Goal: Task Accomplishment & Management: Use online tool/utility

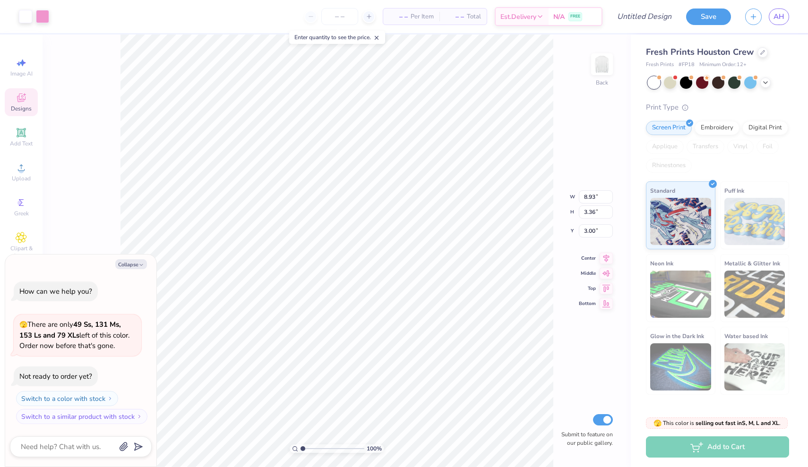
type textarea "x"
type input "2.48"
type input "3.62"
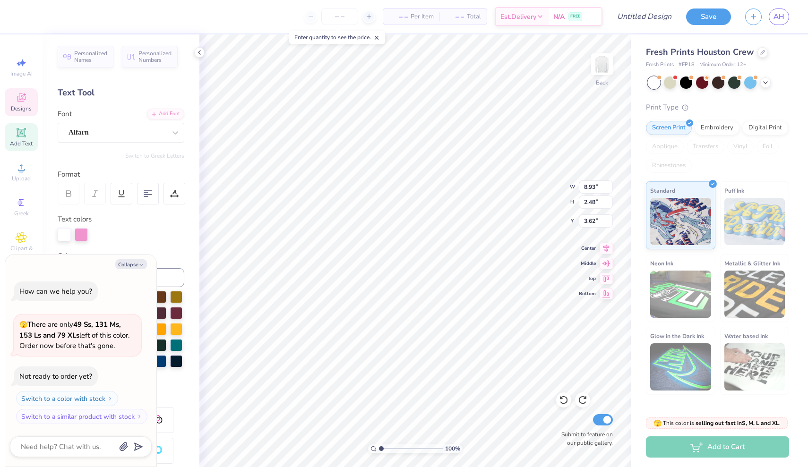
type textarea "x"
type textarea "GPH"
type textarea "x"
type textarea "GP"
type textarea "x"
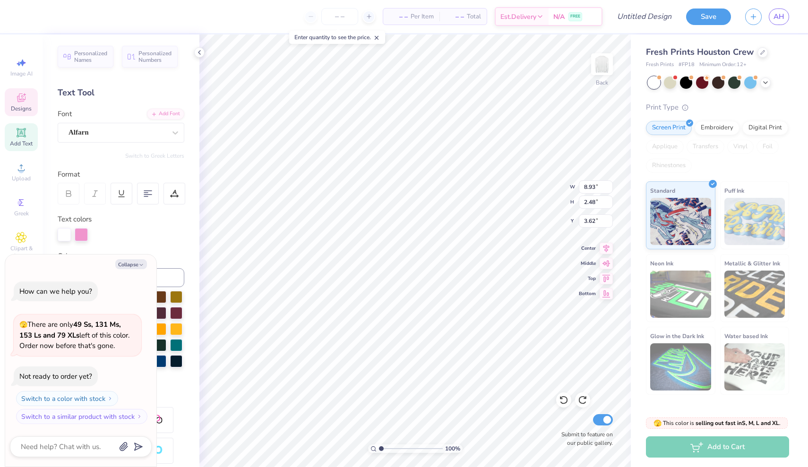
type textarea "G"
type textarea "x"
type textarea "A"
type textarea "x"
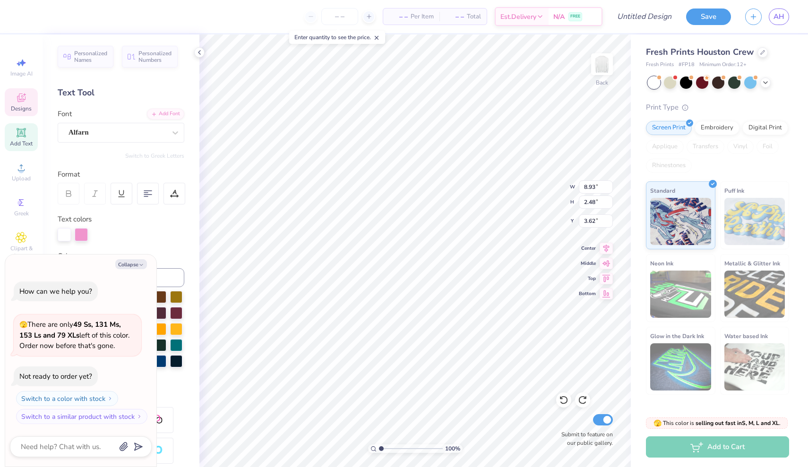
type textarea "AX"
type textarea "x"
type textarea "AXI"
type textarea "x"
type textarea "AXID"
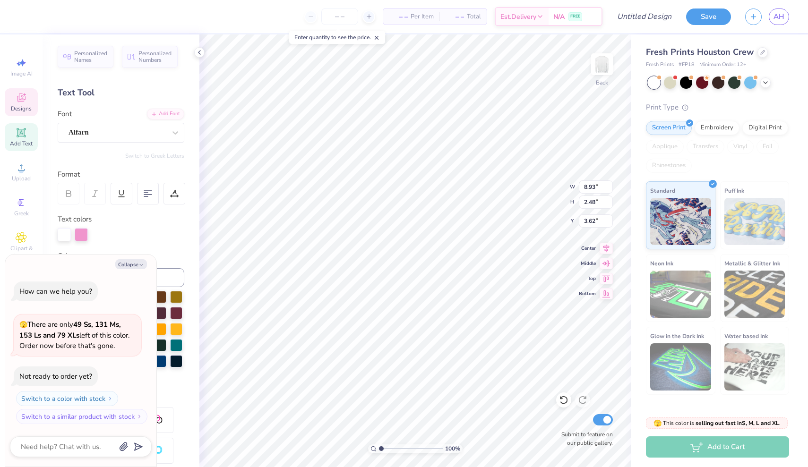
type textarea "x"
type input "8.15"
type input "3.36"
type input "3.00"
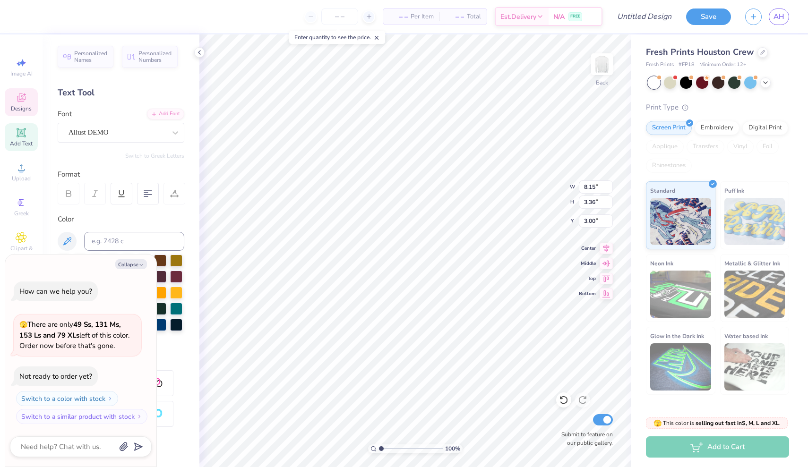
type textarea "x"
type textarea "18"
type textarea "x"
type textarea "189"
type textarea "x"
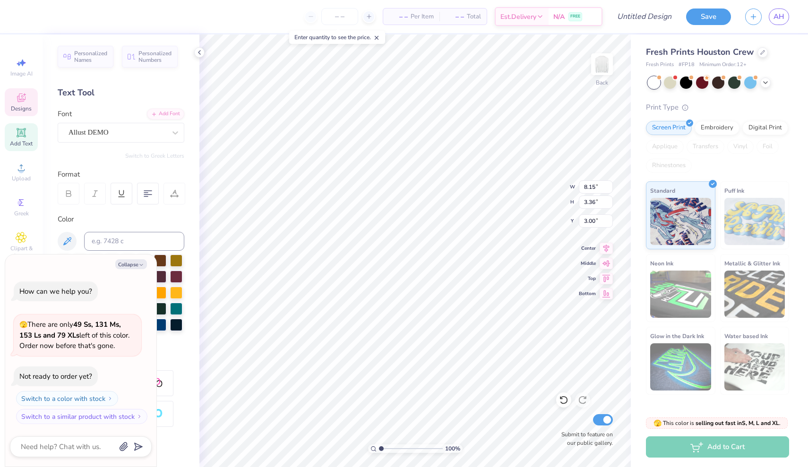
type textarea "1893"
type textarea "x"
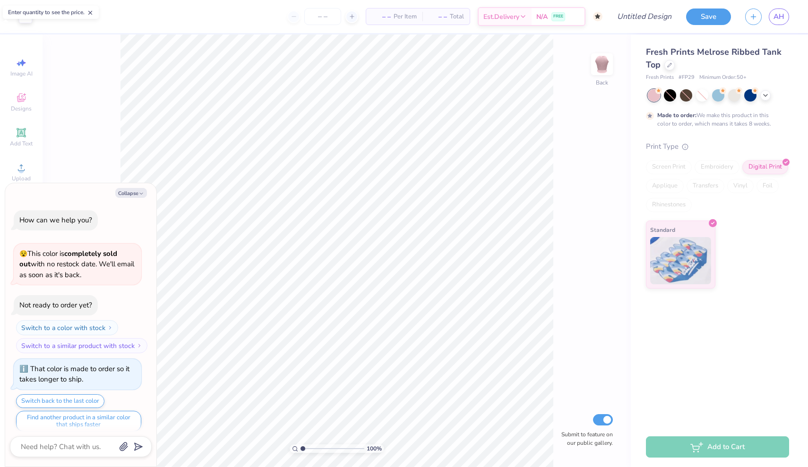
scroll to position [6, 0]
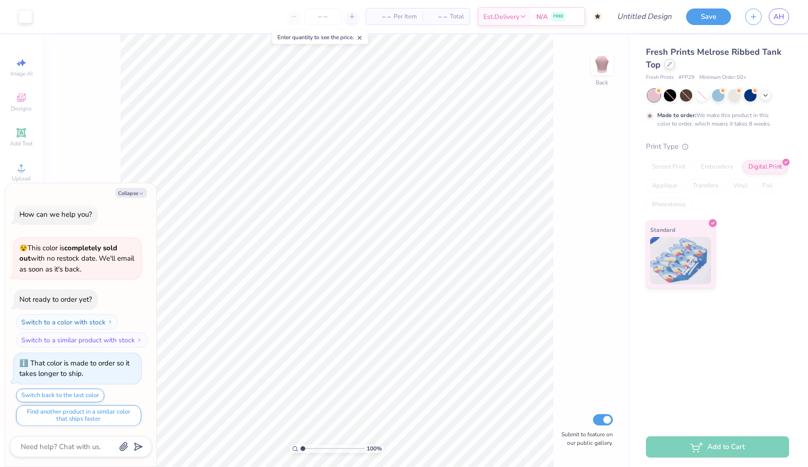
click at [669, 63] on icon at bounding box center [669, 64] width 5 height 5
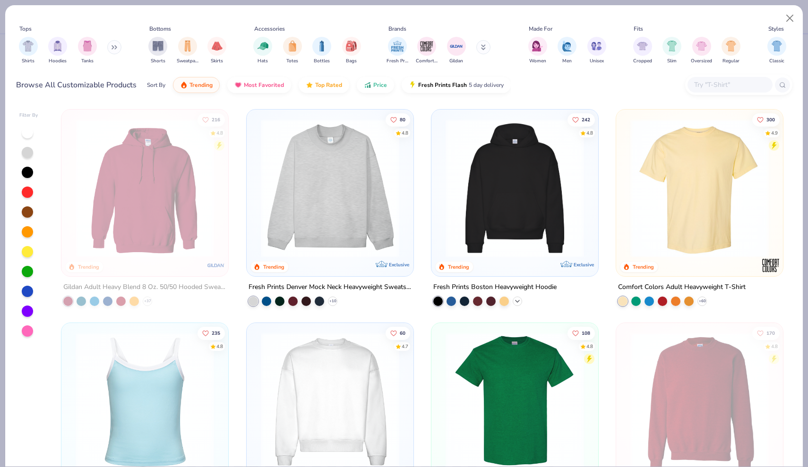
click at [518, 301] on icon at bounding box center [518, 302] width 8 height 8
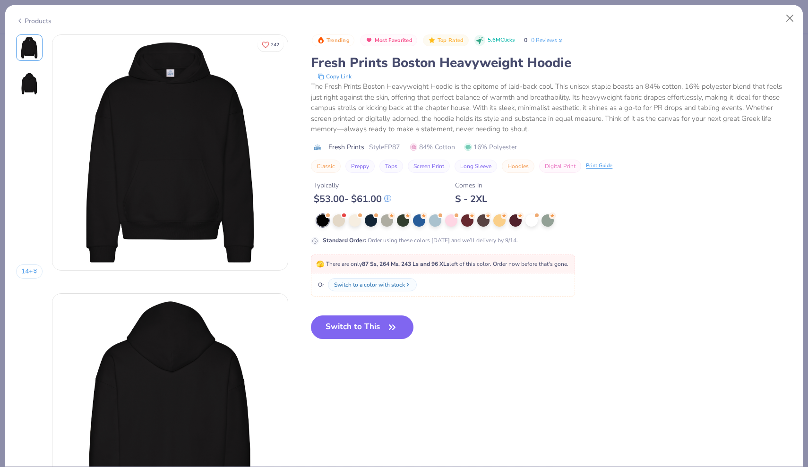
click at [452, 220] on div at bounding box center [451, 221] width 12 height 12
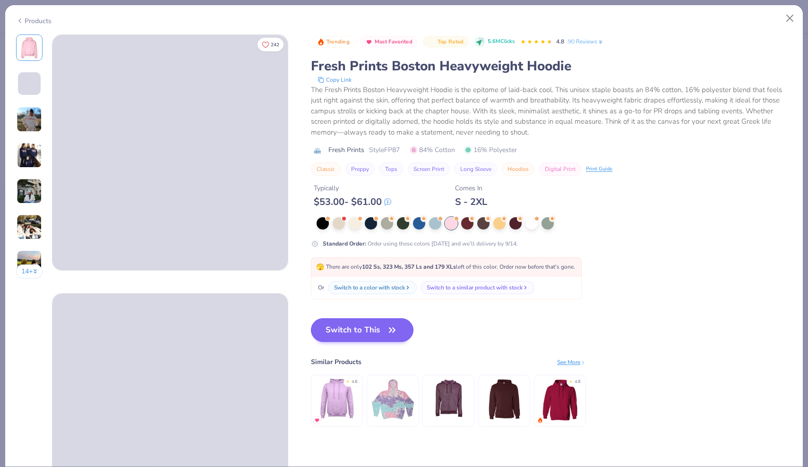
click at [365, 327] on button "Switch to This" at bounding box center [362, 331] width 103 height 24
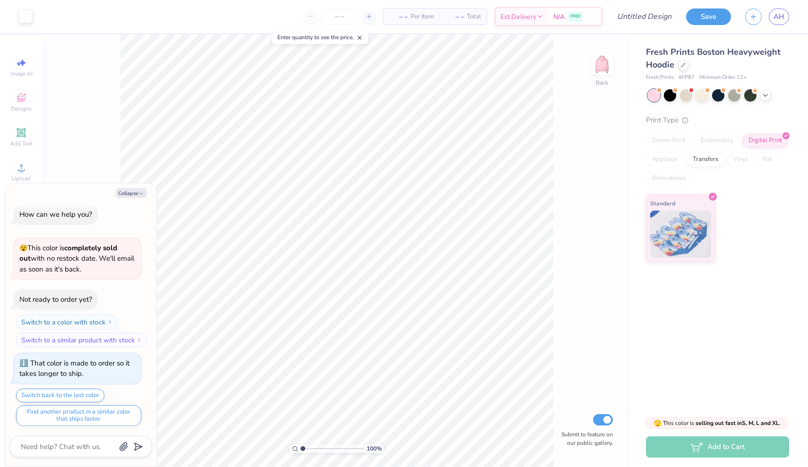
scroll to position [52, 0]
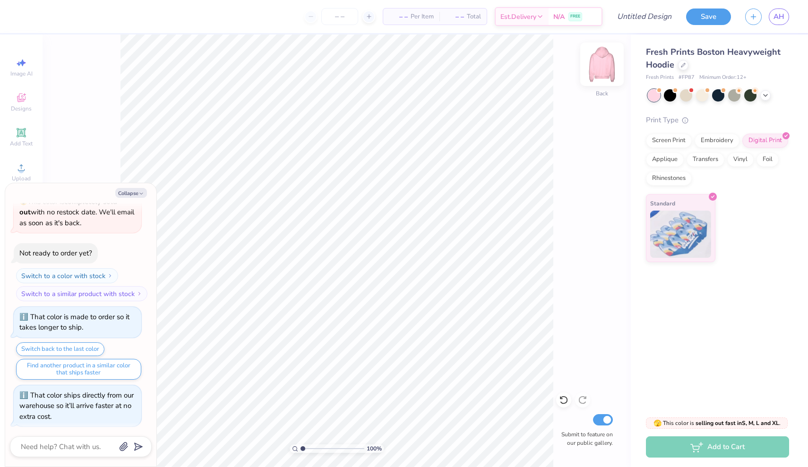
click at [591, 79] on img at bounding box center [602, 64] width 38 height 38
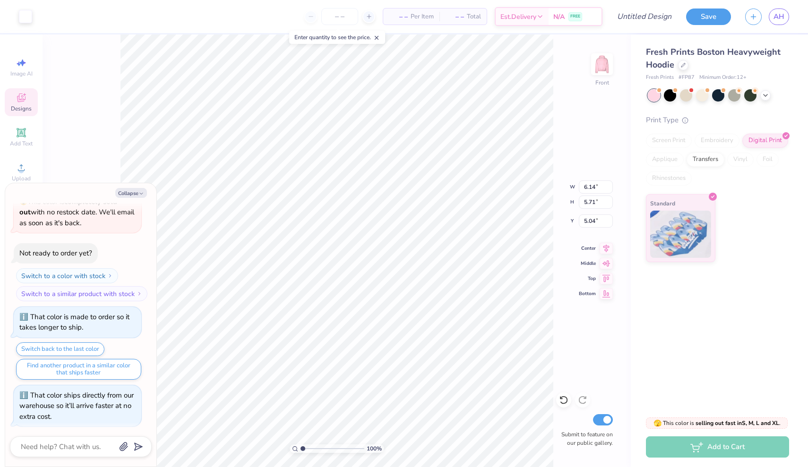
type textarea "x"
type input "15.40"
type textarea "x"
type input "11.12"
type textarea "x"
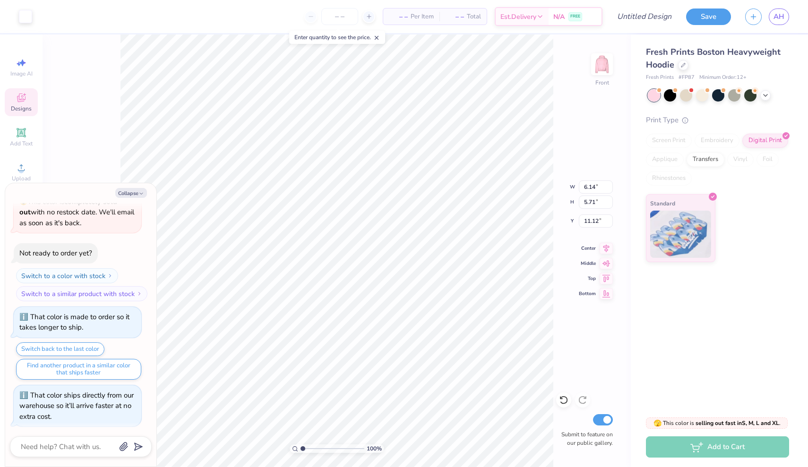
type input "10.15"
type input "9.43"
type input "7.40"
type textarea "x"
type input "10.70"
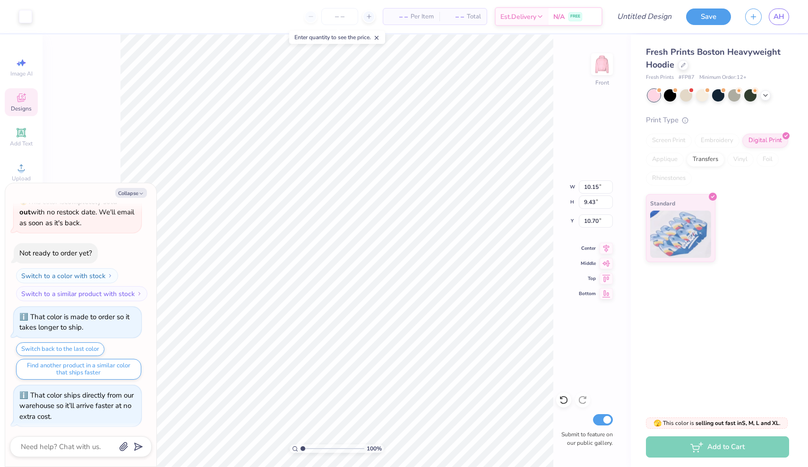
type textarea "x"
type input "14.45"
type input "13.43"
type input "6.70"
type textarea "x"
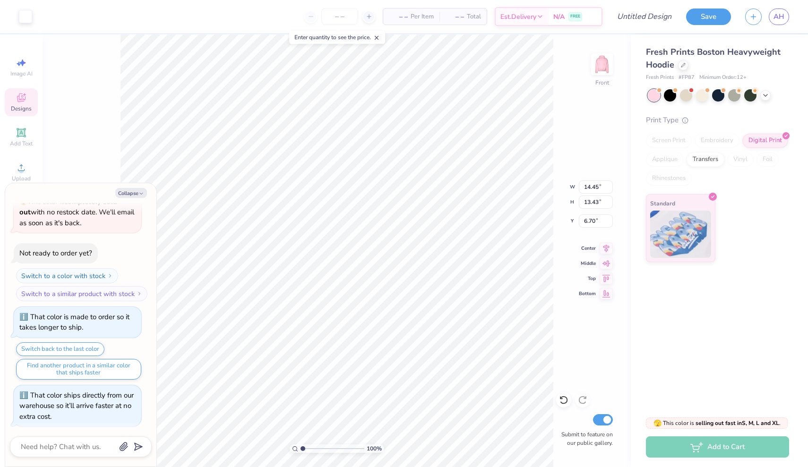
type input "7.25"
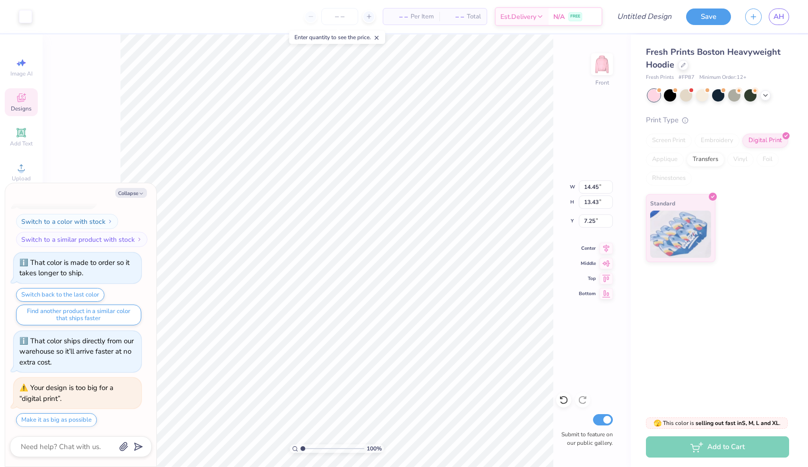
type textarea "x"
type input "6.01"
click at [90, 418] on button "Make it as big as possible" at bounding box center [56, 421] width 81 height 14
type textarea "x"
type input "34.32"
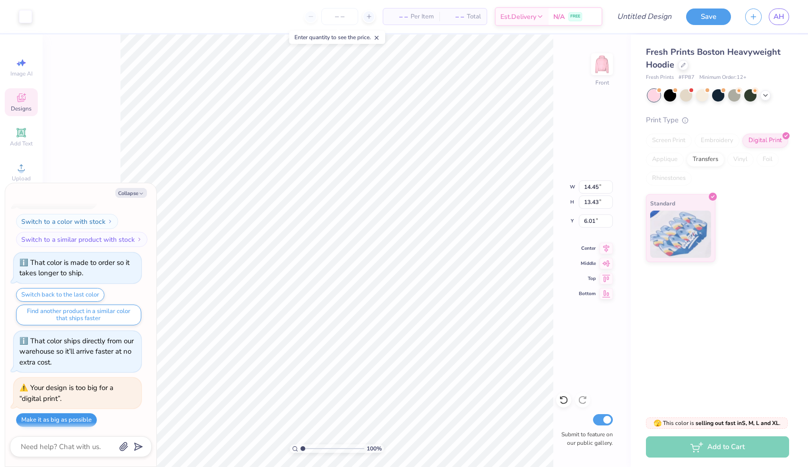
type input "38.50"
type input "-7.91"
type textarea "x"
type input "14.45"
type input "13.43"
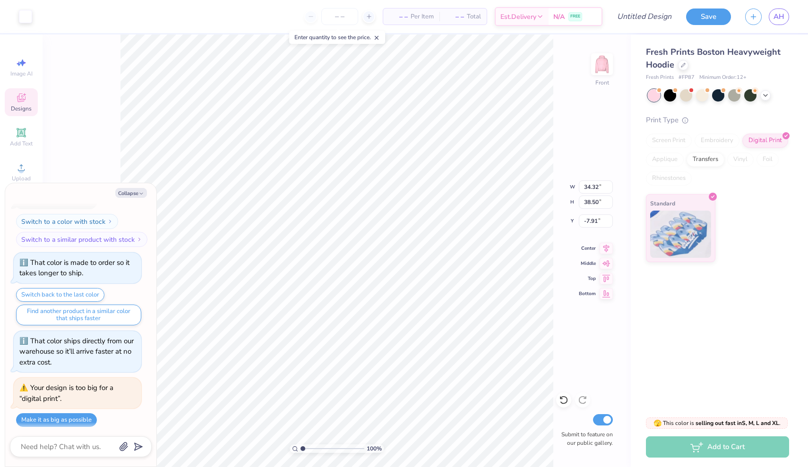
type input "6.01"
type textarea "x"
type input "6.05"
click at [80, 417] on button "Make it as big as possible" at bounding box center [56, 421] width 81 height 14
type textarea "x"
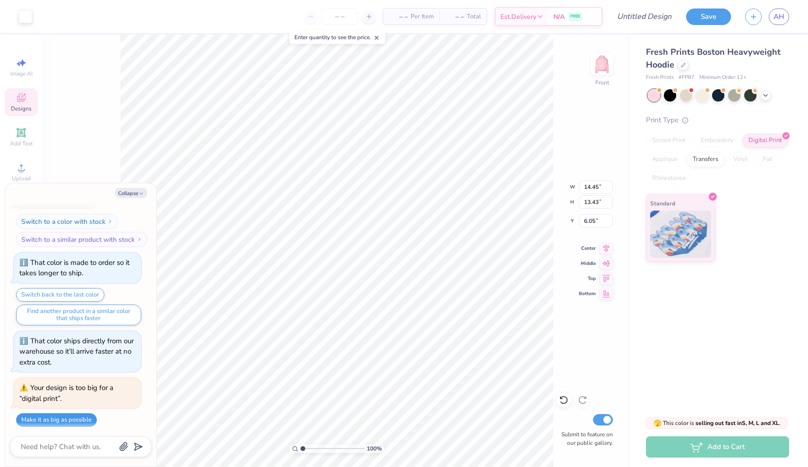
type input "42.49"
type input "49.19"
type input "-7.91"
click at [80, 417] on button "Make it as big as possible" at bounding box center [56, 421] width 81 height 14
type textarea "x"
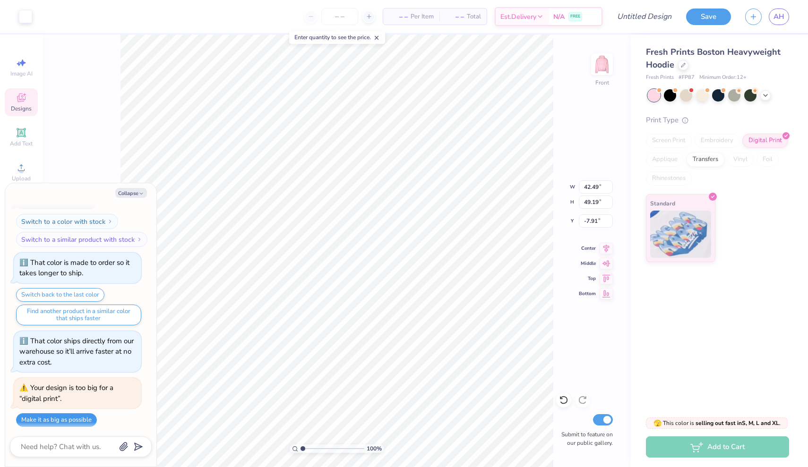
type input "52.43"
type input "61.53"
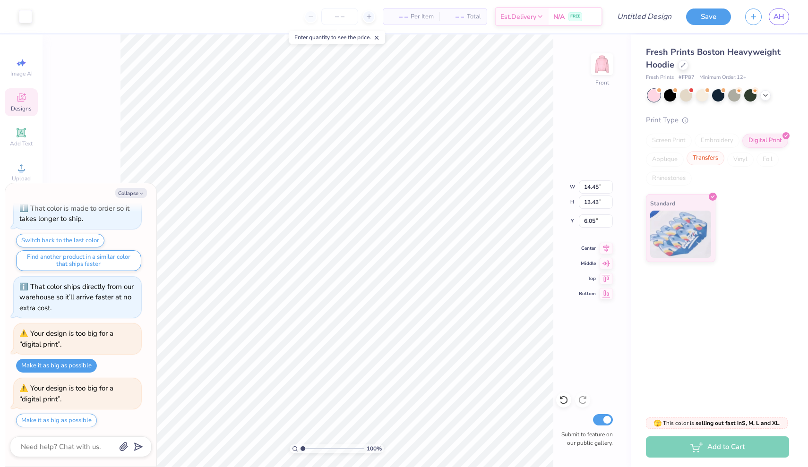
click at [708, 156] on div "Transfers" at bounding box center [706, 158] width 38 height 14
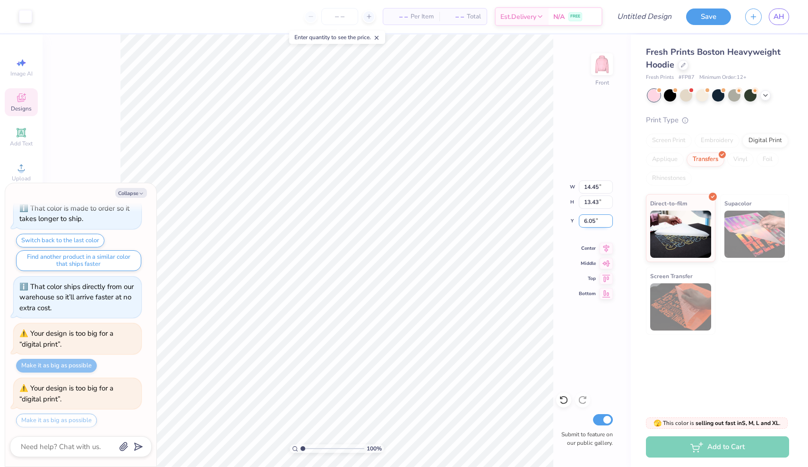
type textarea "x"
type input "8.03"
type textarea "x"
type input "5.51"
click at [30, 99] on div "Designs" at bounding box center [21, 102] width 33 height 28
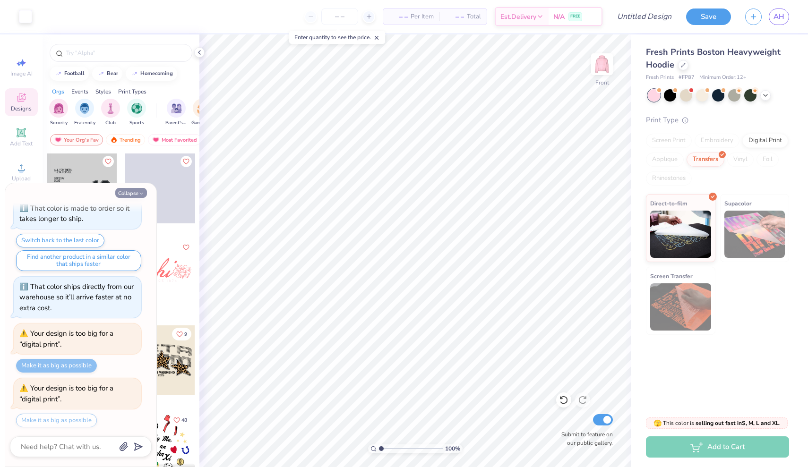
click at [144, 194] on icon "button" at bounding box center [141, 194] width 6 height 6
type textarea "x"
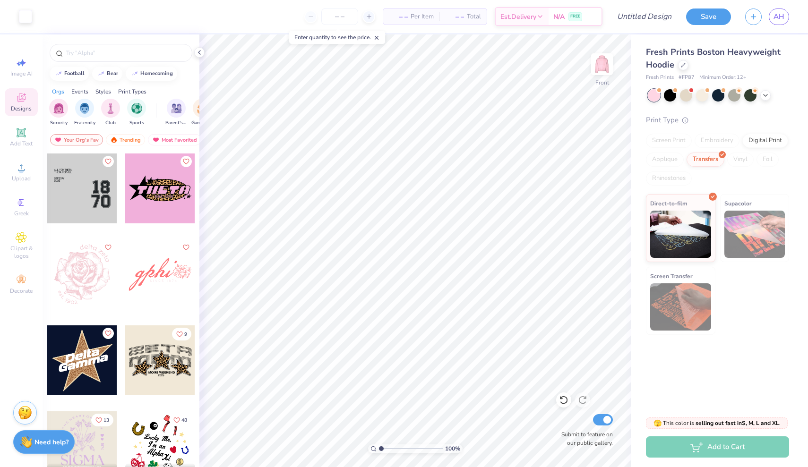
scroll to position [0, 0]
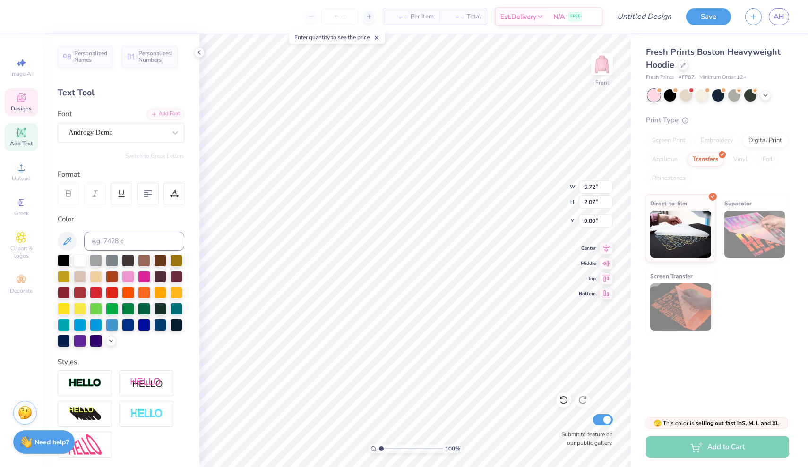
type input "9.80"
type textarea "Alpha"
type input "6.16"
type input "2.33"
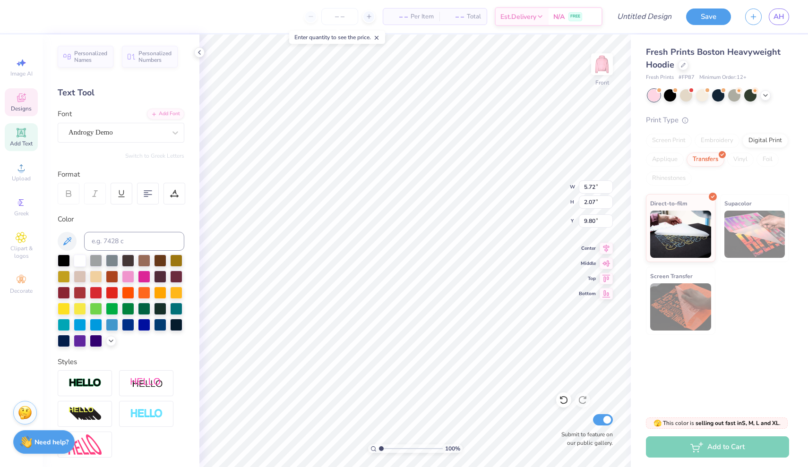
type input "11.66"
type textarea "Xi Del"
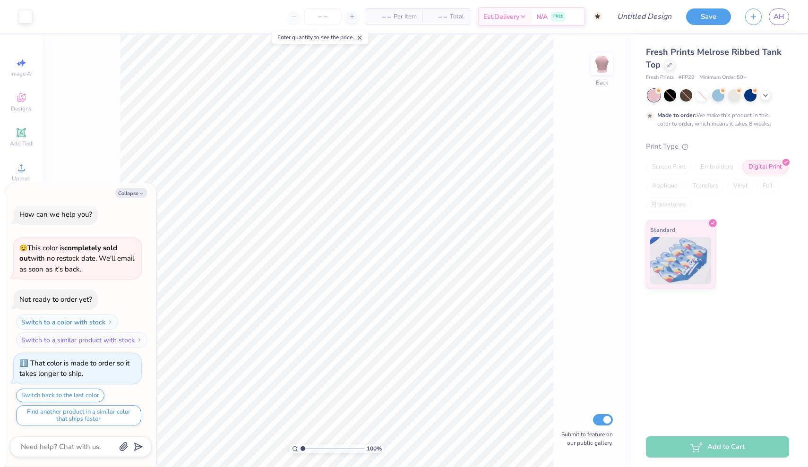
scroll to position [52, 0]
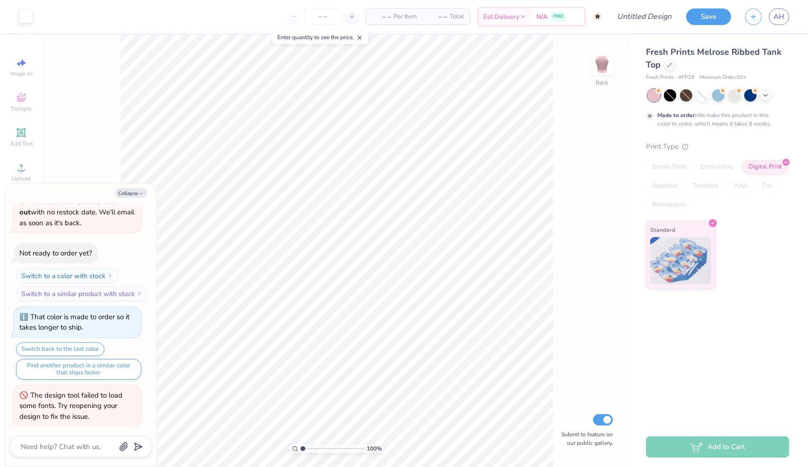
type textarea "x"
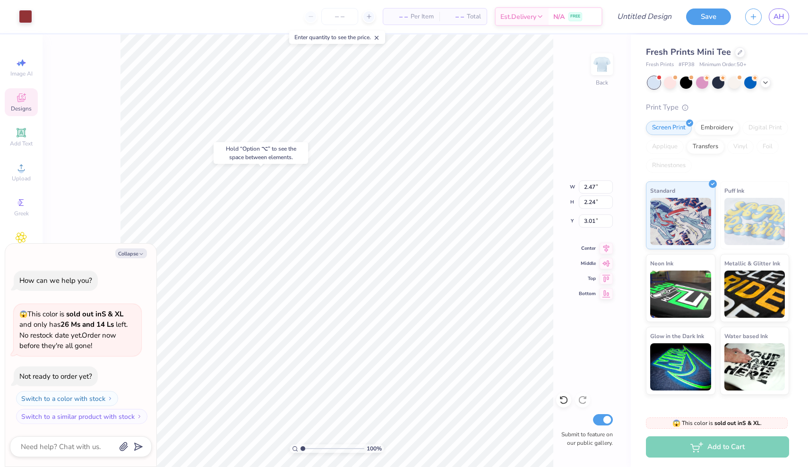
type textarea "x"
type input "3.00"
type textarea "x"
type input "2.48"
type input "2.23"
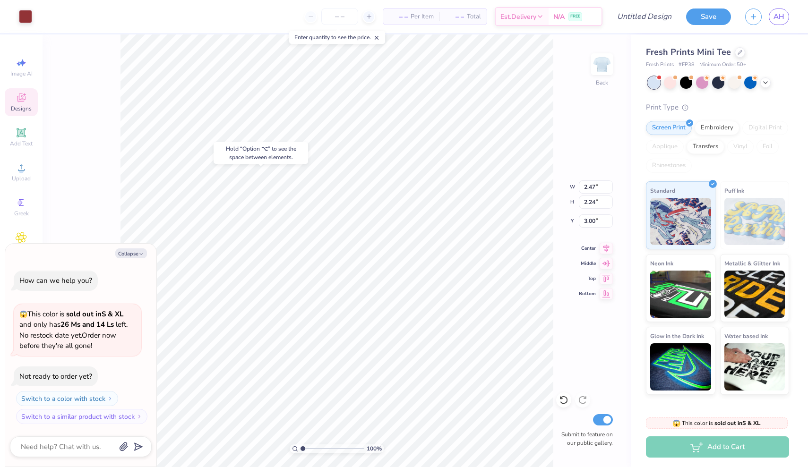
type input "3.01"
type textarea "x"
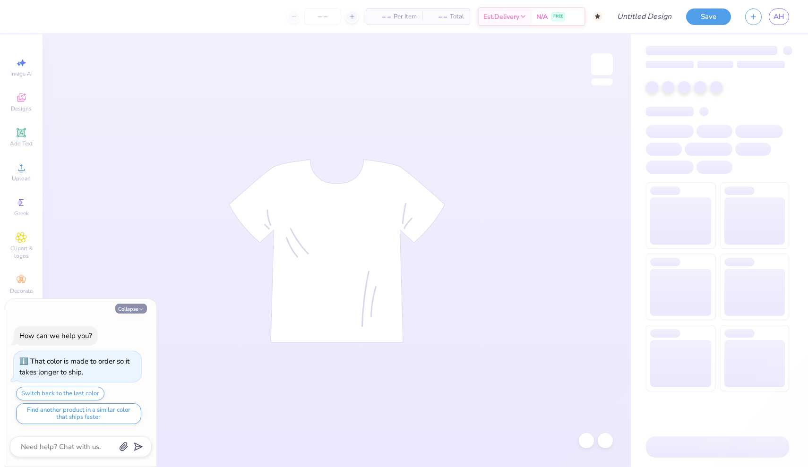
click at [135, 304] on button "Collapse" at bounding box center [131, 309] width 32 height 10
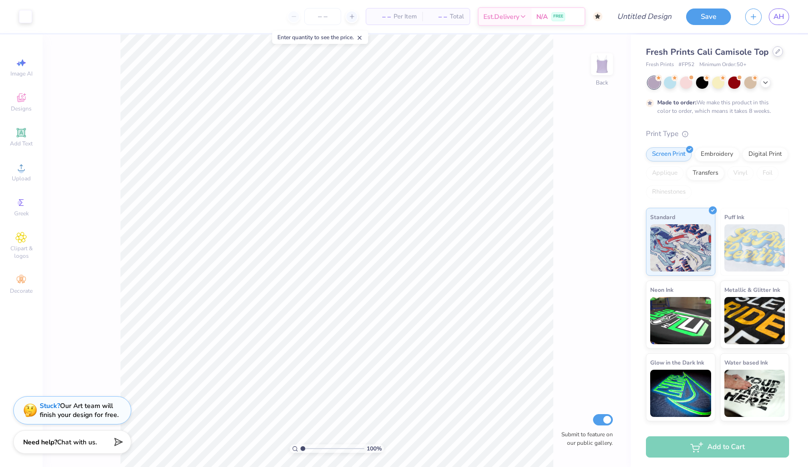
click at [777, 52] on icon at bounding box center [778, 51] width 5 height 5
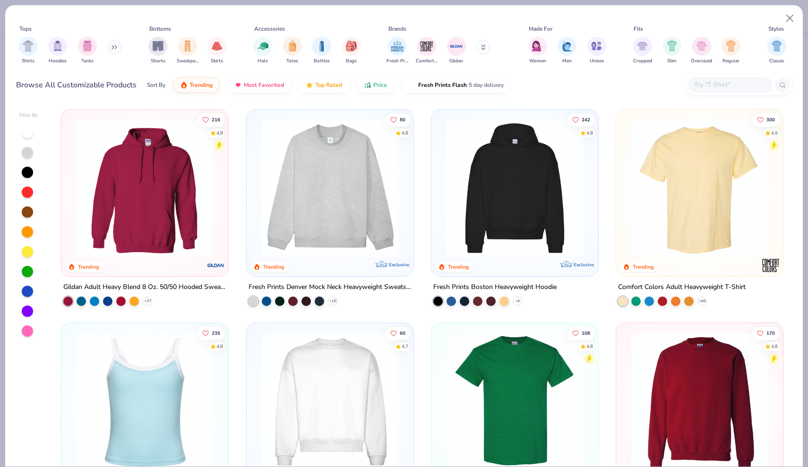
click at [509, 244] on img at bounding box center [515, 188] width 148 height 138
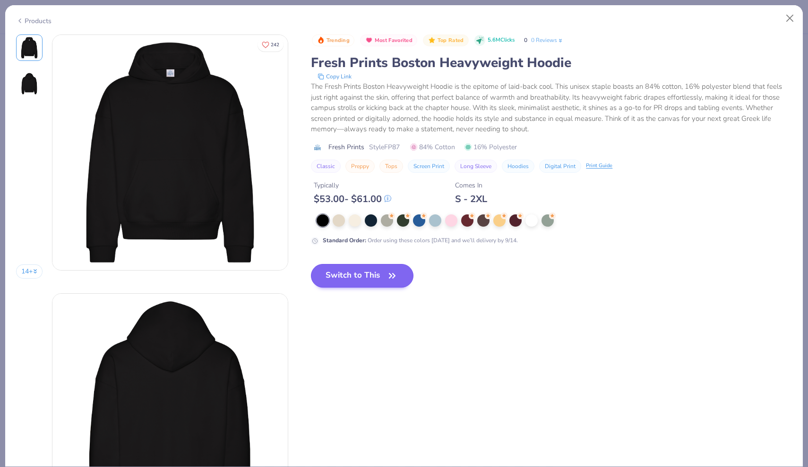
click at [393, 278] on icon "button" at bounding box center [392, 275] width 13 height 13
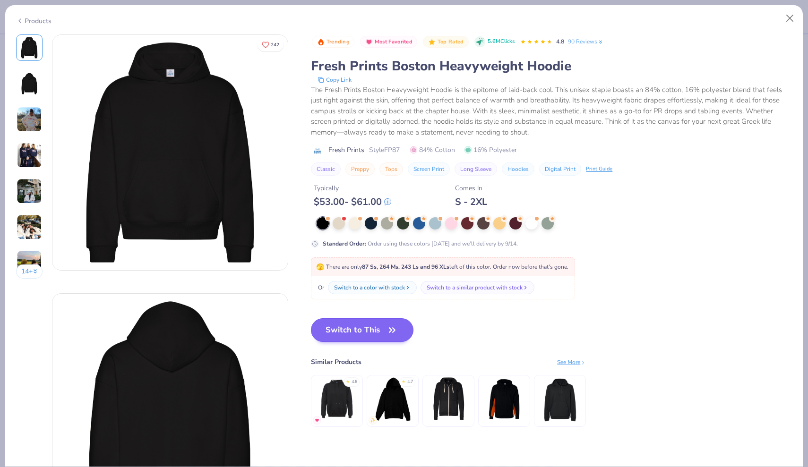
click at [385, 334] on button "Switch to This" at bounding box center [362, 331] width 103 height 24
click at [383, 327] on button "Switch to This" at bounding box center [362, 331] width 103 height 24
click at [378, 324] on button "Switch to This" at bounding box center [362, 331] width 103 height 24
click at [40, 18] on div "Products" at bounding box center [33, 21] width 35 height 10
type textarea "x"
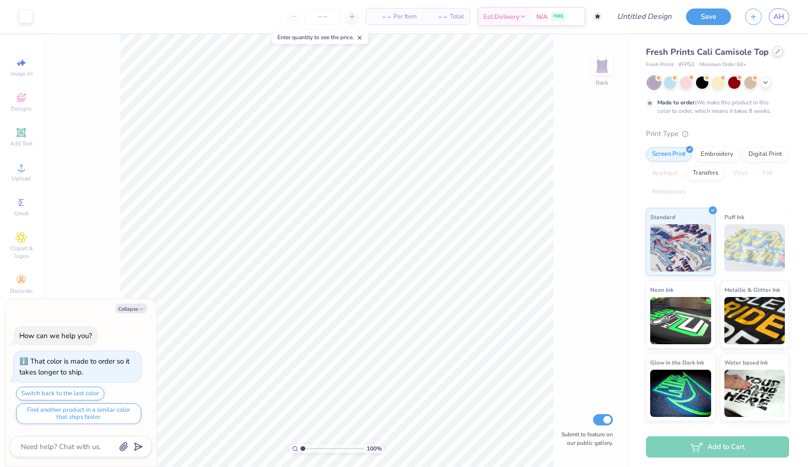
click at [776, 54] on div at bounding box center [778, 51] width 10 height 10
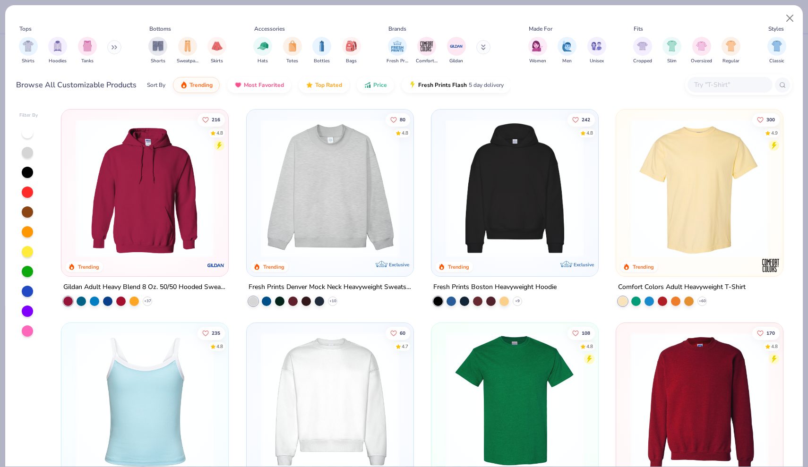
click at [498, 210] on img at bounding box center [515, 188] width 148 height 138
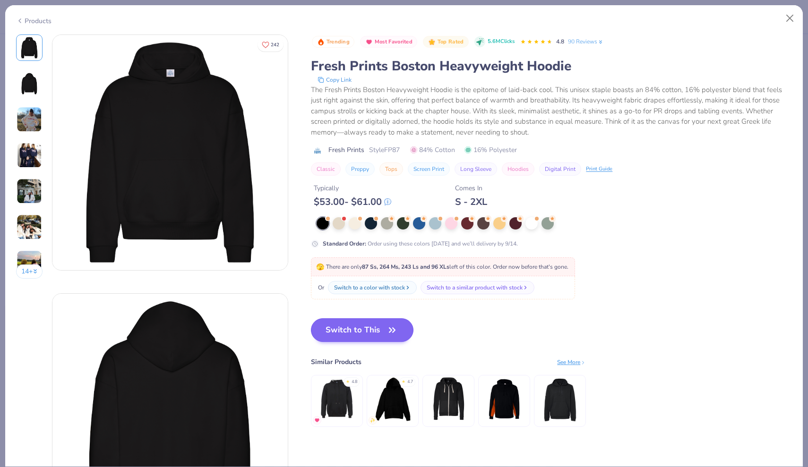
click at [373, 326] on button "Switch to This" at bounding box center [362, 331] width 103 height 24
click at [400, 335] on button "Switch to This" at bounding box center [362, 331] width 103 height 24
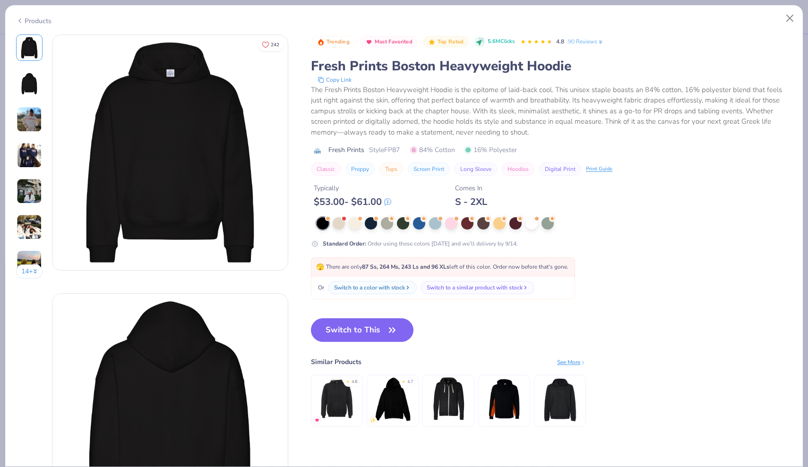
click at [44, 21] on div "Products" at bounding box center [33, 21] width 35 height 10
type textarea "x"
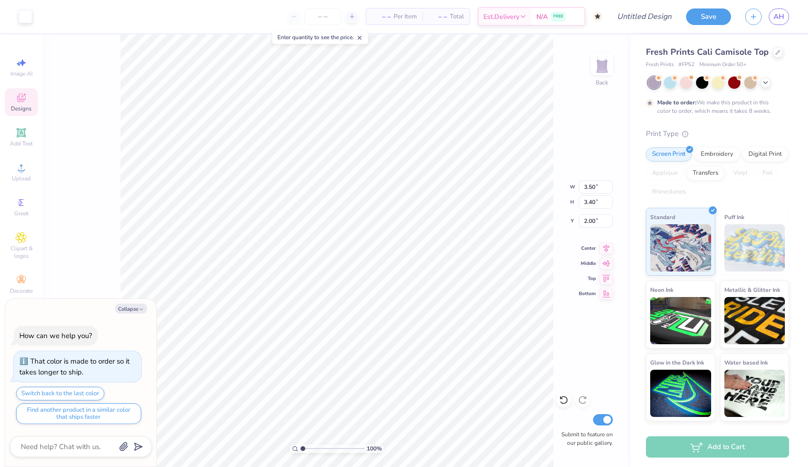
type textarea "x"
type input "2.23"
type textarea "x"
type input "6.91"
type input "6.70"
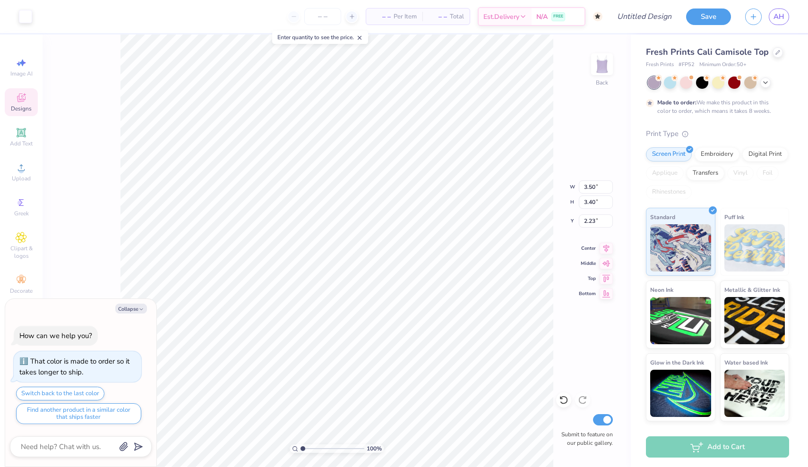
type input "2.24"
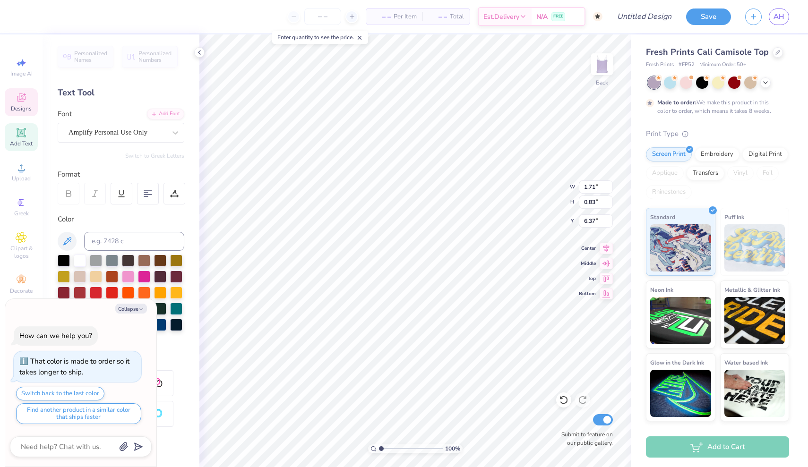
type textarea "x"
type textarea "a"
type textarea "x"
type textarea "ax"
type textarea "x"
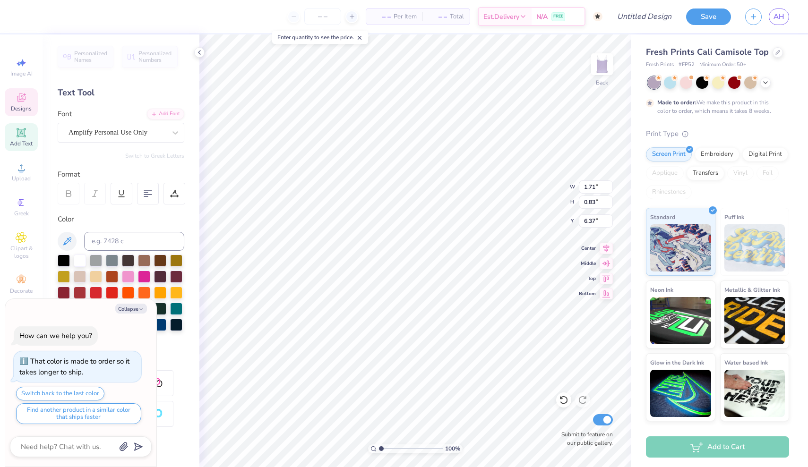
type textarea "axi"
type textarea "x"
type textarea "[MEDICAL_DATA]"
type textarea "x"
type input "1.33"
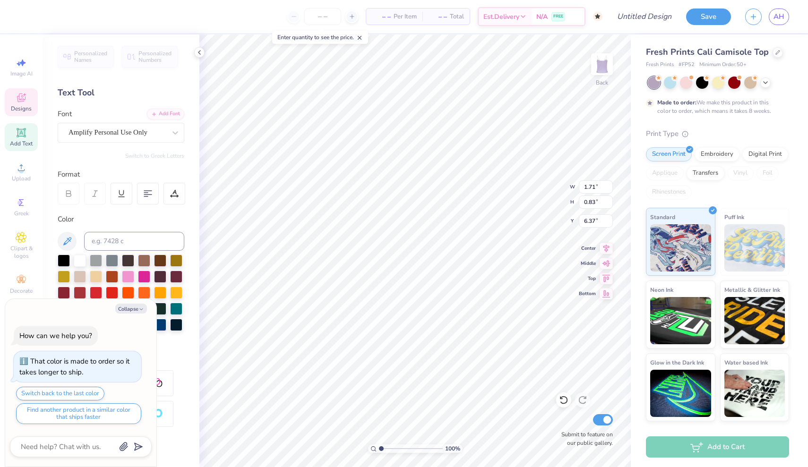
type input "0.93"
type input "6.15"
type textarea "x"
type input "1.05"
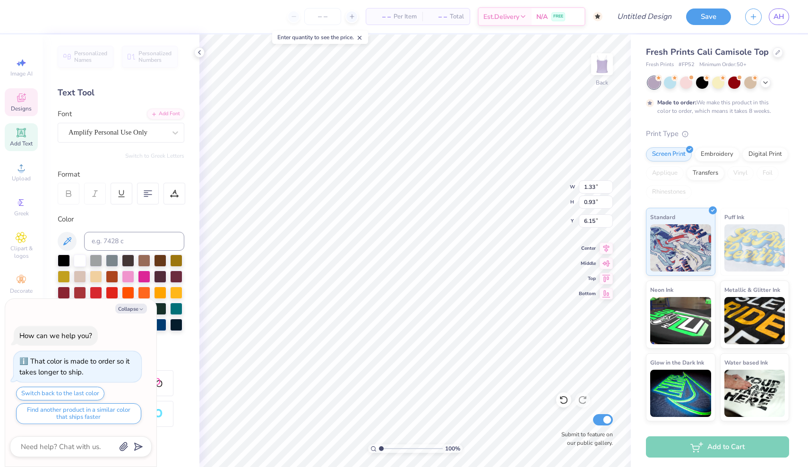
type input "0.77"
type input "6.47"
type textarea "x"
type input "1.76"
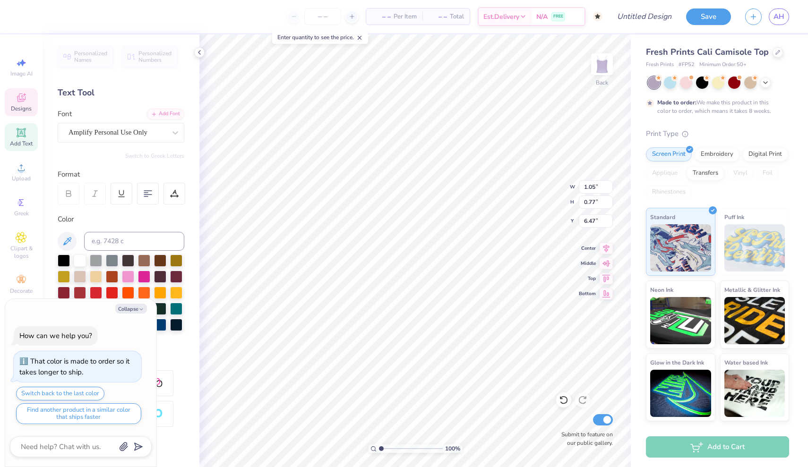
type input "1.20"
type input "6.78"
type textarea "x"
type textarea "K"
type textarea "x"
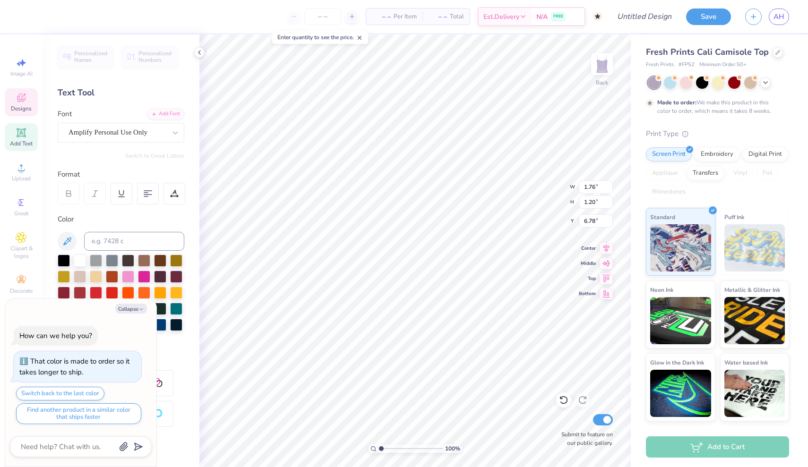
type textarea "Kn"
type textarea "x"
type textarea "Kno"
type textarea "x"
type textarea "Know"
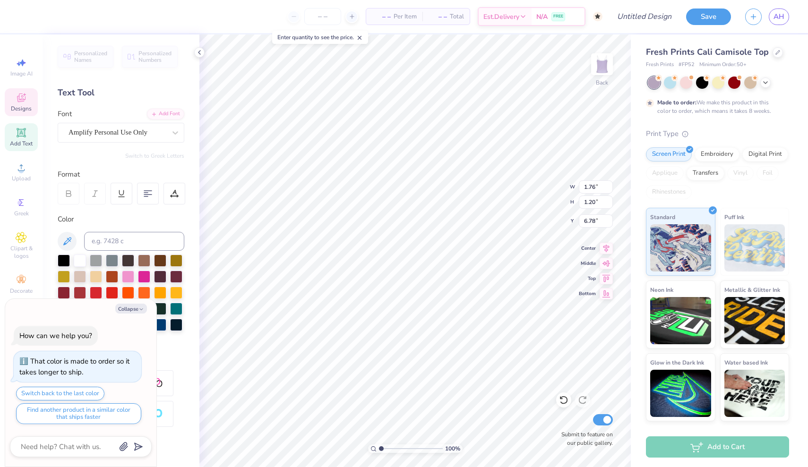
type textarea "x"
type textarea "Knowl"
type textarea "x"
type textarea "Knowle"
type textarea "x"
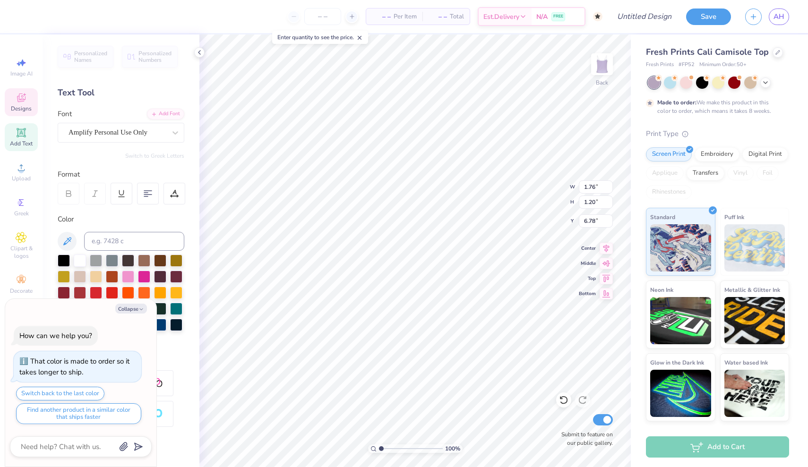
type textarea "Knowled"
type textarea "x"
type textarea "Knowledg"
type textarea "x"
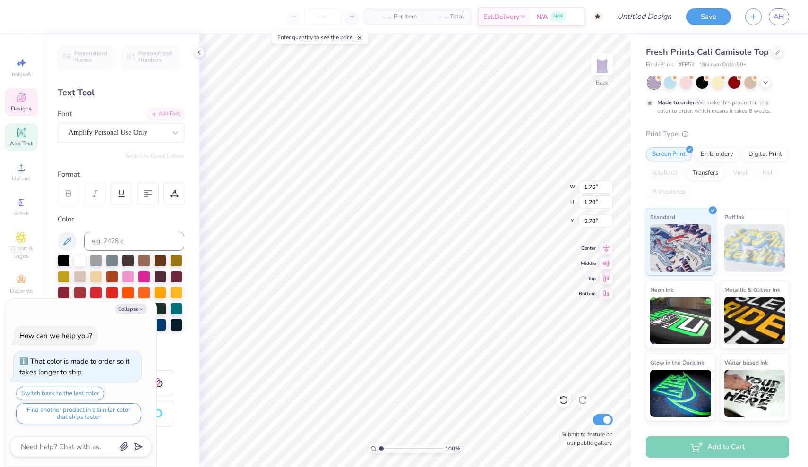
type textarea "Knowledge"
type textarea "x"
type input "6.46"
type textarea "x"
type input "5.77"
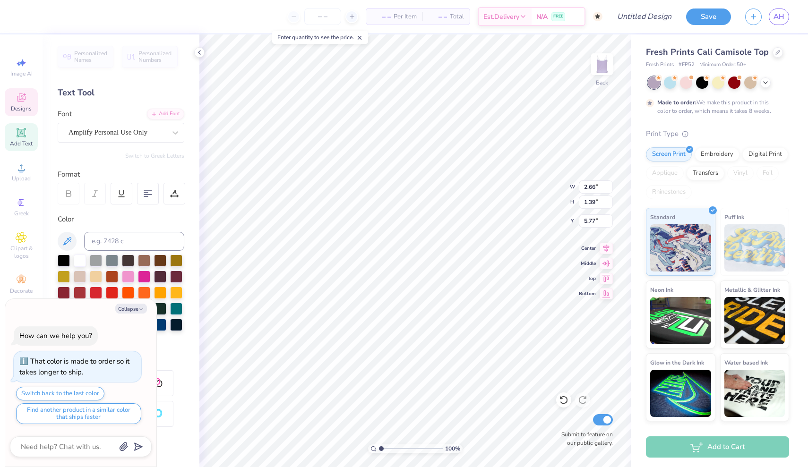
type textarea "x"
type input "6.31"
type textarea "x"
type textarea "s"
type textarea "x"
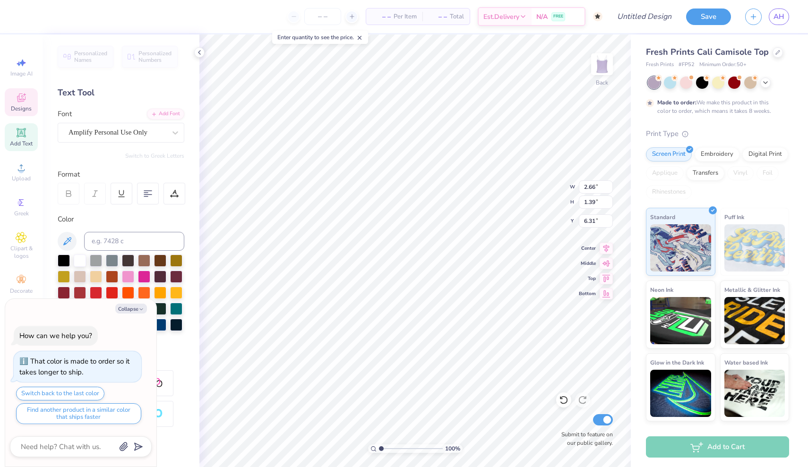
type textarea "sis"
type textarea "x"
type textarea "sist"
type textarea "x"
type textarea "siste"
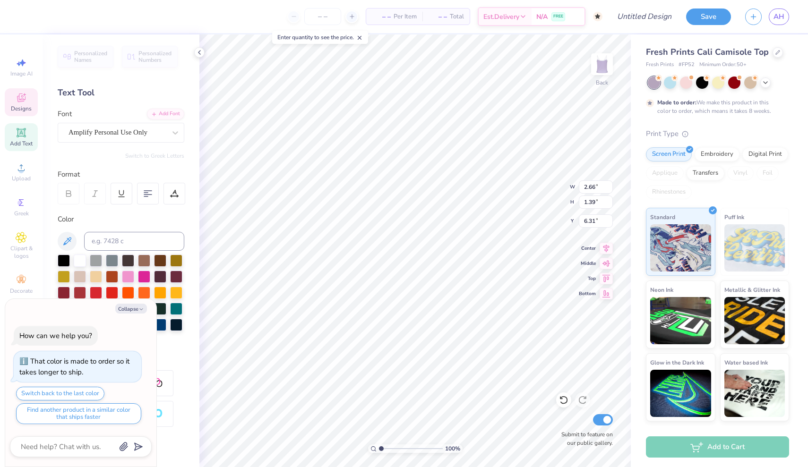
type textarea "x"
type textarea "sister"
type textarea "x"
type textarea "sisterg"
type textarea "x"
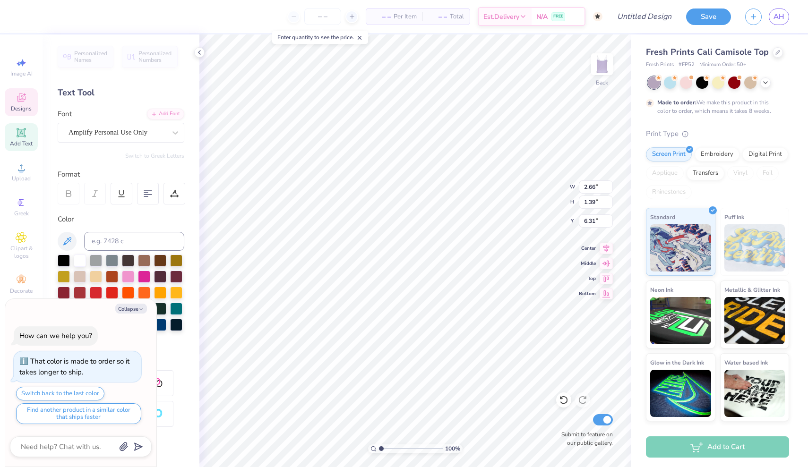
type textarea "sistergo"
type textarea "x"
type textarea "sistergoo"
type textarea "x"
type textarea "sistergood"
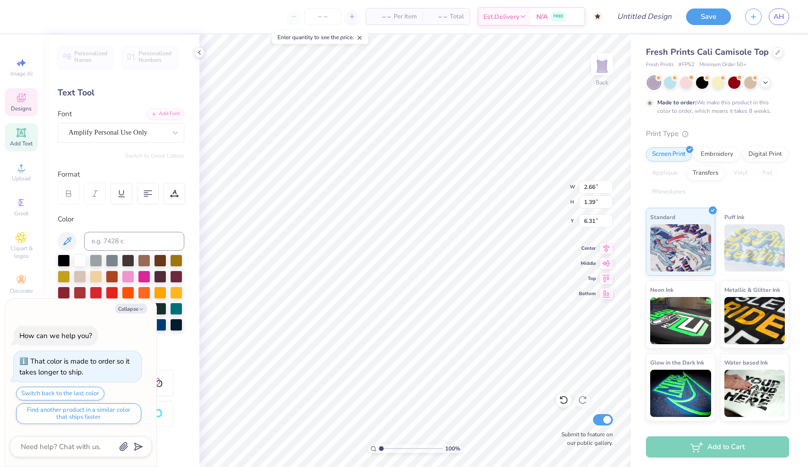
type textarea "x"
type textarea "sistergoo"
type textarea "x"
type textarea "sistergo"
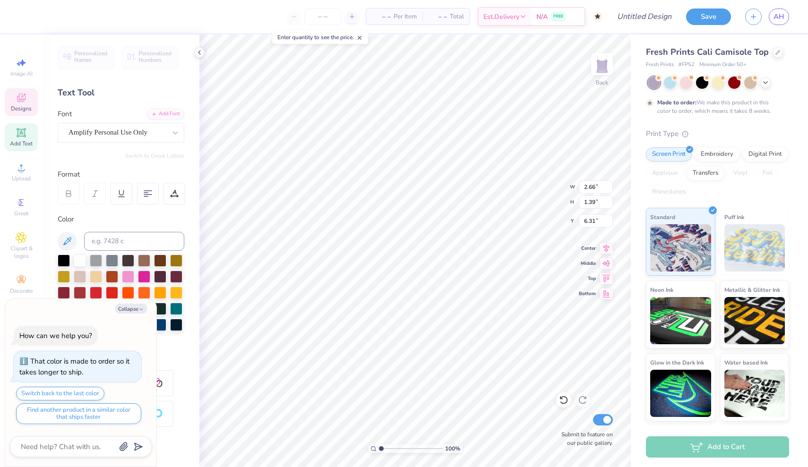
type textarea "x"
type textarea "sisterg"
type textarea "x"
type textarea "sister"
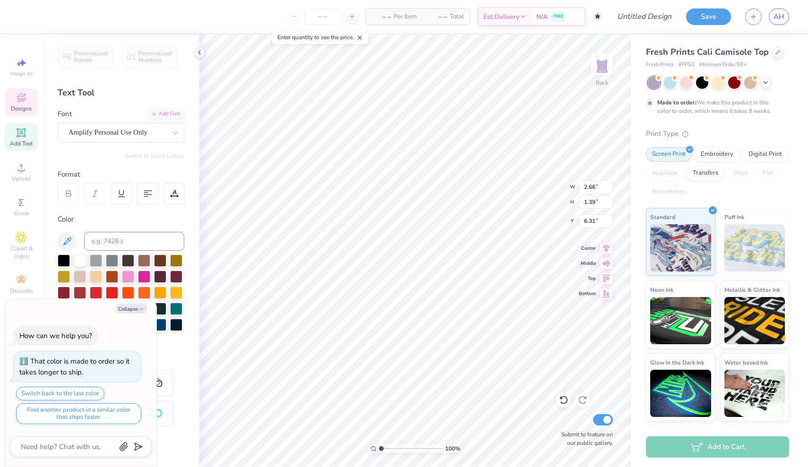
type textarea "x"
type textarea "sister"
type textarea "x"
type textarea "sisterh"
type textarea "x"
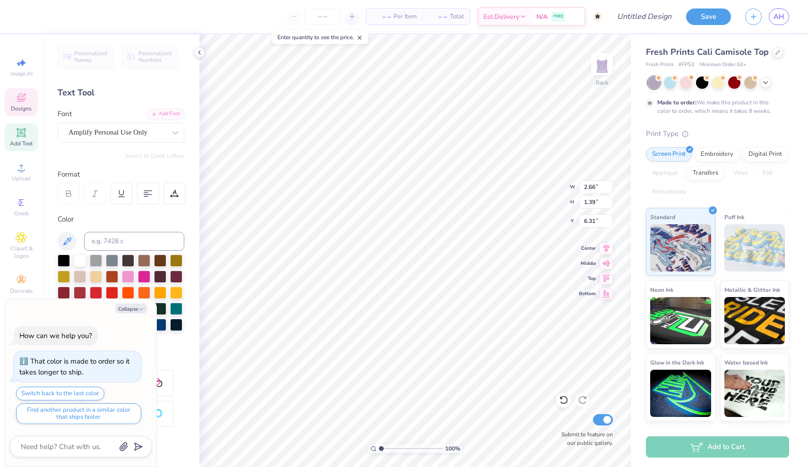
type textarea "sisterhoo"
type textarea "x"
type textarea "sisterhood"
type textarea "x"
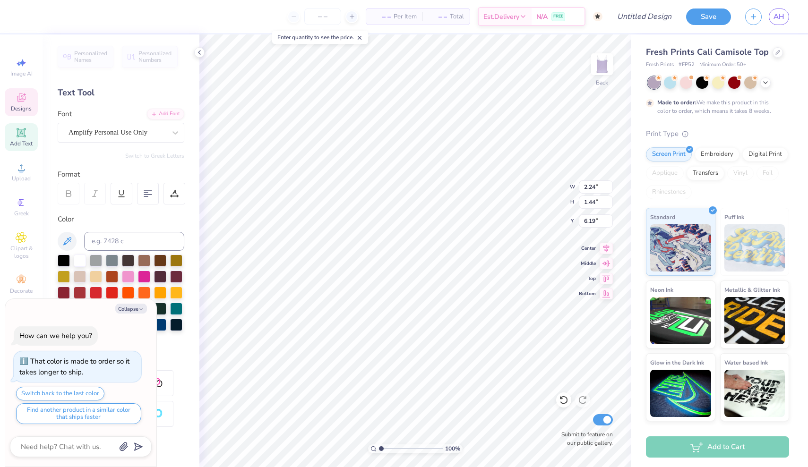
type input "6.06"
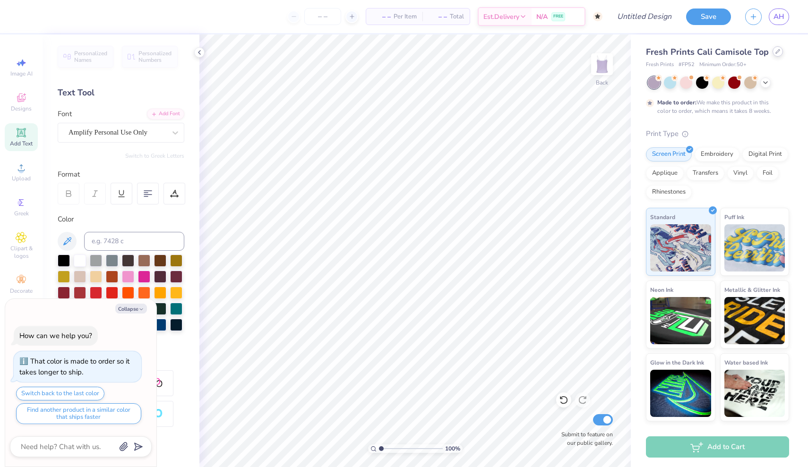
click at [773, 51] on div at bounding box center [778, 51] width 10 height 10
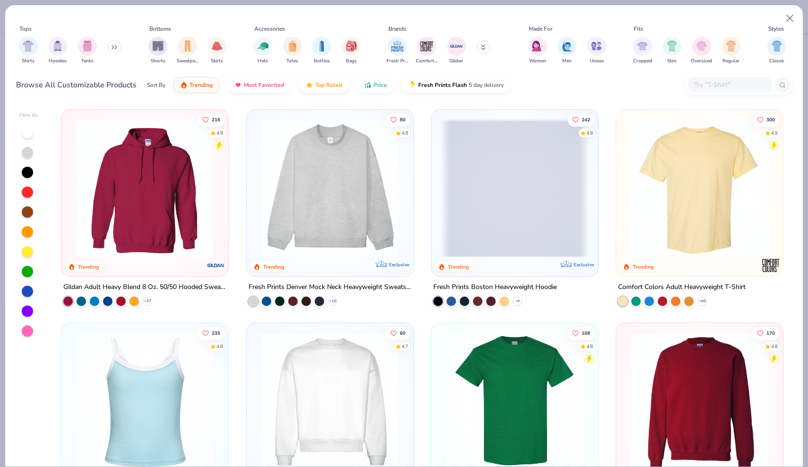
click at [151, 226] on div "216 4.8 Trending Gildan Adult Heavy Blend 8 Oz. 50/50 Hooded Sweatshirt + 37 80…" at bounding box center [422, 285] width 740 height 363
click at [148, 300] on icon at bounding box center [148, 302] width 8 height 8
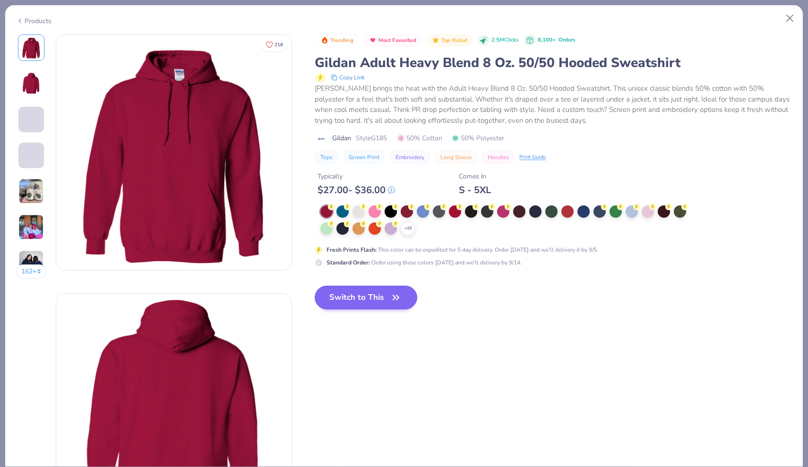
drag, startPoint x: 372, startPoint y: 292, endPoint x: 389, endPoint y: 304, distance: 21.3
click at [372, 292] on button "Switch to This" at bounding box center [366, 298] width 103 height 24
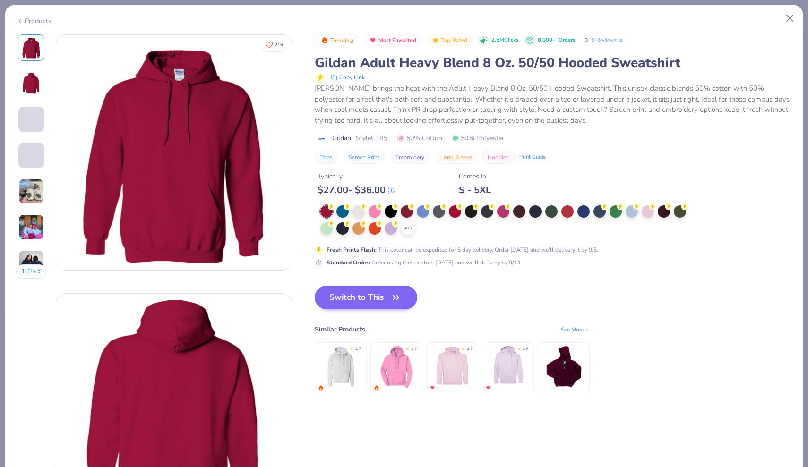
click at [389, 304] on button "Switch to This" at bounding box center [366, 298] width 103 height 24
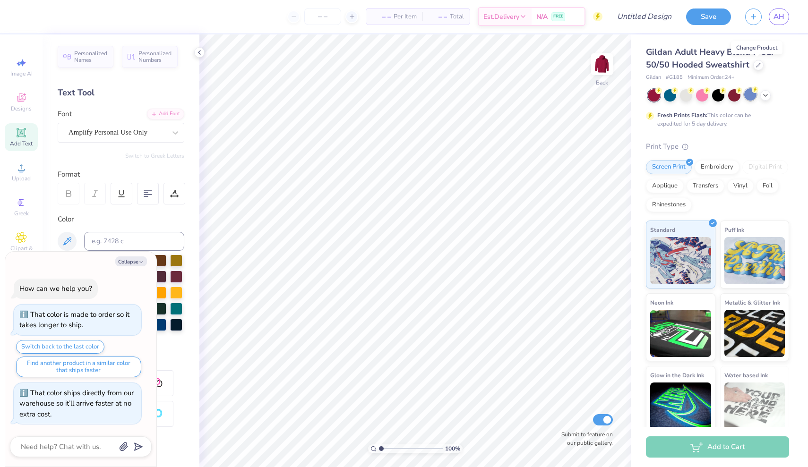
click at [749, 96] on div at bounding box center [750, 94] width 12 height 12
click at [659, 95] on div at bounding box center [654, 95] width 12 height 12
click at [203, 52] on icon at bounding box center [200, 53] width 8 height 8
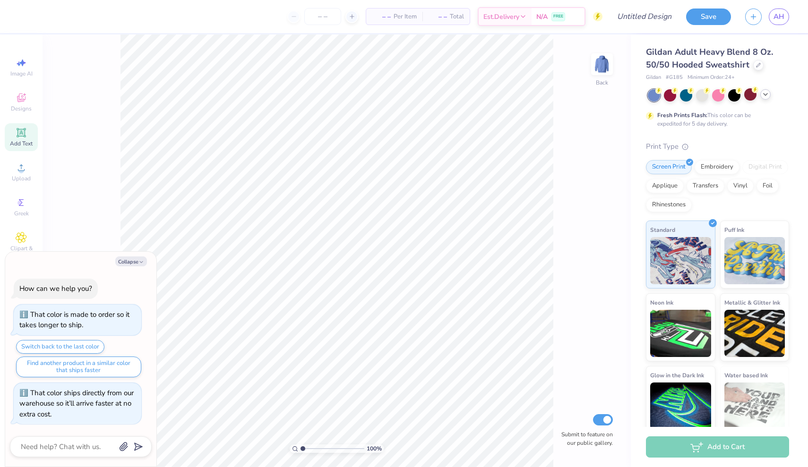
click at [766, 94] on icon at bounding box center [766, 95] width 8 height 8
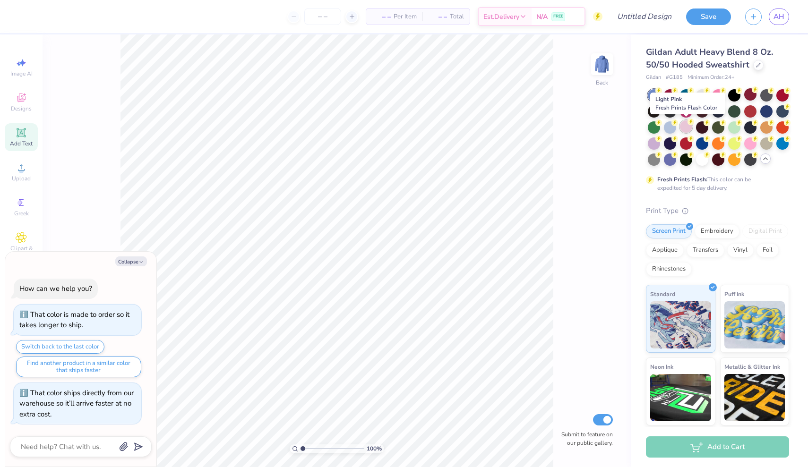
click at [690, 126] on div at bounding box center [686, 127] width 12 height 12
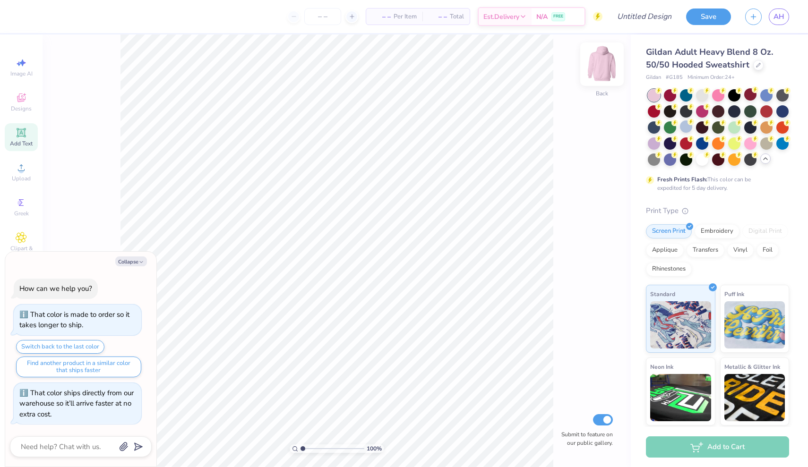
click at [600, 71] on img at bounding box center [602, 64] width 38 height 38
click at [608, 57] on div at bounding box center [601, 64] width 43 height 43
click at [602, 67] on img at bounding box center [602, 64] width 38 height 38
click at [142, 260] on button "Collapse" at bounding box center [131, 262] width 32 height 10
type textarea "x"
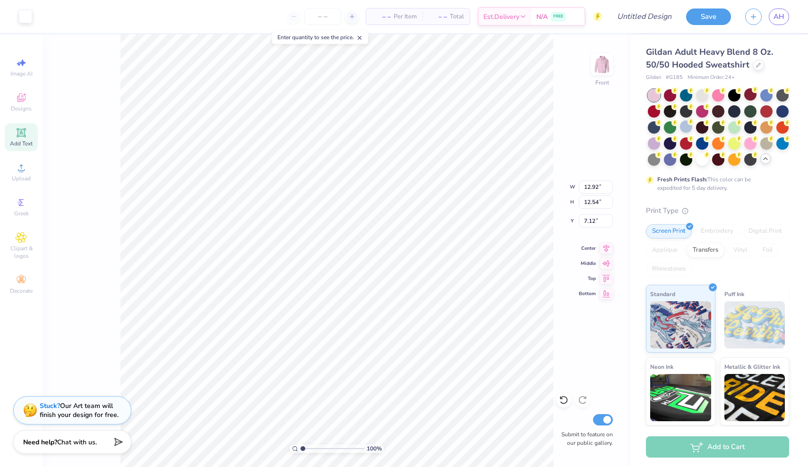
type input "12.92"
type input "12.54"
type input "6.00"
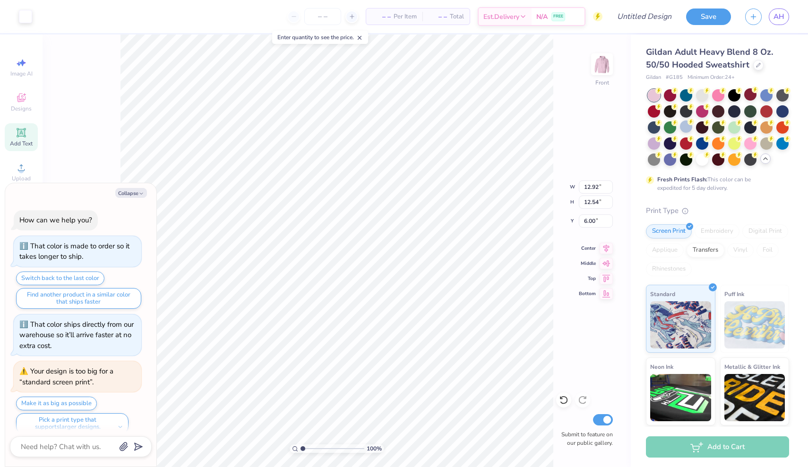
scroll to position [8, 0]
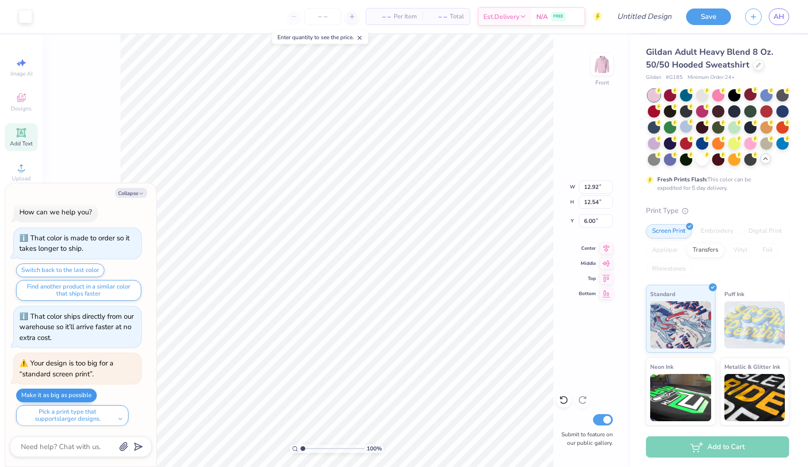
click at [83, 397] on button "Make it as big as possible" at bounding box center [56, 396] width 81 height 14
type textarea "x"
type input "15.00"
type input "14.55"
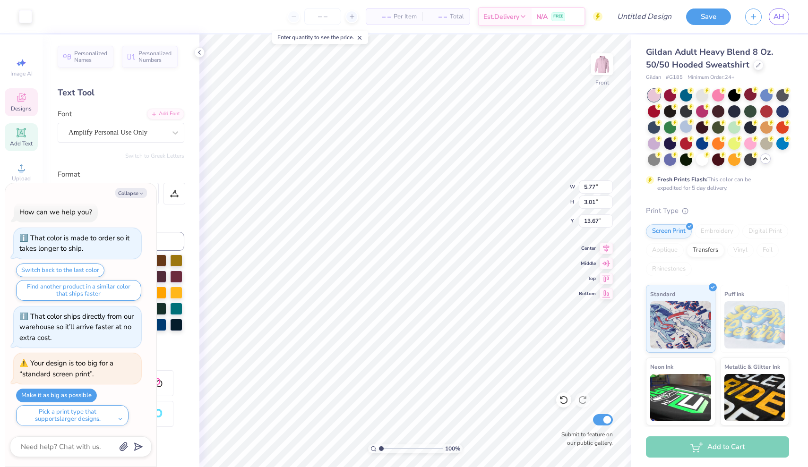
type textarea "x"
type input "2.01"
drag, startPoint x: 382, startPoint y: 449, endPoint x: 388, endPoint y: 449, distance: 5.2
click at [388, 449] on input "range" at bounding box center [411, 449] width 64 height 9
type textarea "x"
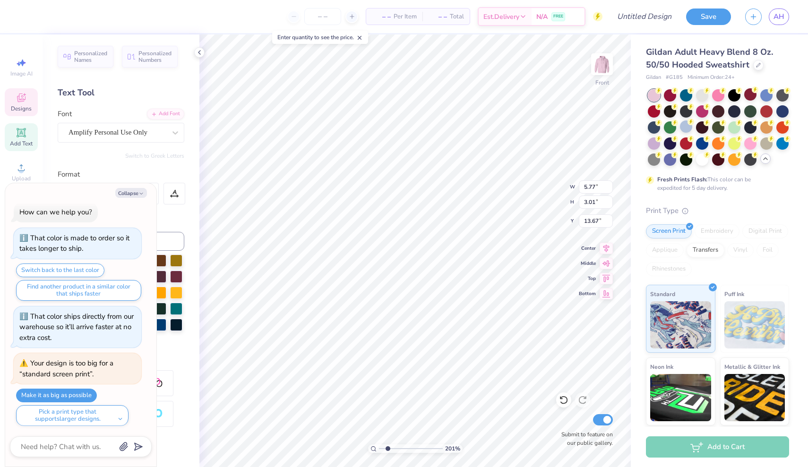
type input "5.56"
type input "2.90"
type input "13.80"
type textarea "x"
type input "4.86"
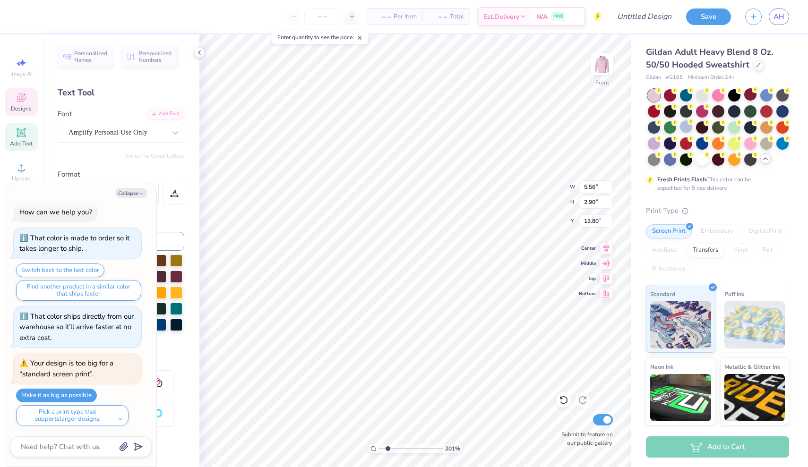
type input "3.14"
type input "14.31"
type textarea "x"
type textarea "isterhood"
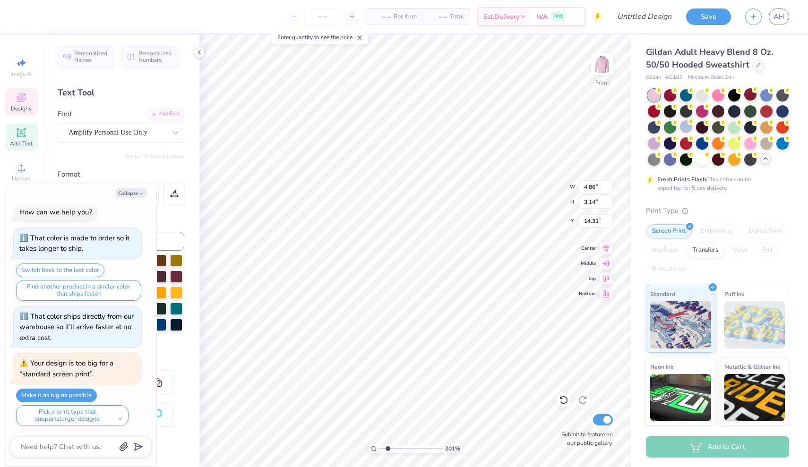
type textarea "x"
type textarea "Sisterhood"
type textarea "x"
type input "15.00"
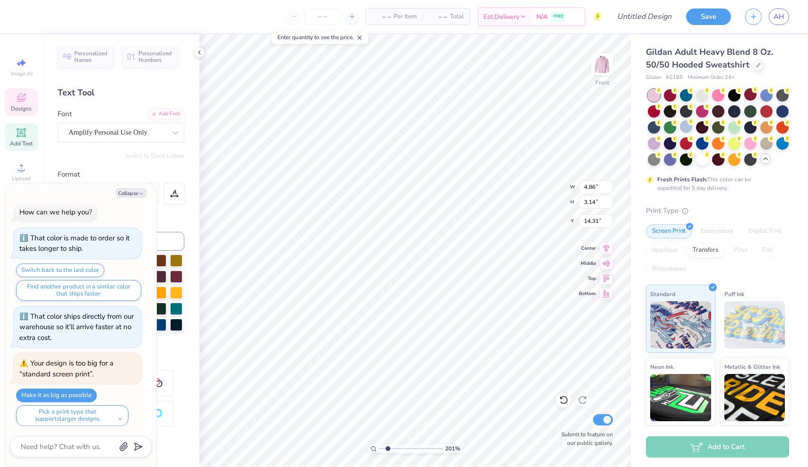
type input "14.55"
type input "6.00"
type textarea "x"
type input "5.13"
type input "3.18"
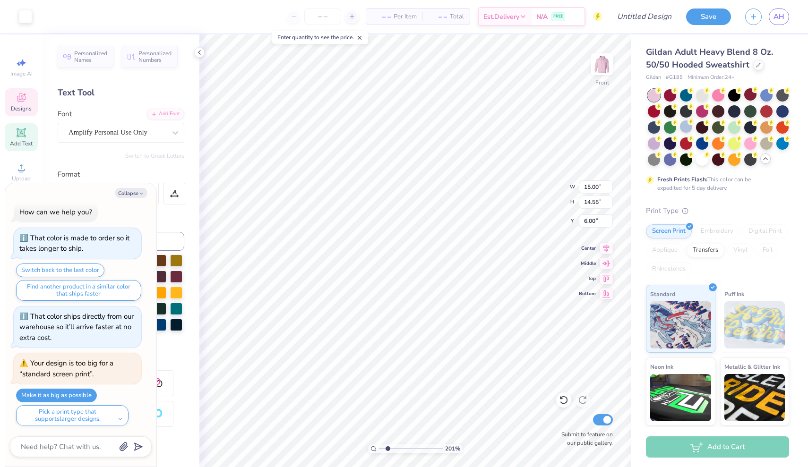
type input "14.43"
type textarea "x"
type input "14.74"
type textarea "x"
type input "5.56"
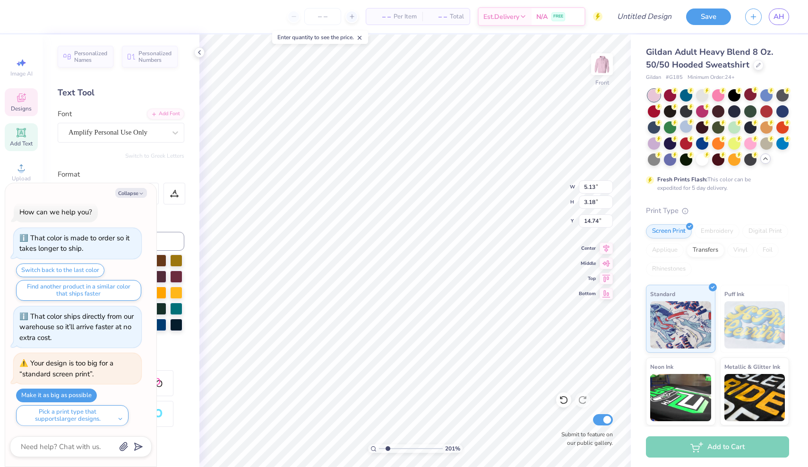
type input "2.90"
type input "13.80"
type textarea "x"
type input "13.73"
type textarea "x"
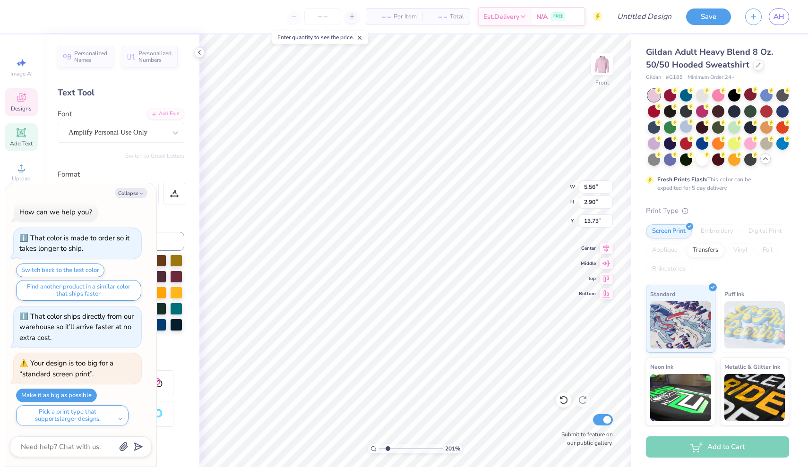
type input "4.97"
type input "2.60"
type input "14.08"
type textarea "x"
type input "13.88"
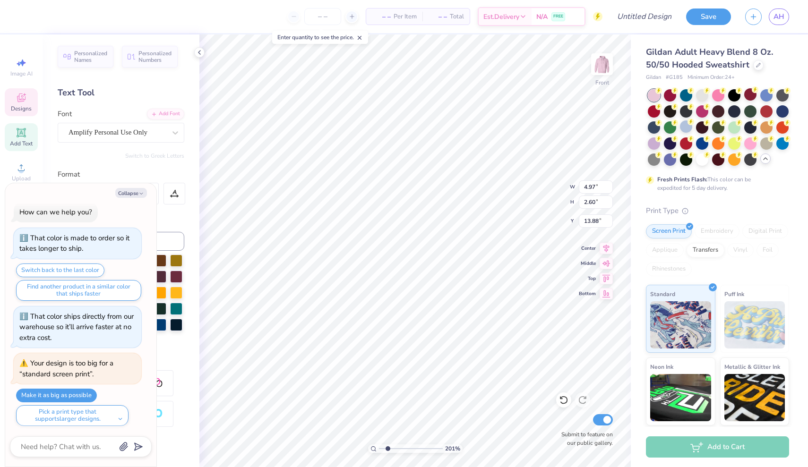
type textarea "x"
type input "5.13"
type input "3.18"
type input "14.74"
type textarea "x"
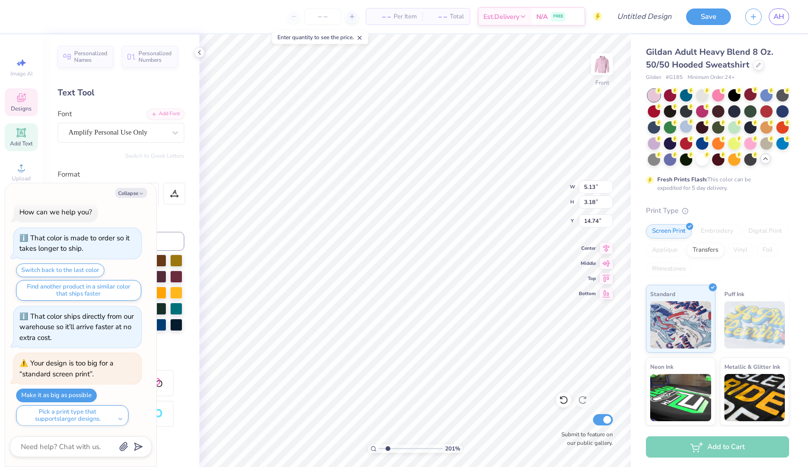
type input "4.03"
type input "2.50"
type input "15.44"
type textarea "x"
type input "14.88"
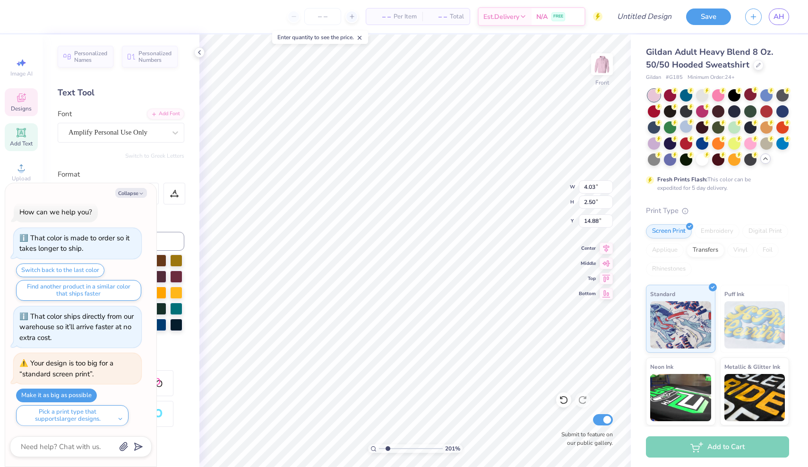
type textarea "x"
type input "15.00"
type input "14.55"
type input "6.00"
type textarea "x"
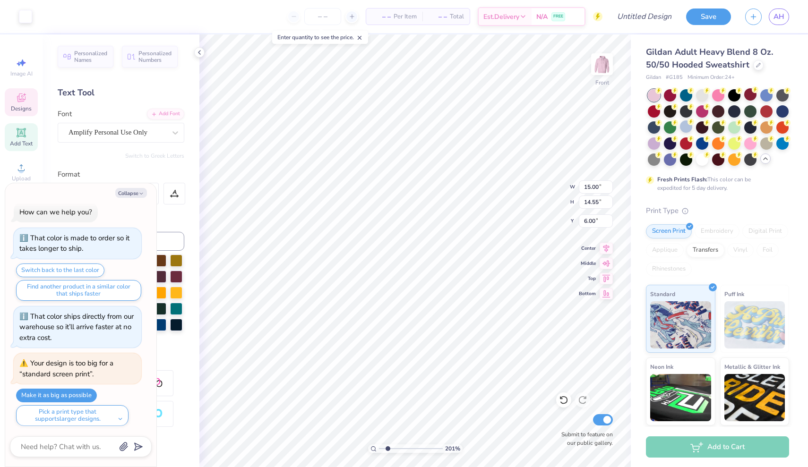
type input "4.97"
type input "2.60"
type input "13.88"
type textarea "x"
type input "4.03"
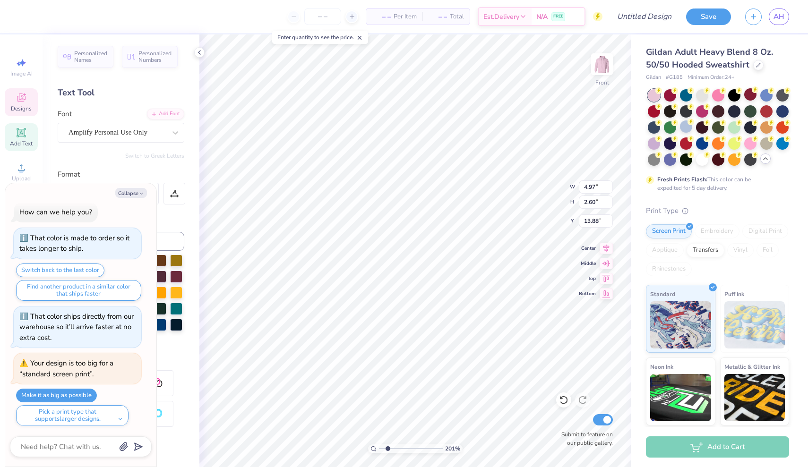
type input "2.50"
type input "14.88"
click at [452, 309] on li "Duplicate" at bounding box center [466, 308] width 74 height 18
type textarea "x"
type input "15.88"
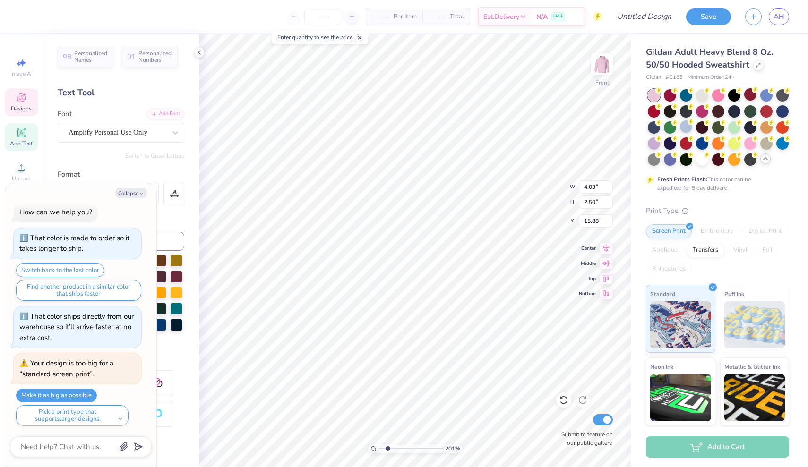
type textarea "x"
type textarea "L"
type textarea "x"
type textarea "Le"
type textarea "x"
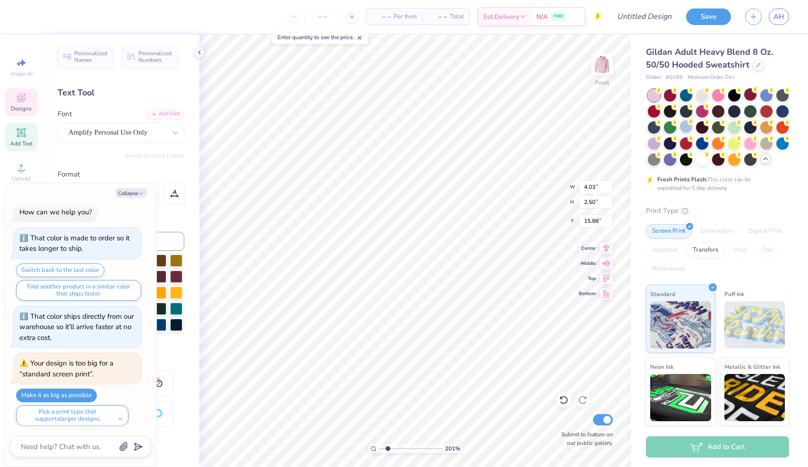
type textarea "Lea"
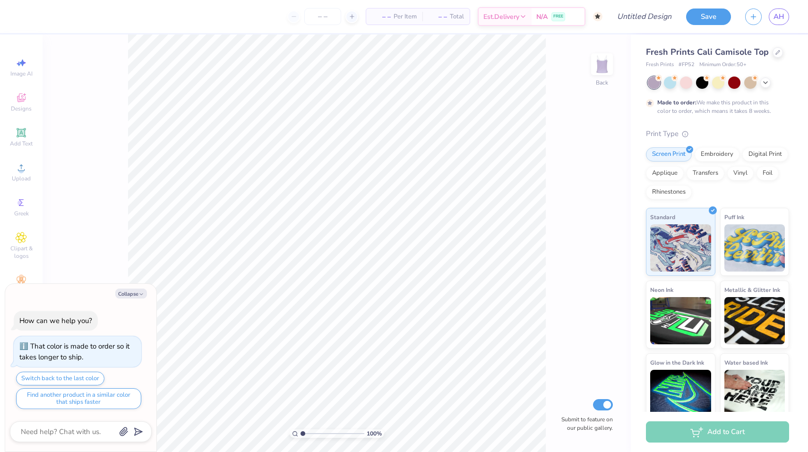
type textarea "x"
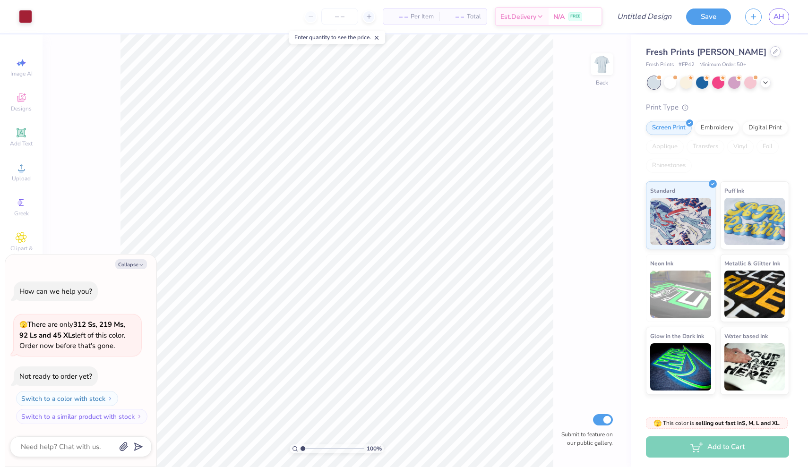
click at [773, 51] on icon at bounding box center [775, 51] width 5 height 5
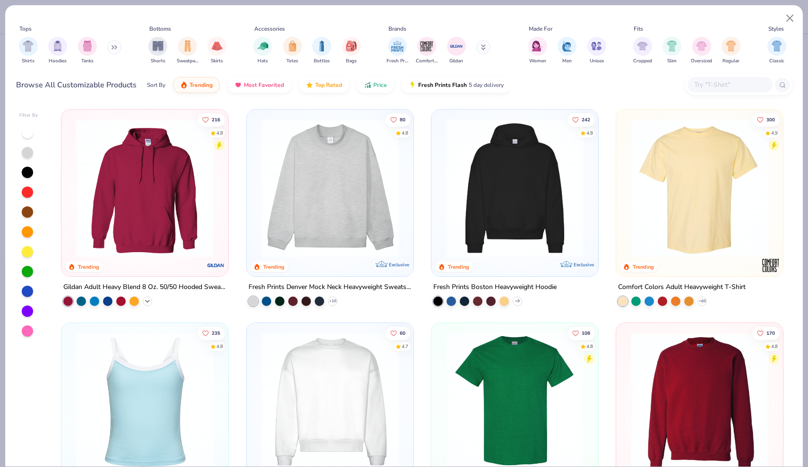
click at [149, 301] on icon at bounding box center [148, 302] width 8 height 8
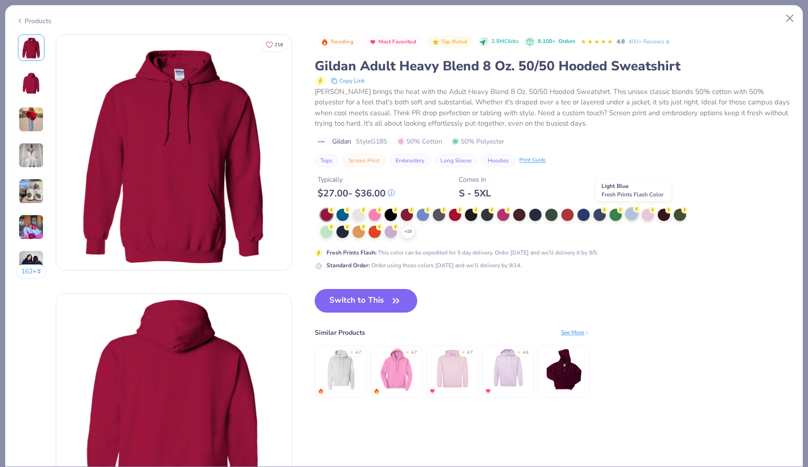
click at [631, 216] on div at bounding box center [632, 214] width 12 height 12
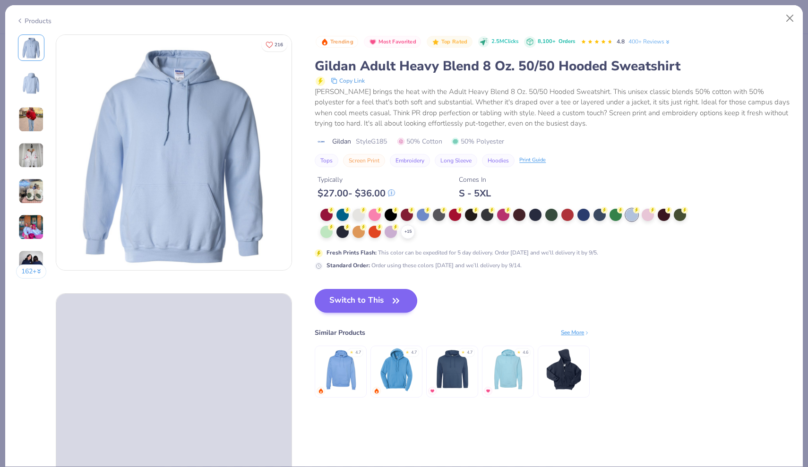
click at [336, 302] on button "Switch to This" at bounding box center [366, 301] width 103 height 24
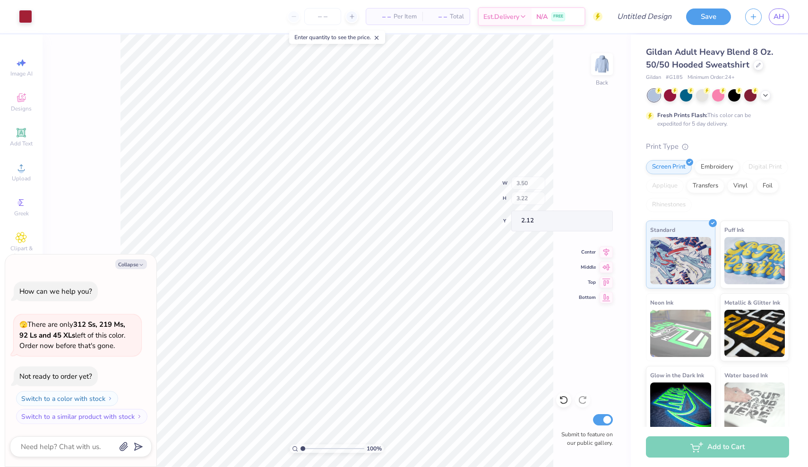
type textarea "x"
type input "2.3"
drag, startPoint x: 303, startPoint y: 448, endPoint x: 311, endPoint y: 448, distance: 8.0
click at [311, 448] on input "range" at bounding box center [333, 449] width 64 height 9
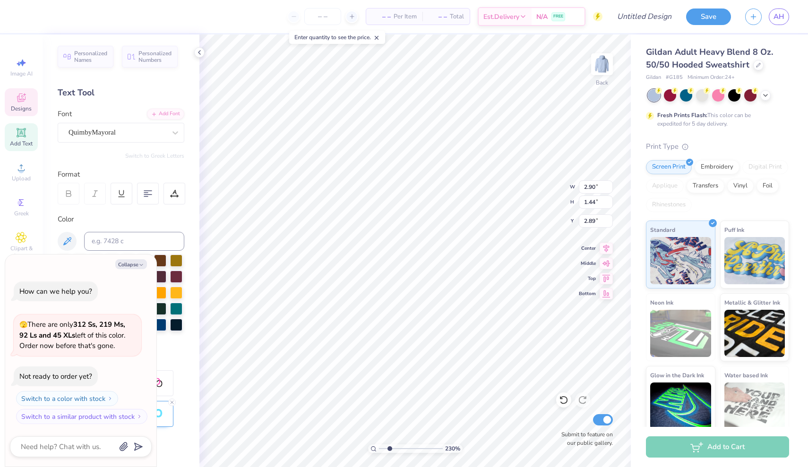
type textarea "x"
type textarea "A"
type textarea "x"
type textarea "A;"
type textarea "x"
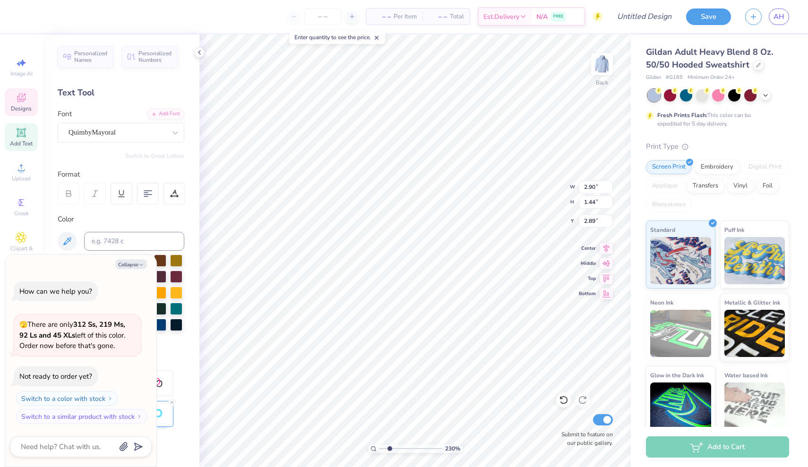
type textarea "A;["
type textarea "x"
type textarea "A;"
type textarea "x"
type textarea "A"
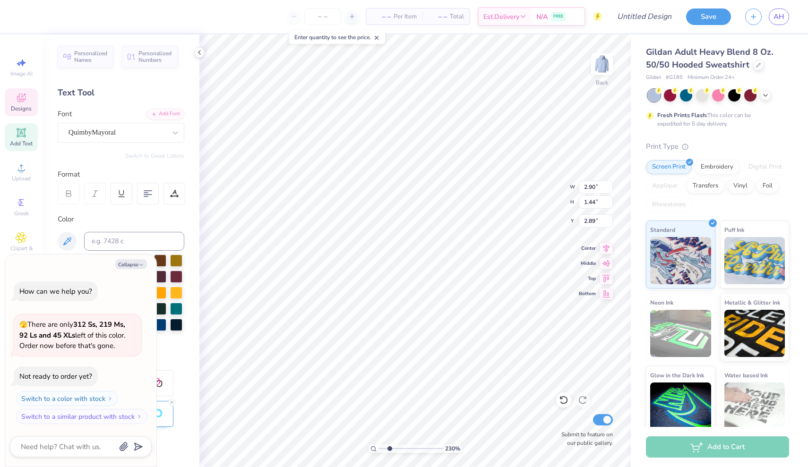
type textarea "x"
type textarea "Ax"
type textarea "x"
type textarea "Axi"
type textarea "x"
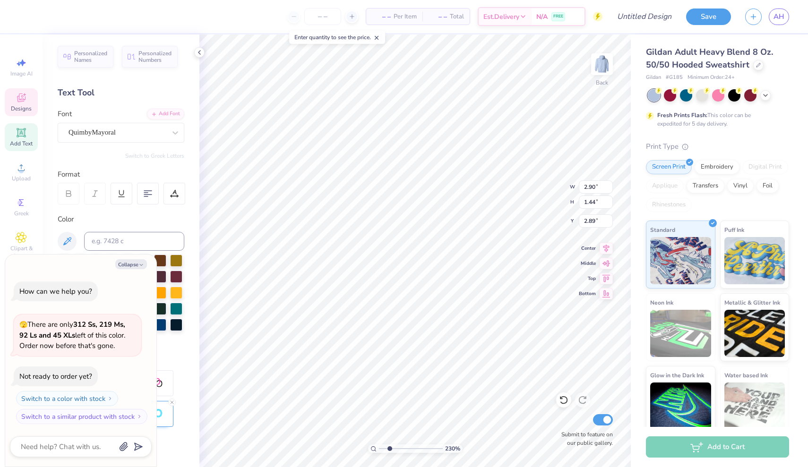
type textarea "Axid"
type textarea "x"
type input "2.91"
type textarea "x"
type textarea "EST. 189"
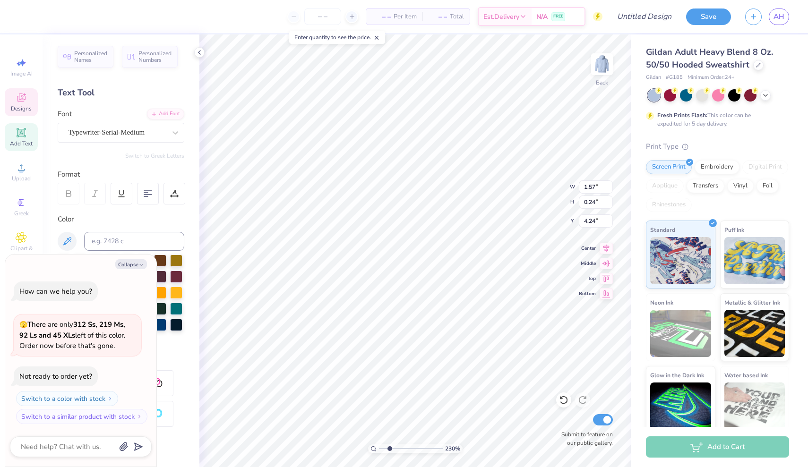
scroll to position [0, 1]
type textarea "x"
type textarea "EST. 1893"
type textarea "x"
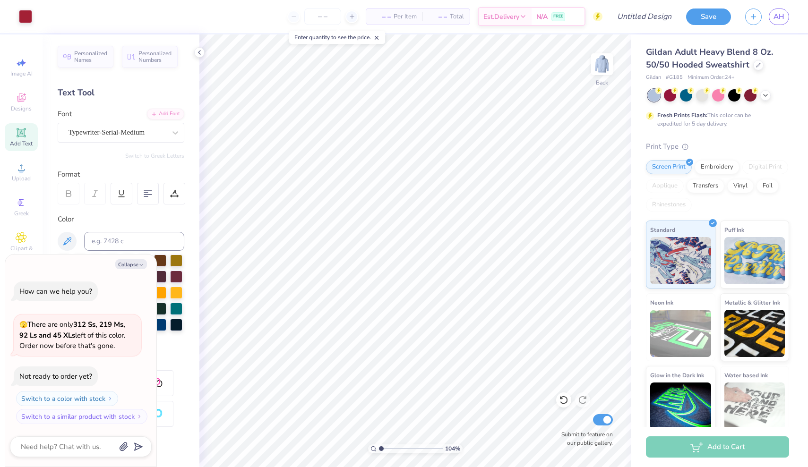
type input "1.04"
drag, startPoint x: 391, startPoint y: 449, endPoint x: 381, endPoint y: 449, distance: 10.0
click at [381, 449] on input "range" at bounding box center [411, 449] width 64 height 9
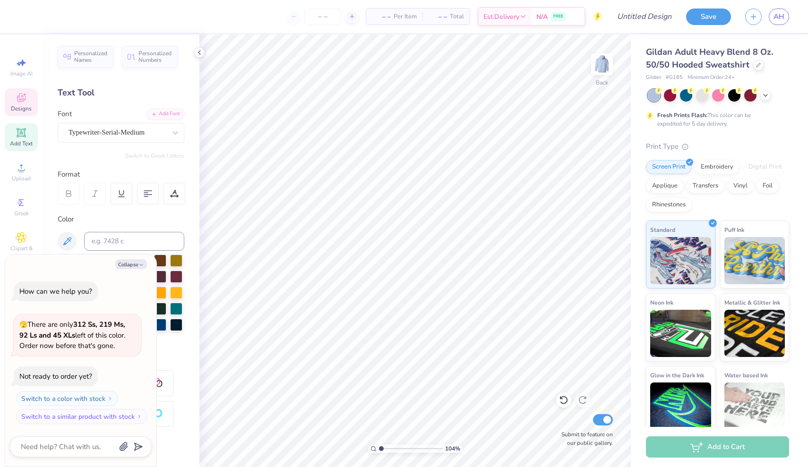
click at [16, 101] on icon at bounding box center [21, 97] width 11 height 11
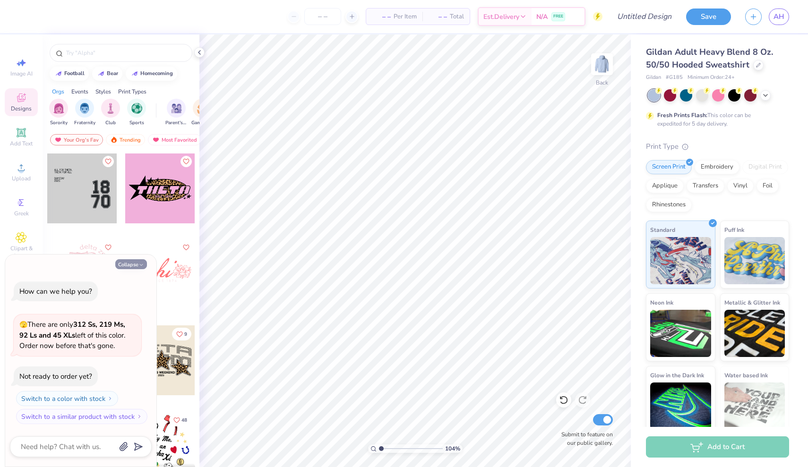
click at [134, 262] on button "Collapse" at bounding box center [131, 264] width 32 height 10
type textarea "x"
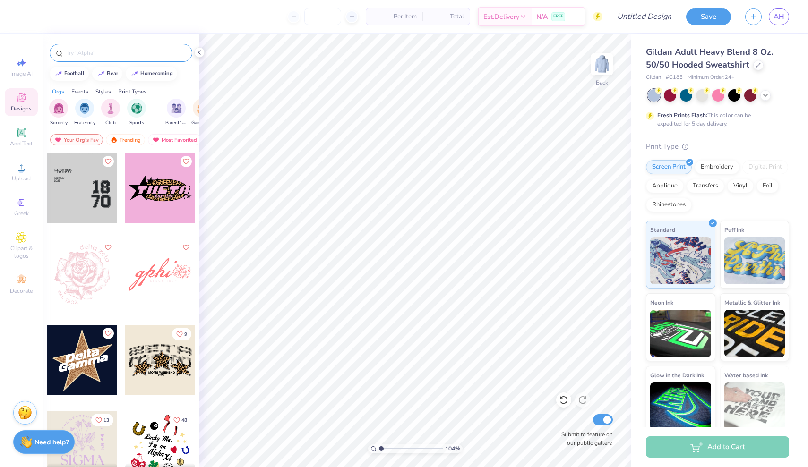
click at [117, 55] on input "text" at bounding box center [125, 52] width 121 height 9
type input "axid"
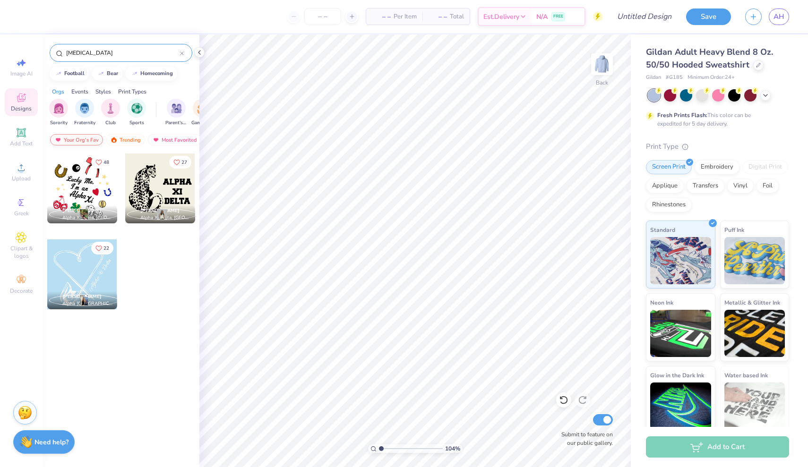
click at [87, 144] on div "Your Org's Fav" at bounding box center [76, 139] width 53 height 11
click at [83, 141] on div "Your Org's Fav" at bounding box center [76, 139] width 53 height 11
click at [85, 136] on div "Your Org's Fav" at bounding box center [76, 139] width 53 height 11
click at [165, 141] on div "Most Favorited" at bounding box center [174, 139] width 53 height 11
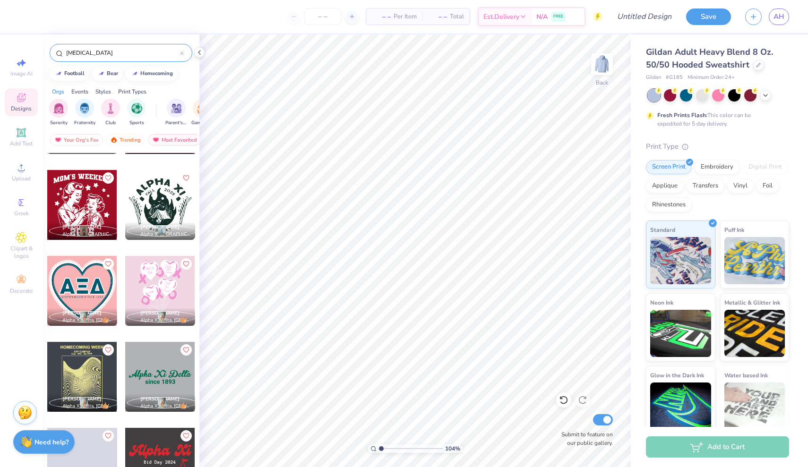
scroll to position [2062, 0]
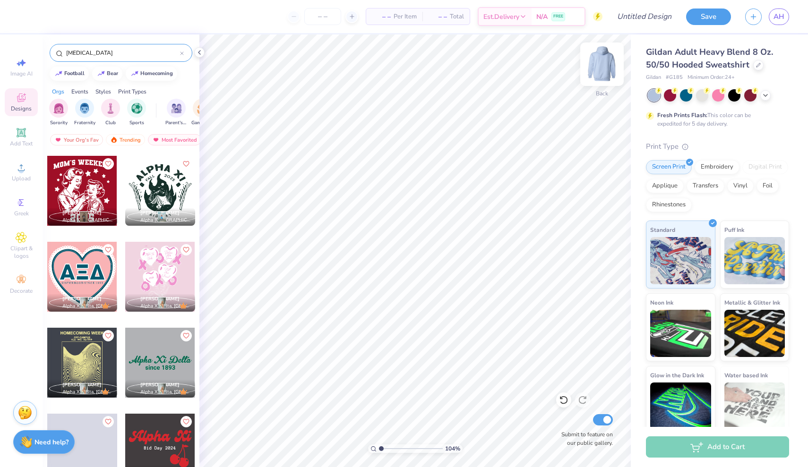
click at [605, 65] on img at bounding box center [602, 64] width 38 height 38
click at [125, 278] on div at bounding box center [90, 277] width 70 height 70
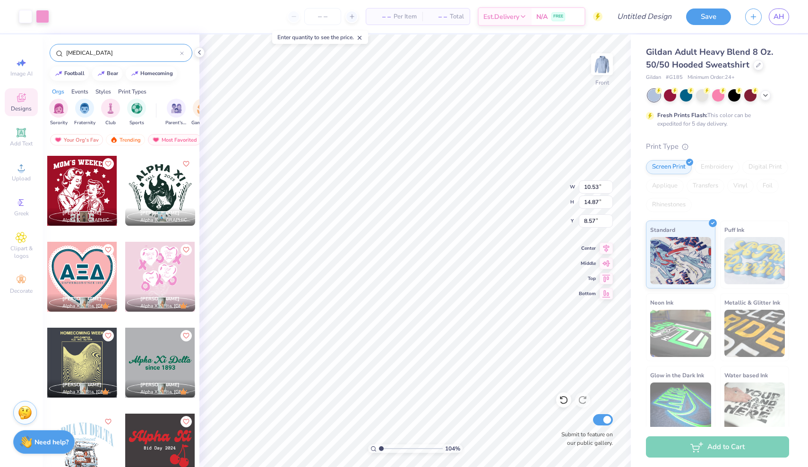
type input "6.00"
click at [764, 98] on div at bounding box center [765, 94] width 10 height 10
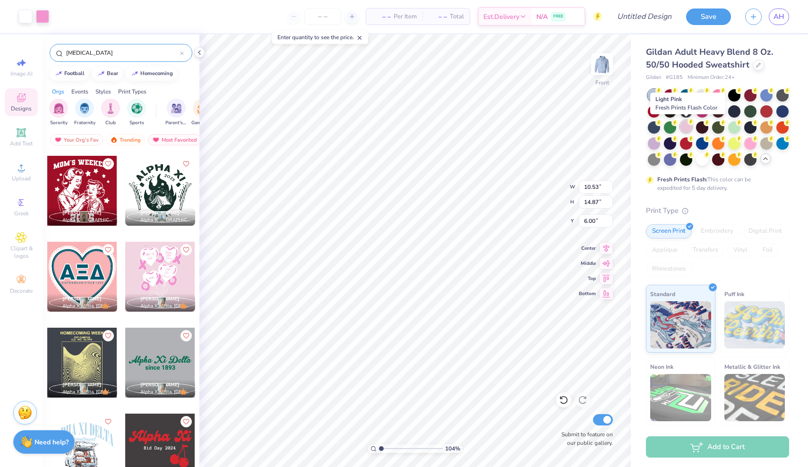
click at [687, 125] on div at bounding box center [686, 127] width 12 height 12
click at [49, 19] on div at bounding box center [42, 15] width 13 height 13
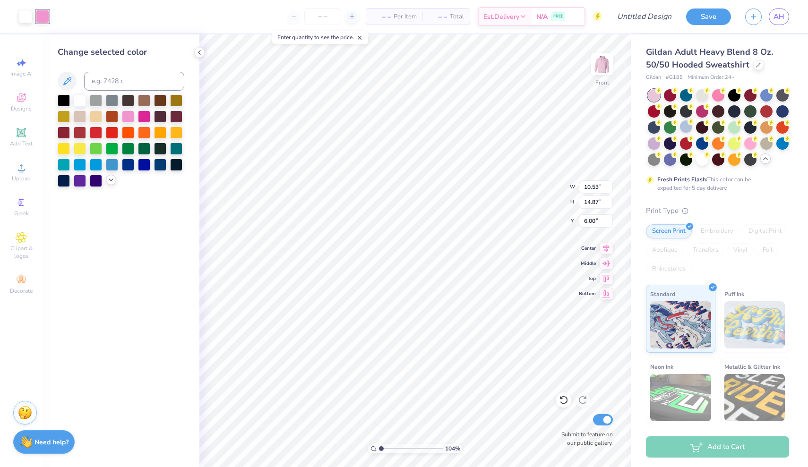
click at [112, 184] on icon at bounding box center [111, 180] width 8 height 8
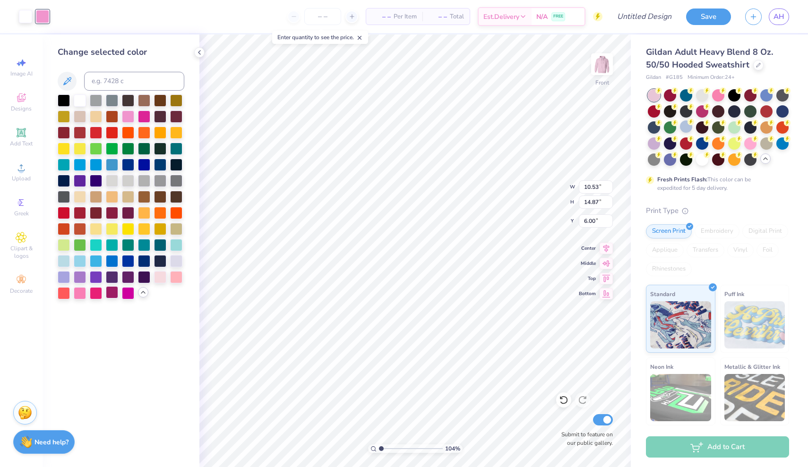
click at [112, 295] on div at bounding box center [112, 292] width 12 height 12
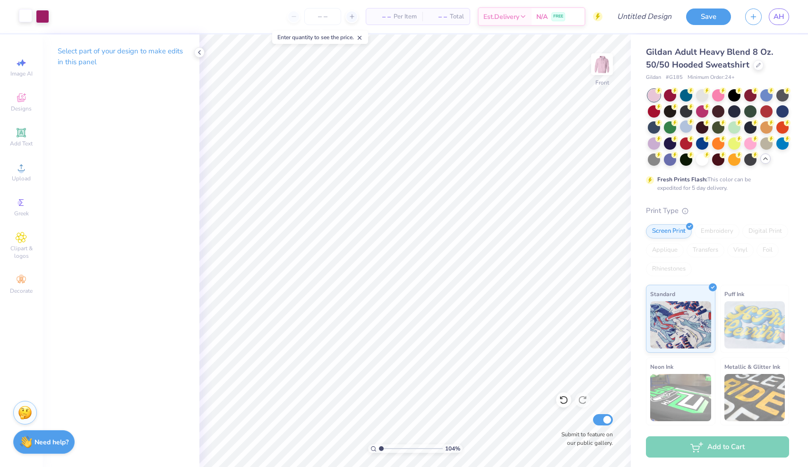
click at [26, 19] on div at bounding box center [25, 15] width 13 height 13
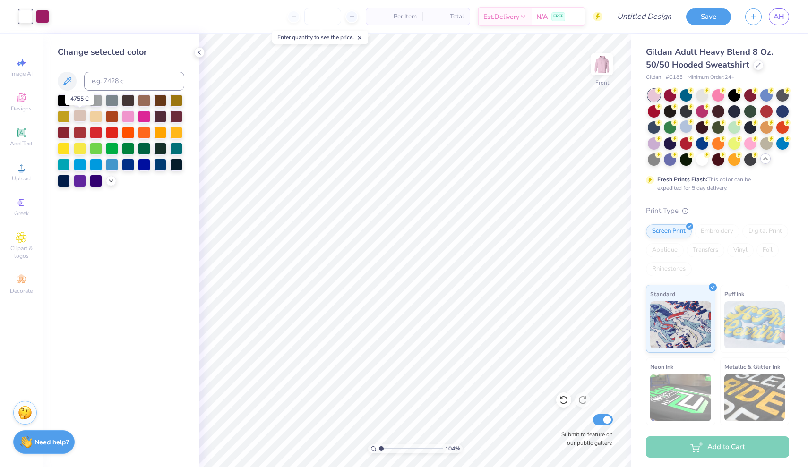
click at [82, 119] on div at bounding box center [80, 116] width 12 height 12
click at [132, 118] on div at bounding box center [128, 116] width 12 height 12
click at [112, 185] on div at bounding box center [111, 180] width 10 height 10
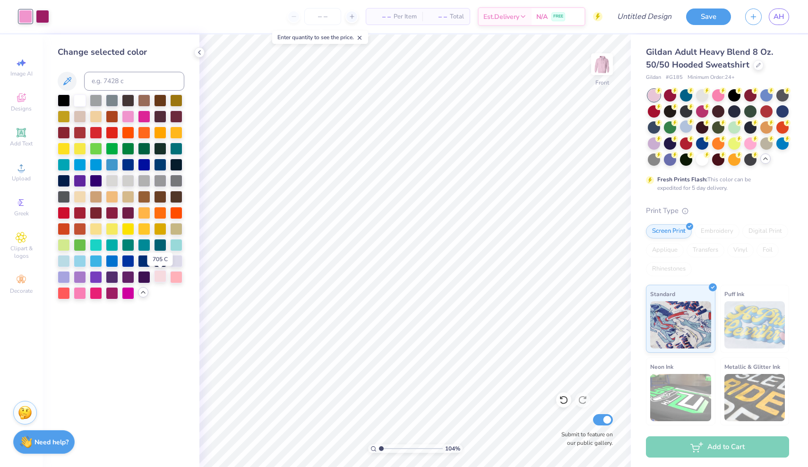
click at [161, 276] on div at bounding box center [160, 276] width 12 height 12
click at [174, 260] on div at bounding box center [176, 260] width 12 height 12
click at [133, 115] on div at bounding box center [128, 116] width 12 height 12
click at [115, 185] on div at bounding box center [112, 180] width 12 height 12
click at [166, 274] on div at bounding box center [160, 276] width 12 height 12
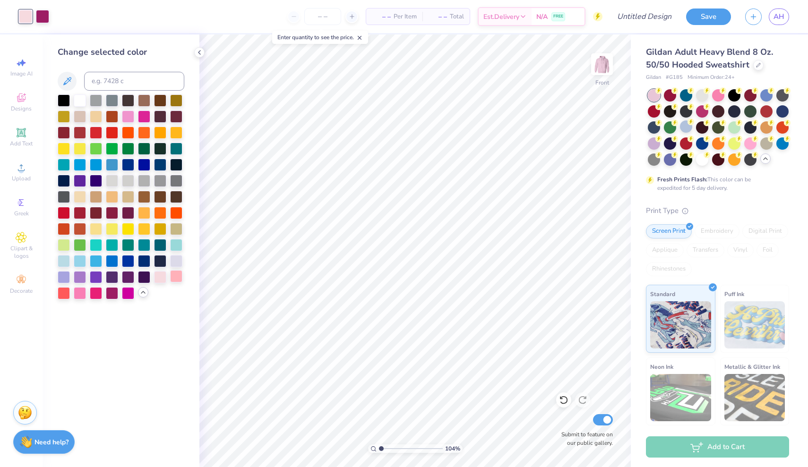
click at [175, 279] on div at bounding box center [176, 276] width 12 height 12
click at [77, 295] on div at bounding box center [80, 292] width 12 height 12
click at [81, 104] on div at bounding box center [80, 100] width 12 height 12
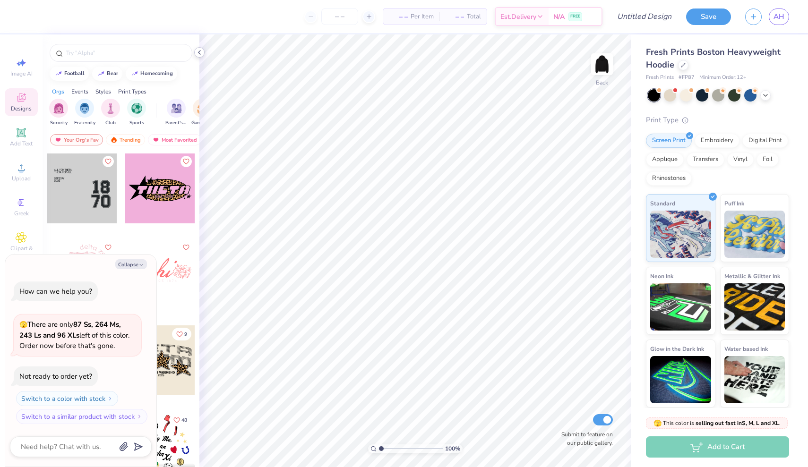
click at [201, 55] on icon at bounding box center [200, 53] width 8 height 8
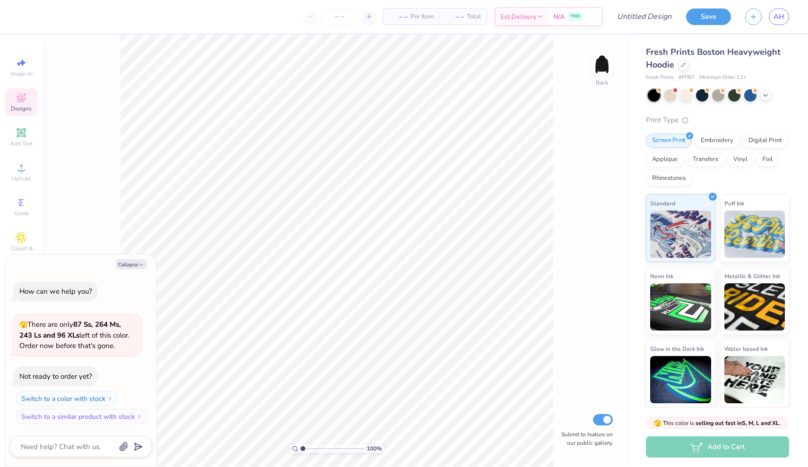
click at [130, 259] on div "Collapse How can we help you? 🫣 There are only 87 Ss, 264 Ms, 243 Ls and 96 XLs…" at bounding box center [80, 361] width 151 height 213
click at [131, 263] on button "Collapse" at bounding box center [131, 264] width 32 height 10
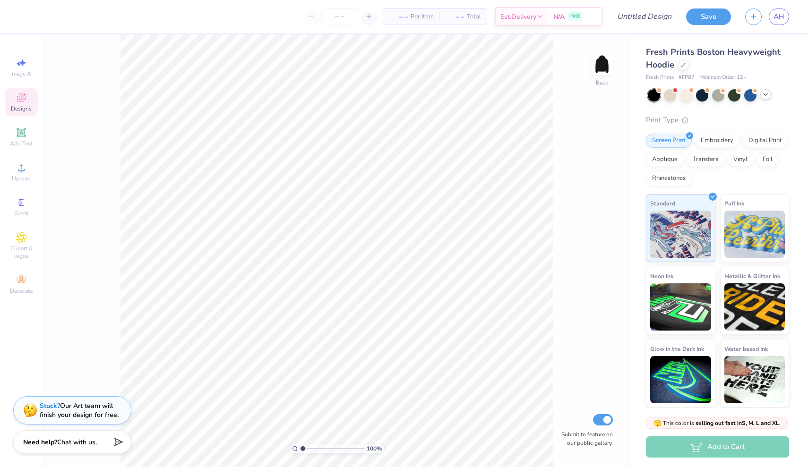
click at [769, 95] on icon at bounding box center [766, 95] width 8 height 8
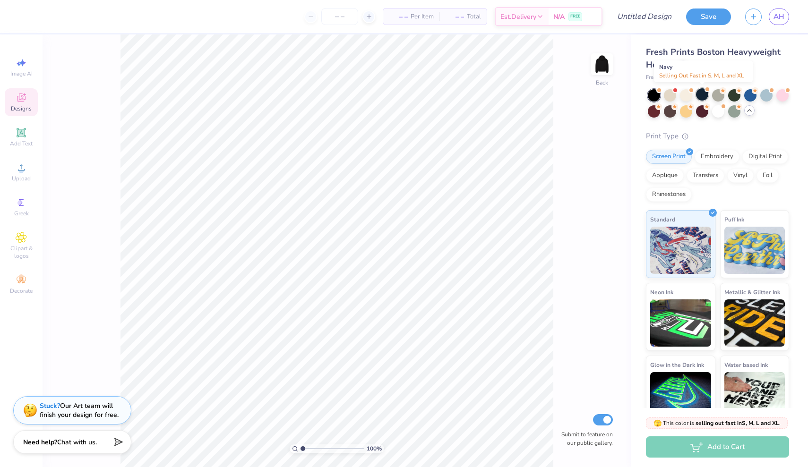
click at [706, 94] on div at bounding box center [702, 94] width 12 height 12
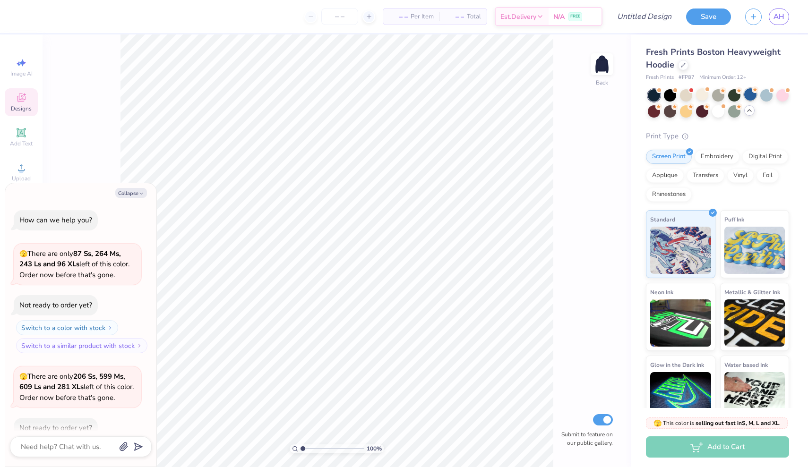
scroll to position [50, 0]
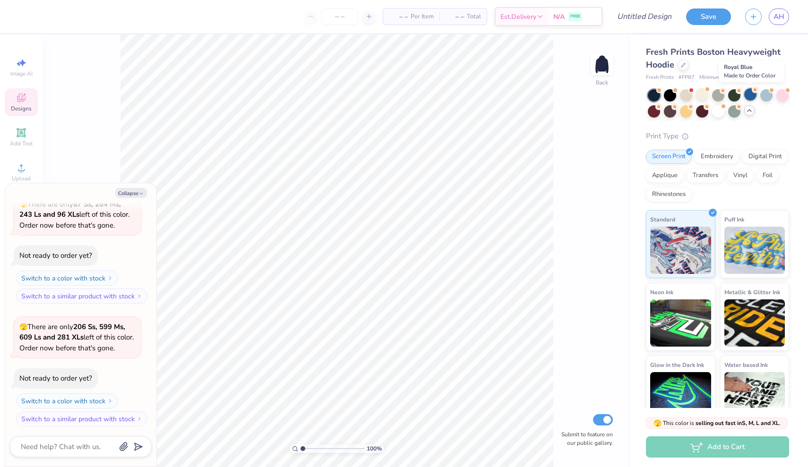
click at [752, 95] on div at bounding box center [750, 94] width 12 height 12
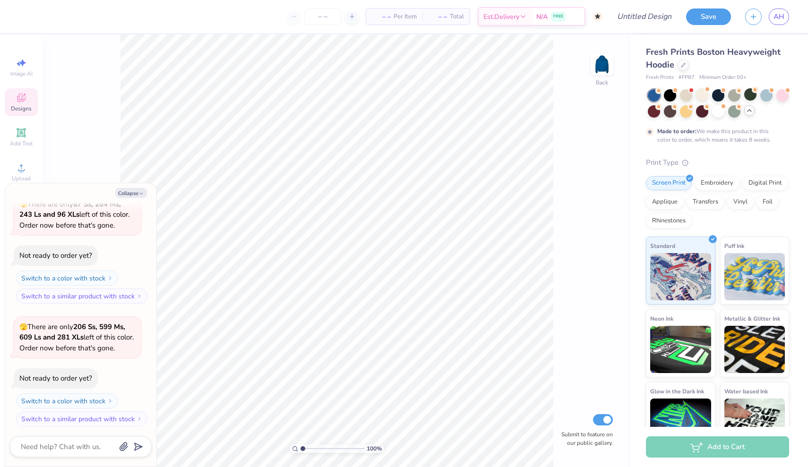
scroll to position [128, 0]
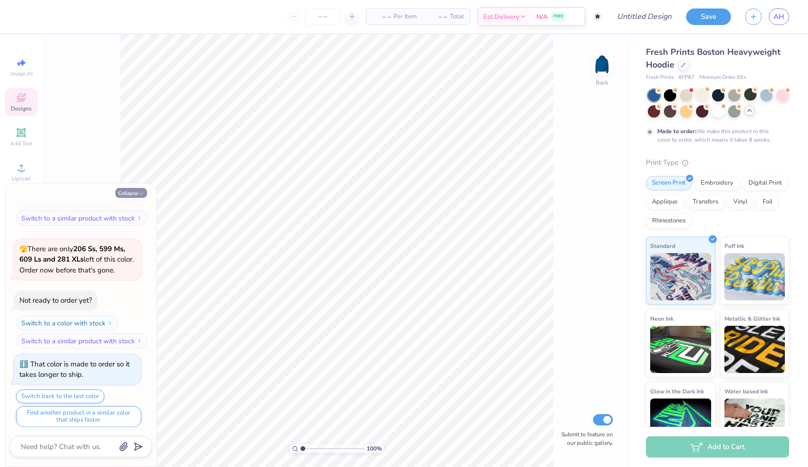
click at [130, 191] on button "Collapse" at bounding box center [131, 193] width 32 height 10
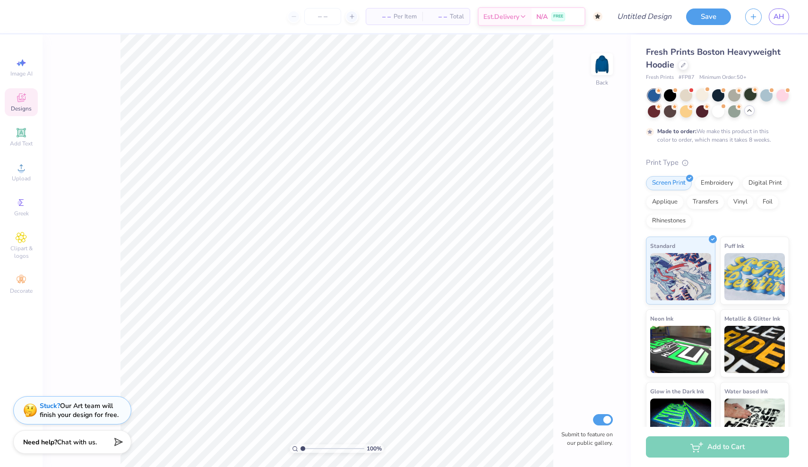
click at [753, 95] on div at bounding box center [750, 94] width 12 height 12
click at [737, 87] on circle at bounding box center [739, 89] width 7 height 7
click at [737, 90] on circle at bounding box center [739, 89] width 7 height 7
click at [714, 94] on div at bounding box center [718, 94] width 12 height 12
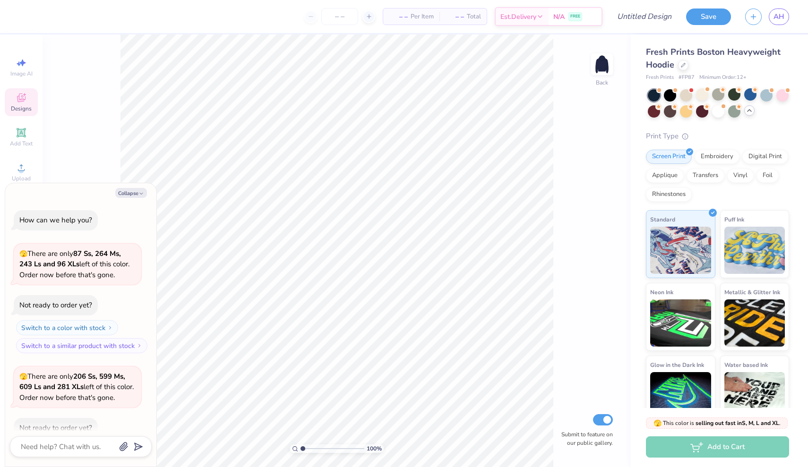
scroll to position [296, 0]
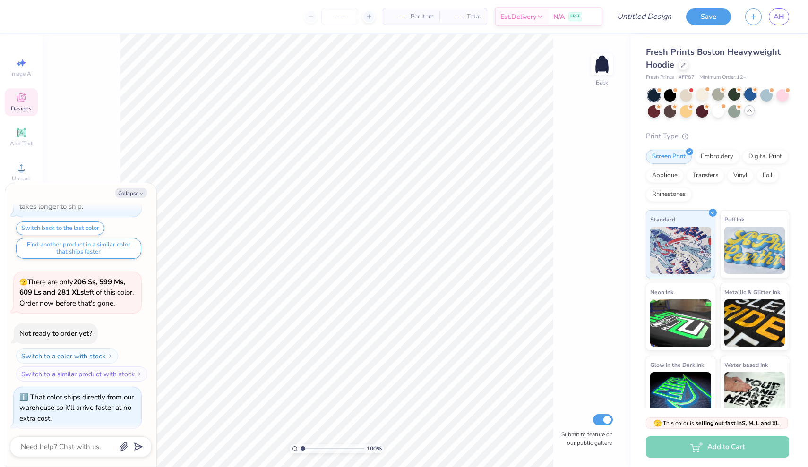
click at [751, 94] on div at bounding box center [750, 94] width 12 height 12
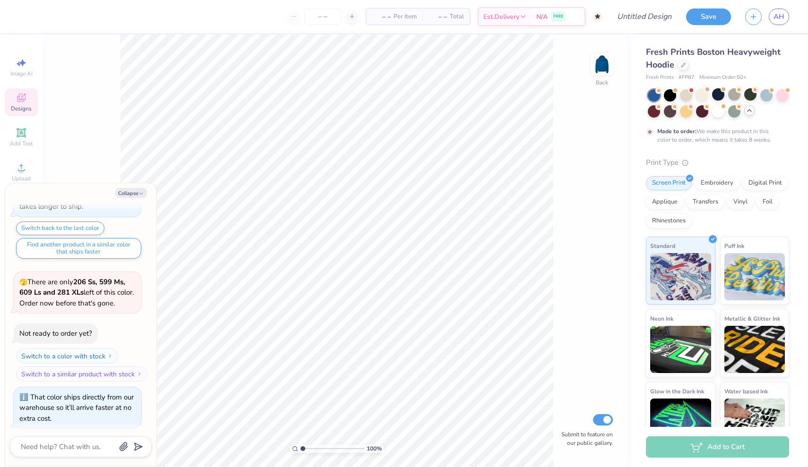
scroll to position [374, 0]
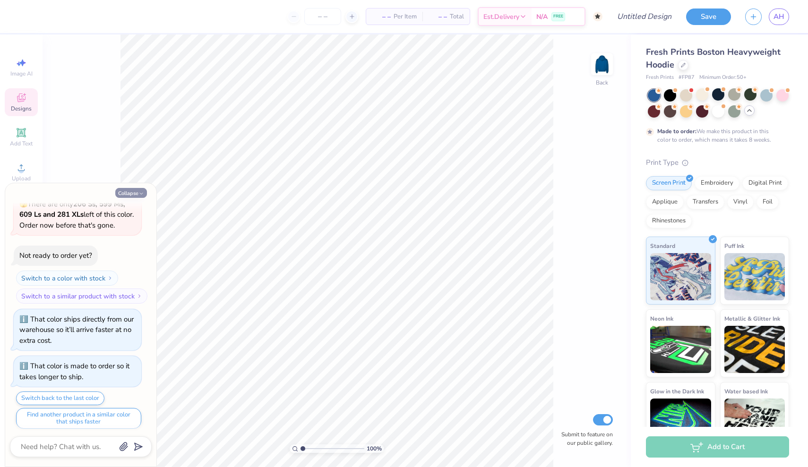
click at [142, 189] on button "Collapse" at bounding box center [131, 193] width 32 height 10
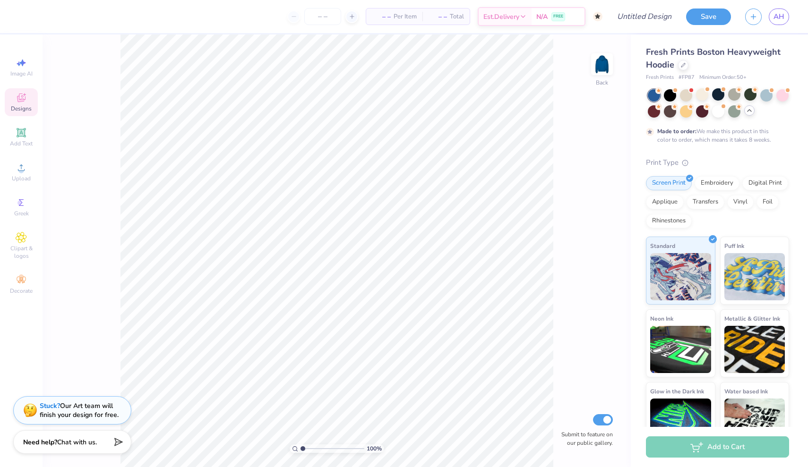
click at [752, 110] on icon at bounding box center [750, 111] width 8 height 8
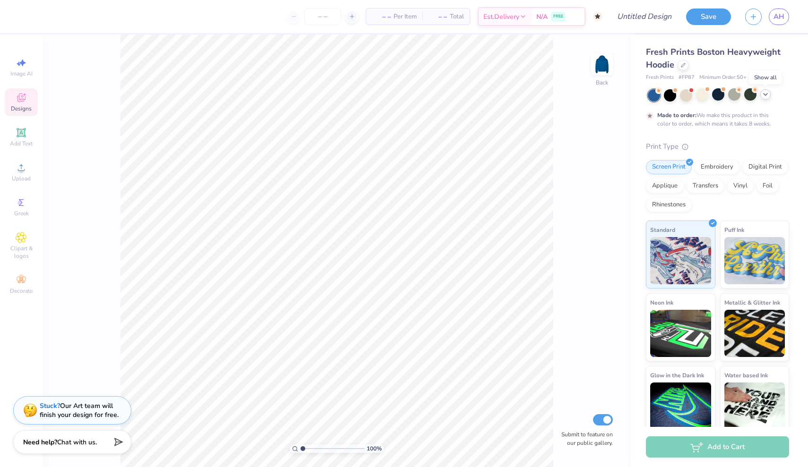
click at [768, 95] on icon at bounding box center [766, 95] width 8 height 8
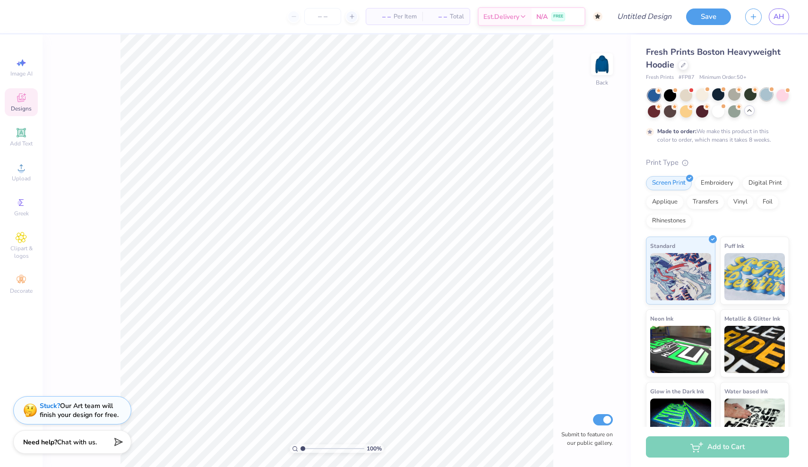
click at [760, 94] on div at bounding box center [766, 94] width 12 height 12
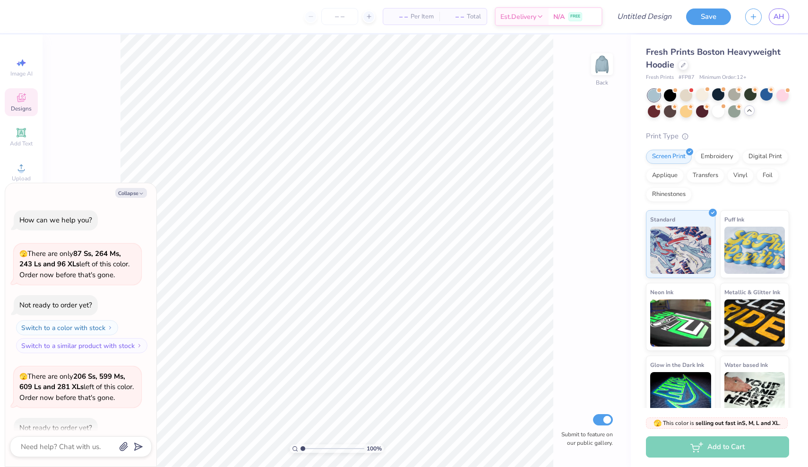
scroll to position [542, 0]
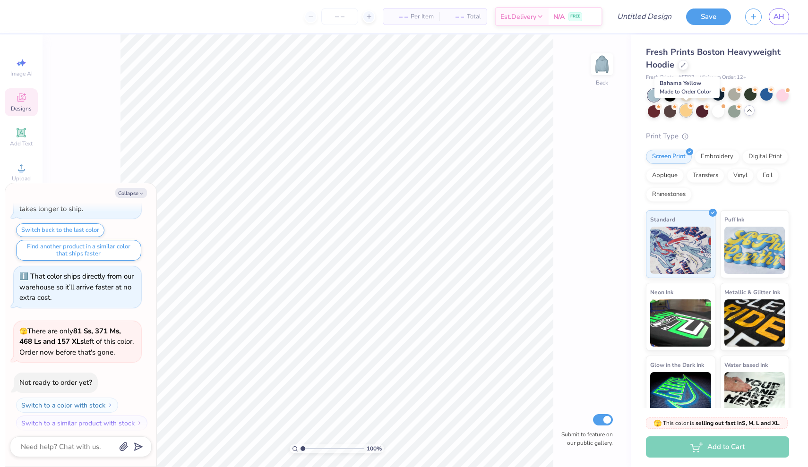
click at [683, 112] on div at bounding box center [686, 110] width 12 height 12
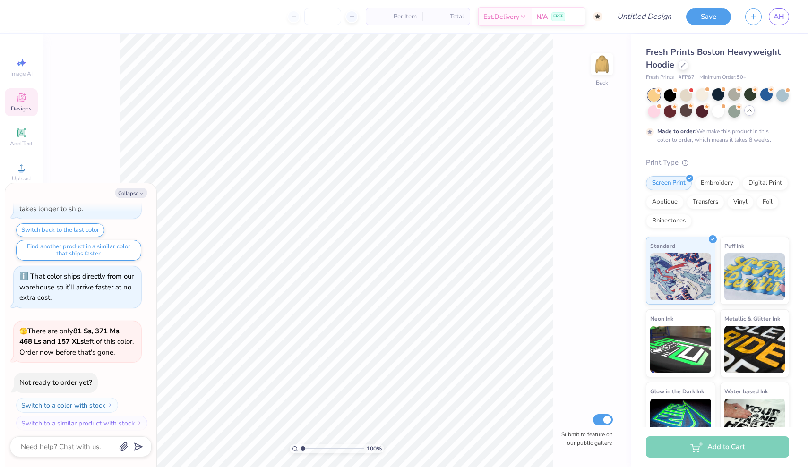
scroll to position [620, 0]
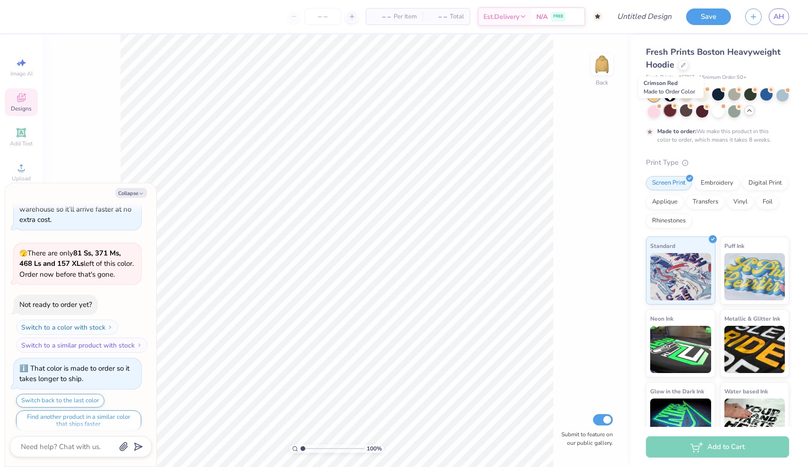
click at [670, 113] on div at bounding box center [670, 110] width 12 height 12
click at [138, 191] on button "Collapse" at bounding box center [131, 193] width 32 height 10
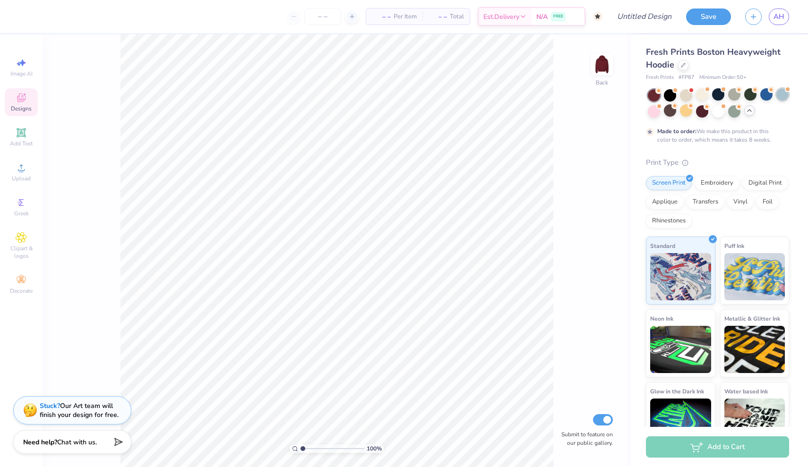
click at [781, 98] on div at bounding box center [783, 94] width 12 height 12
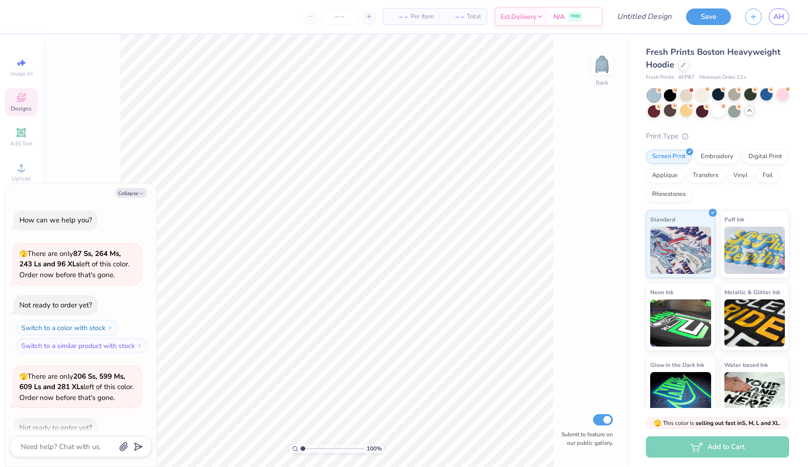
scroll to position [788, 0]
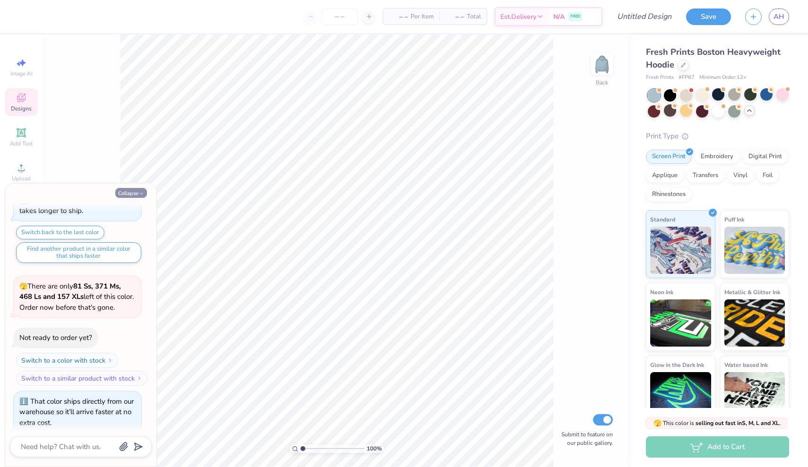
click at [131, 196] on button "Collapse" at bounding box center [131, 193] width 32 height 10
type textarea "x"
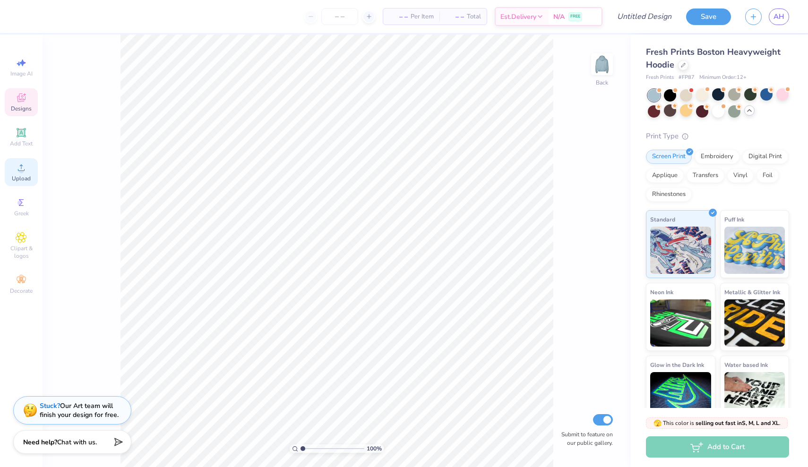
click at [16, 178] on span "Upload" at bounding box center [21, 179] width 19 height 8
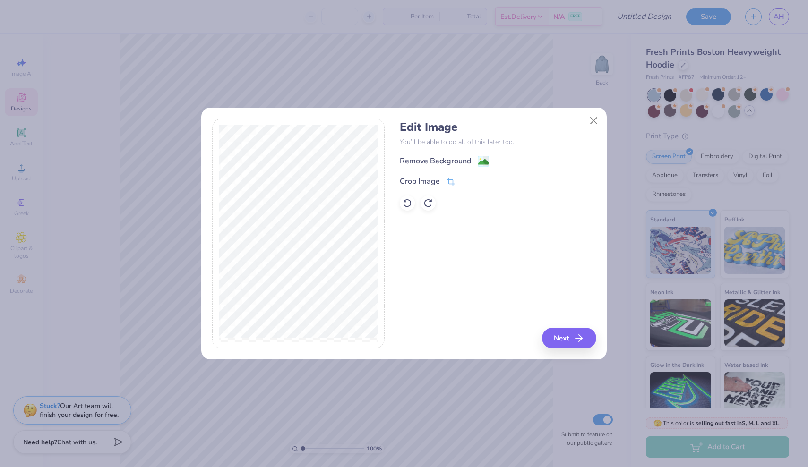
click at [568, 322] on div "Edit Image You’ll be able to do all of this later too. Remove Background Crop I…" at bounding box center [498, 234] width 196 height 231
click at [568, 337] on button "Next" at bounding box center [571, 338] width 54 height 21
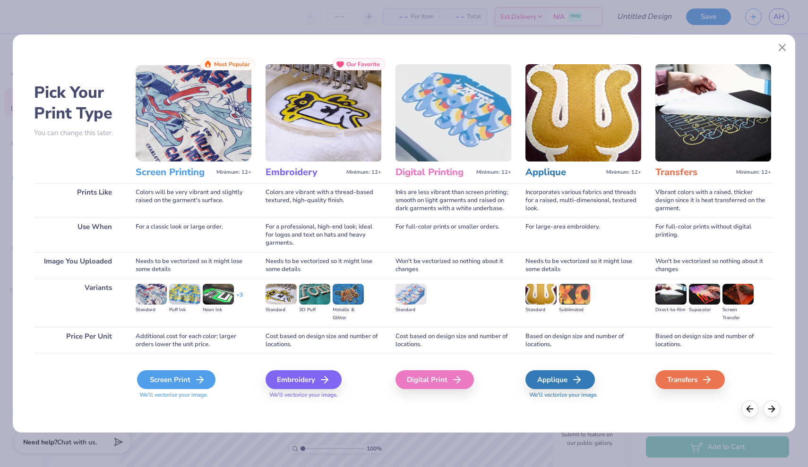
click at [194, 382] on icon at bounding box center [199, 379] width 11 height 11
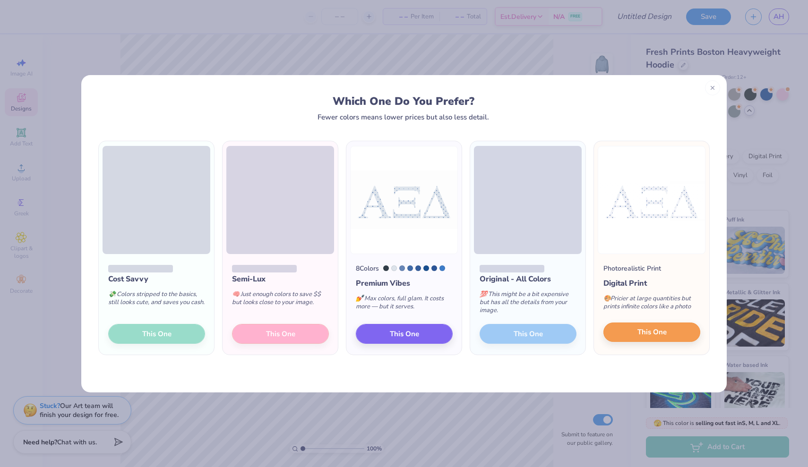
click at [682, 337] on button "This One" at bounding box center [652, 333] width 97 height 20
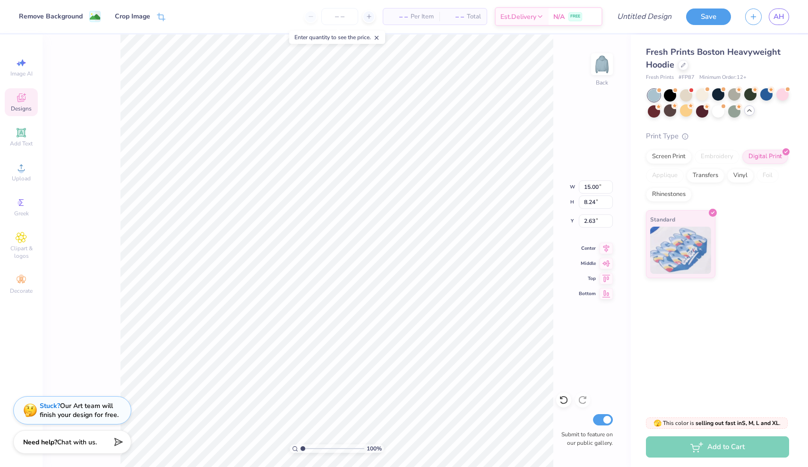
type input "0.75"
type input "11.03"
type input "6.05"
type input "0.70"
click at [734, 98] on div at bounding box center [734, 94] width 12 height 12
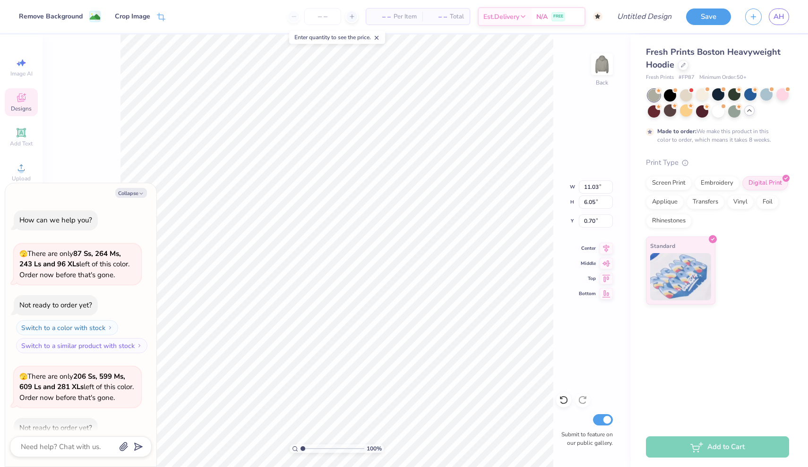
scroll to position [866, 0]
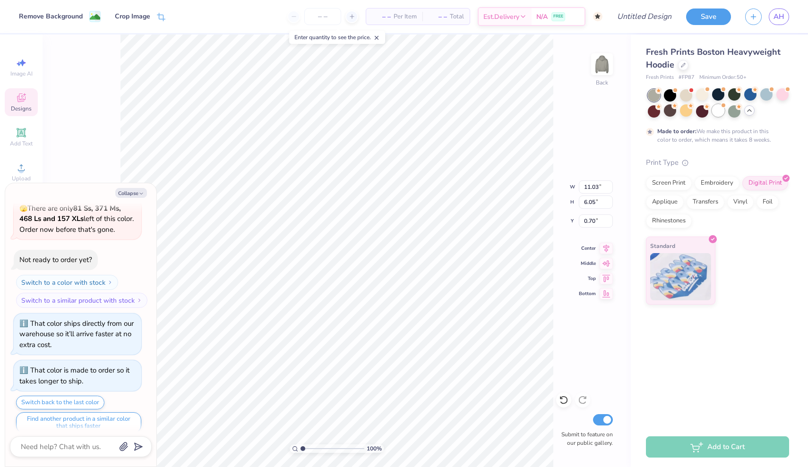
click at [720, 110] on div at bounding box center [718, 110] width 12 height 12
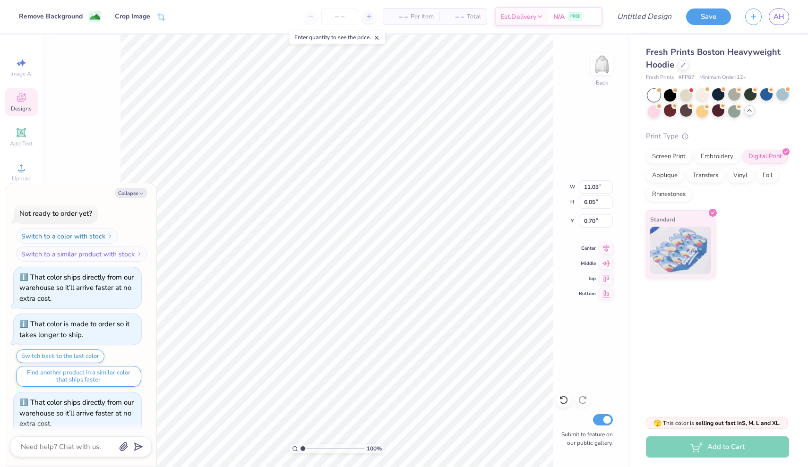
scroll to position [1035, 0]
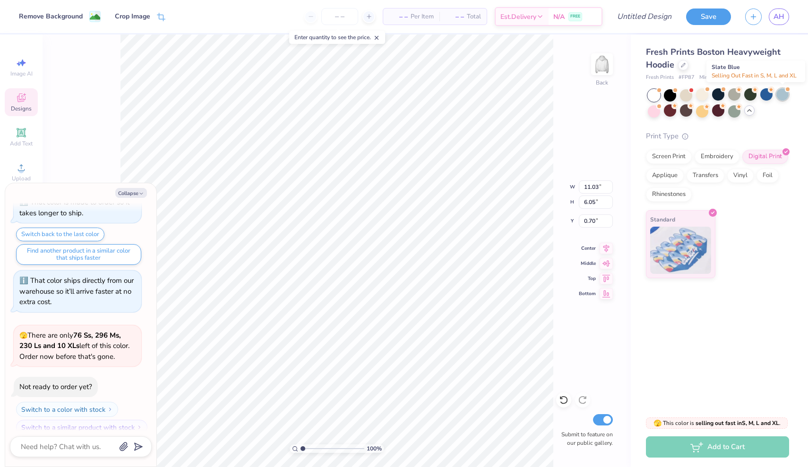
click at [786, 94] on div at bounding box center [783, 94] width 12 height 12
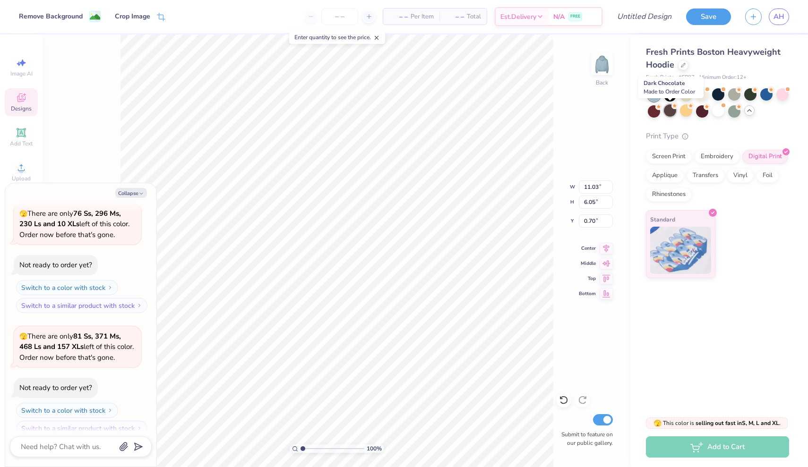
click at [668, 112] on div at bounding box center [670, 110] width 12 height 12
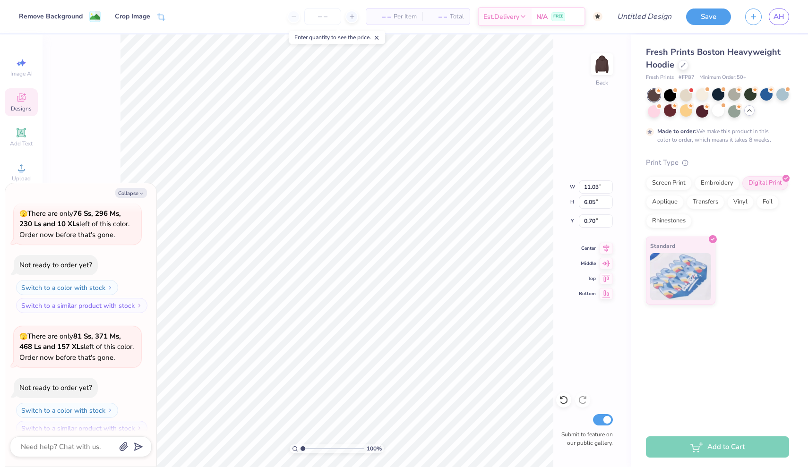
scroll to position [1235, 0]
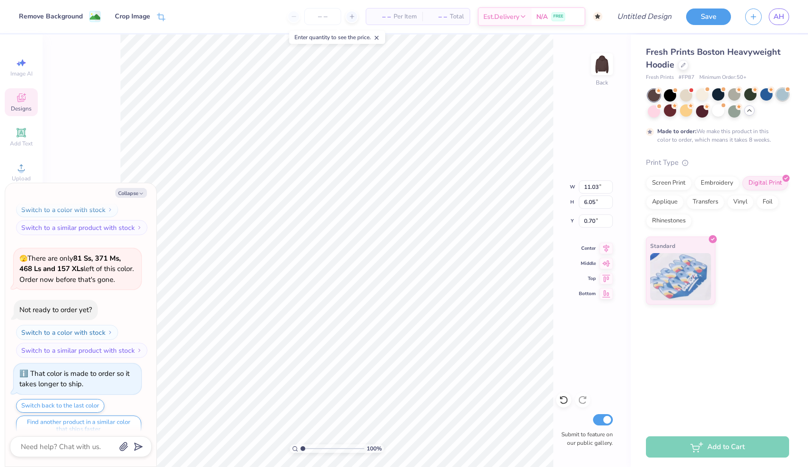
click at [786, 95] on div at bounding box center [783, 94] width 12 height 12
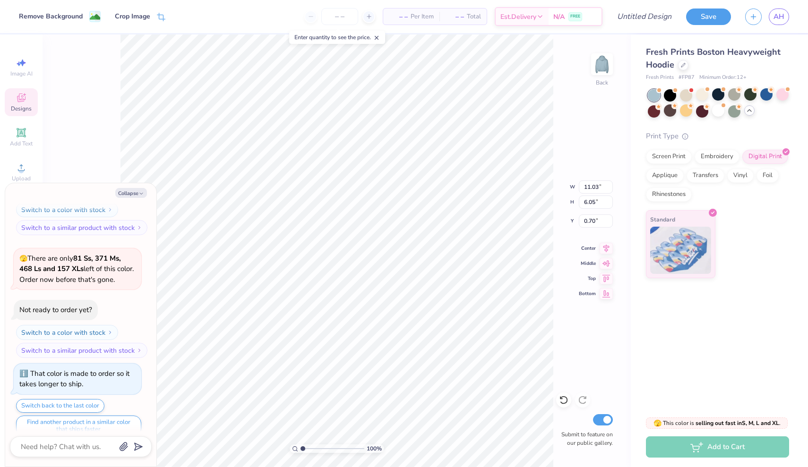
scroll to position [1403, 0]
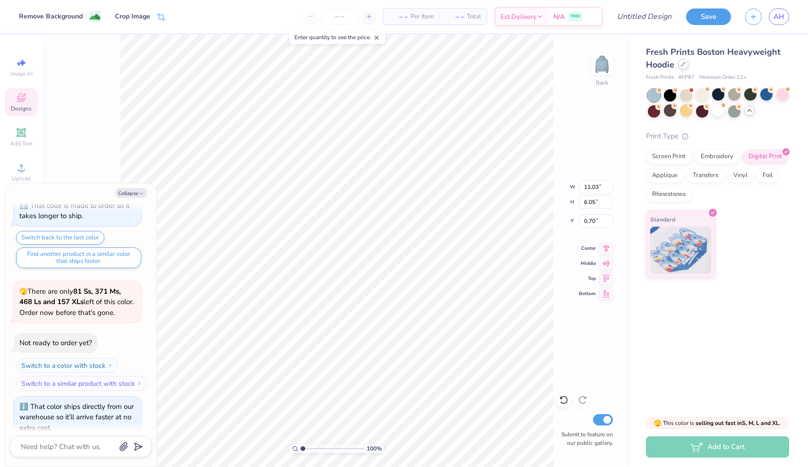
click at [684, 63] on icon at bounding box center [684, 64] width 4 height 4
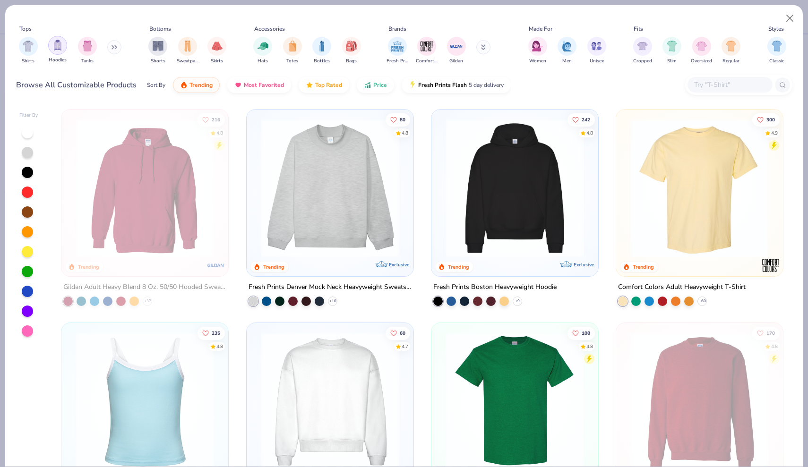
click at [61, 48] on img "filter for Hoodies" at bounding box center [57, 45] width 10 height 11
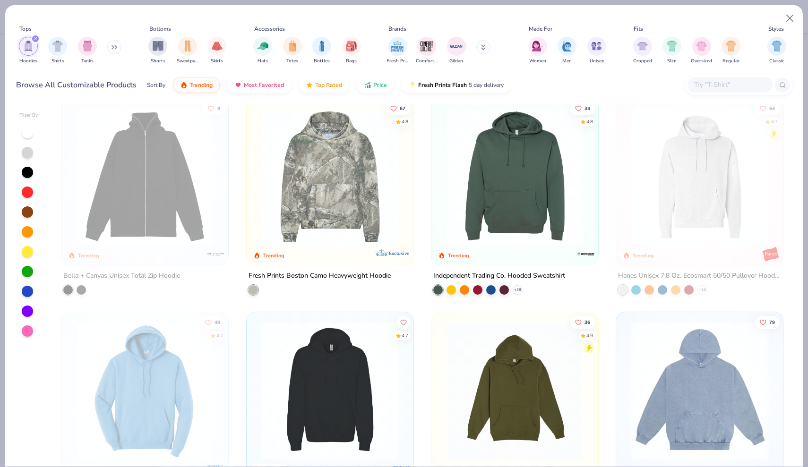
scroll to position [219, 0]
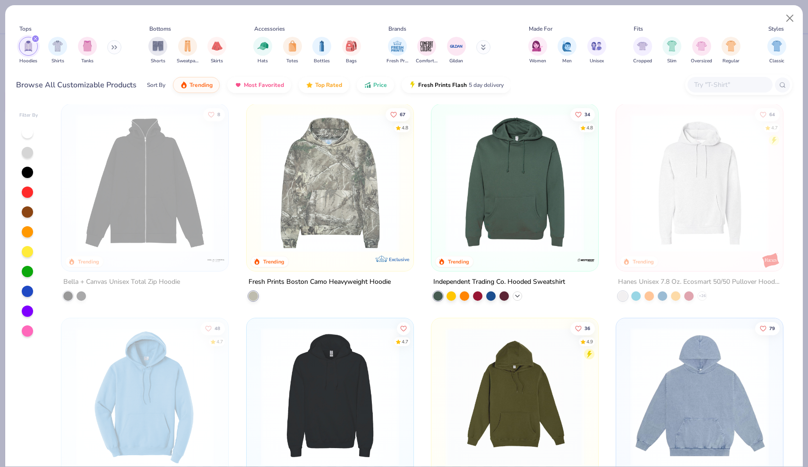
click at [518, 295] on polyline at bounding box center [518, 296] width 4 height 2
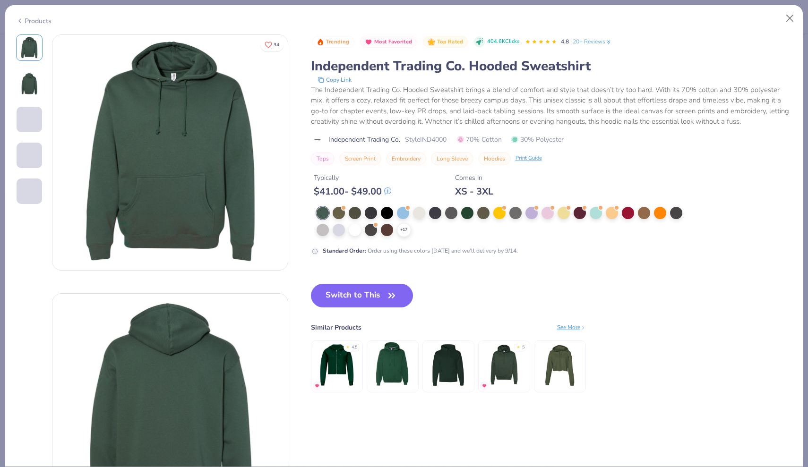
scroll to position [22, 0]
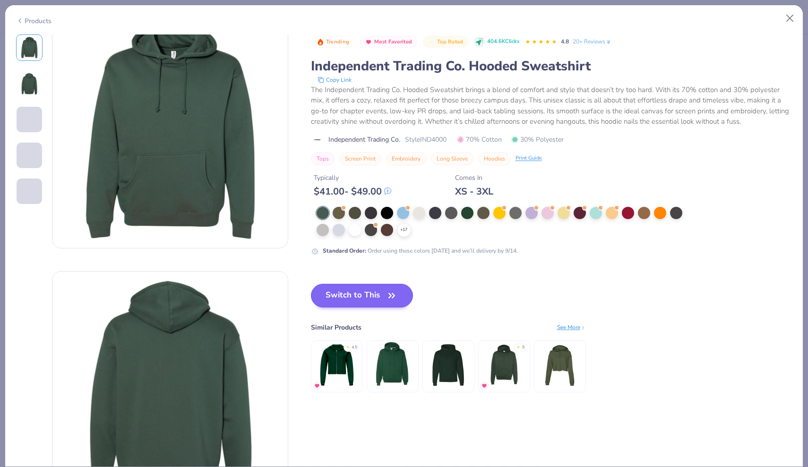
click at [362, 300] on button "Switch to This" at bounding box center [362, 296] width 103 height 24
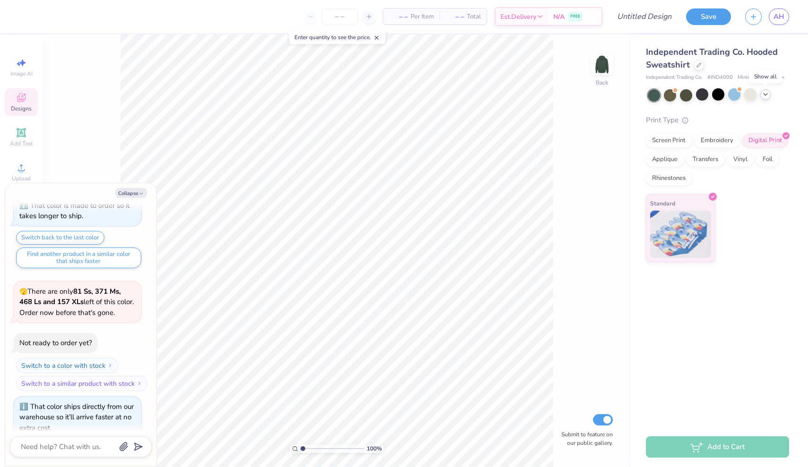
click at [765, 95] on icon at bounding box center [766, 95] width 8 height 8
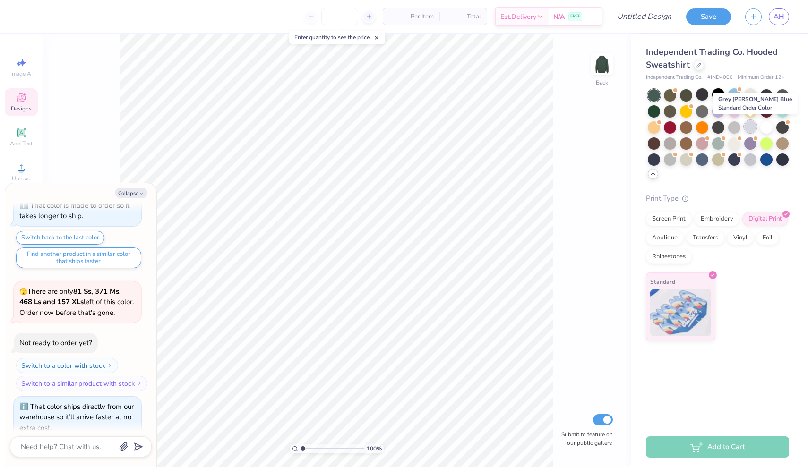
click at [751, 129] on div at bounding box center [750, 127] width 12 height 12
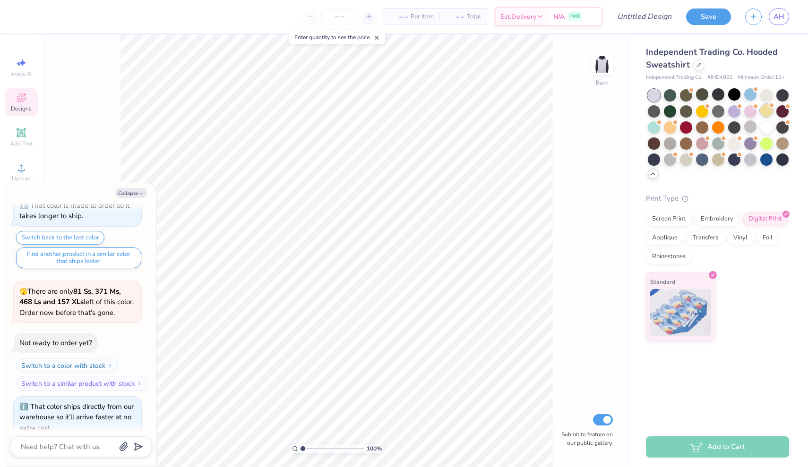
click at [765, 115] on div at bounding box center [766, 110] width 12 height 12
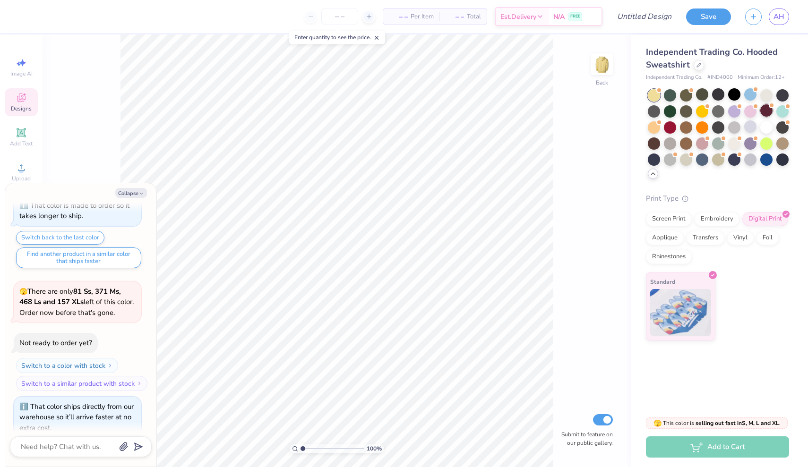
scroll to position [1525, 0]
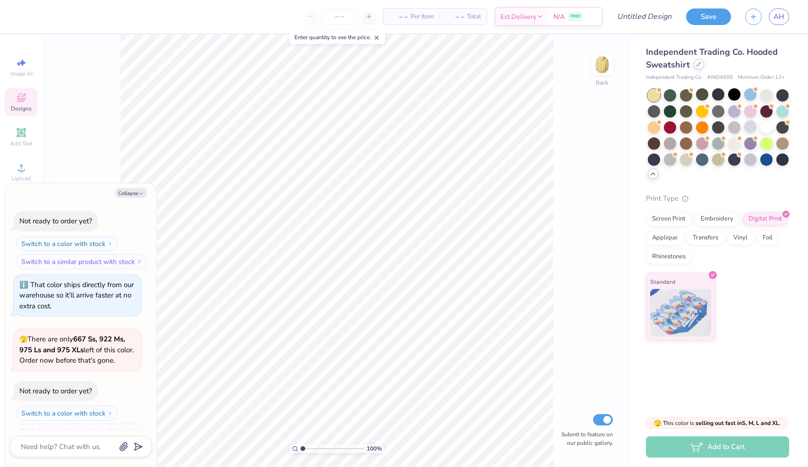
click at [700, 63] on icon at bounding box center [699, 64] width 5 height 5
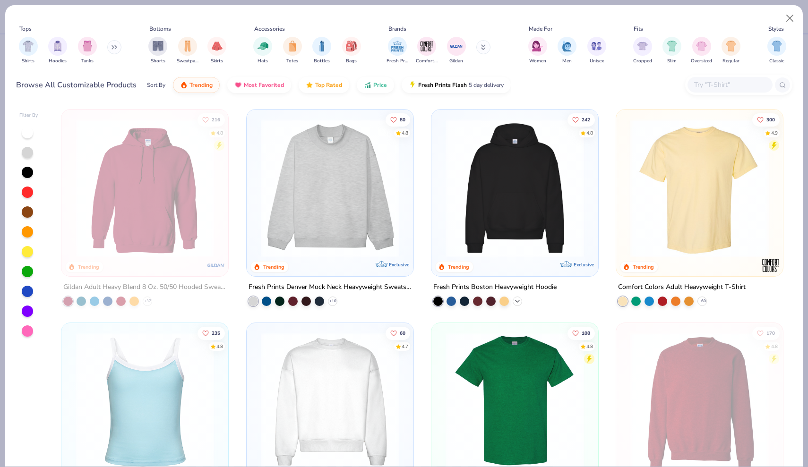
click at [521, 297] on div "+ 9" at bounding box center [517, 301] width 9 height 9
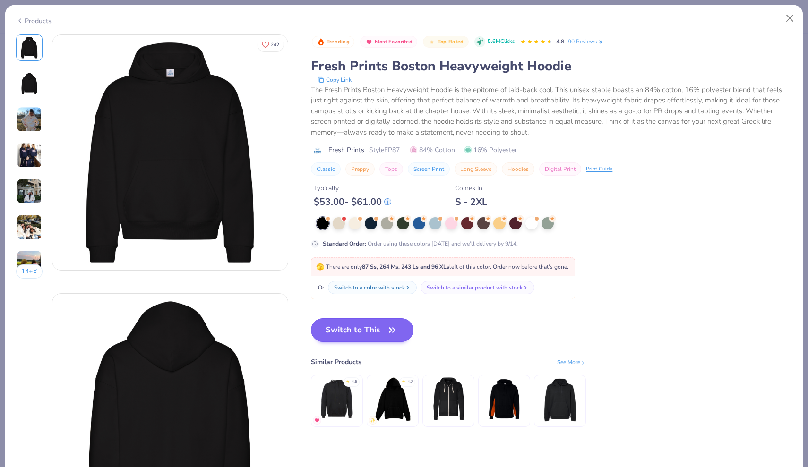
click at [382, 331] on button "Switch to This" at bounding box center [362, 331] width 103 height 24
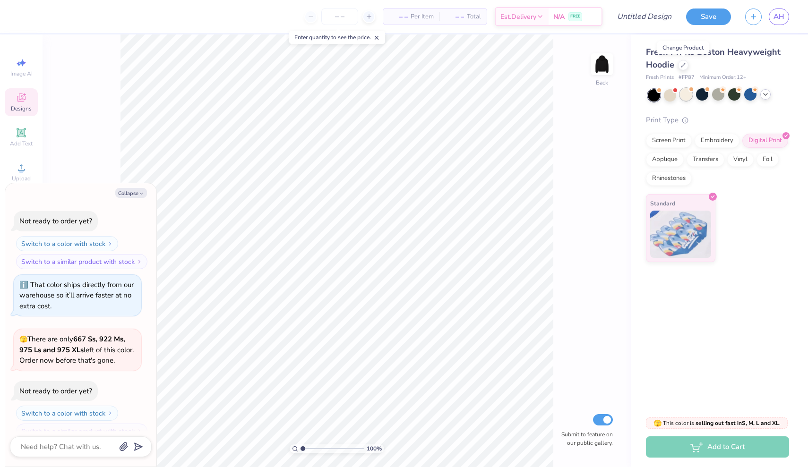
click at [686, 98] on div at bounding box center [686, 94] width 12 height 12
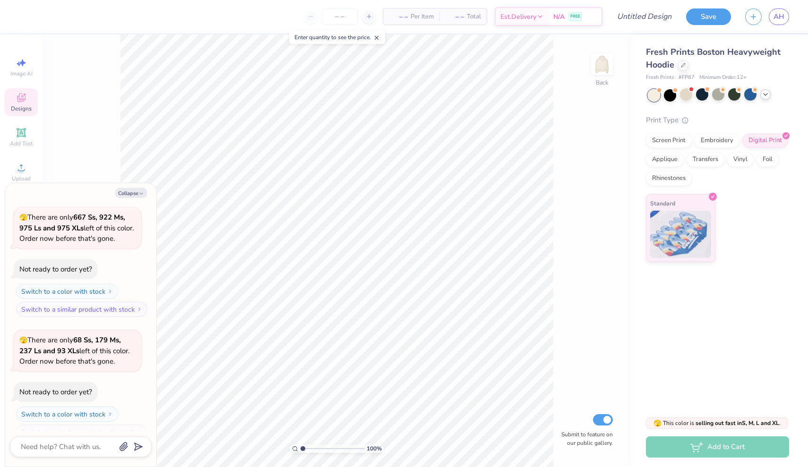
click at [767, 92] on icon at bounding box center [766, 95] width 8 height 8
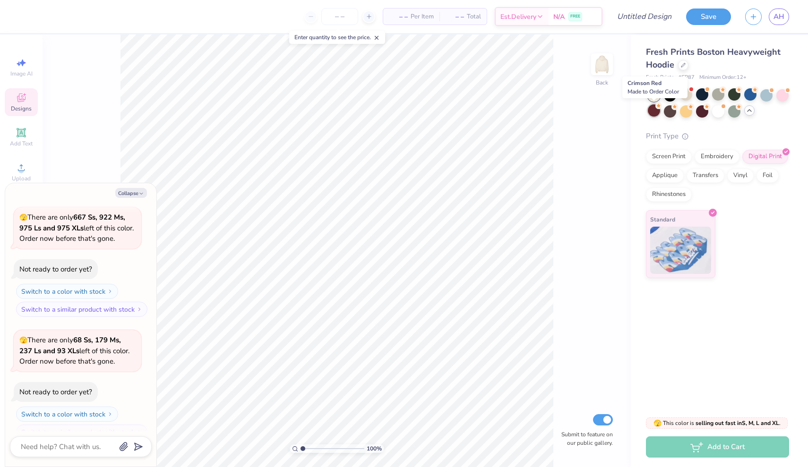
click at [652, 110] on div at bounding box center [654, 110] width 12 height 12
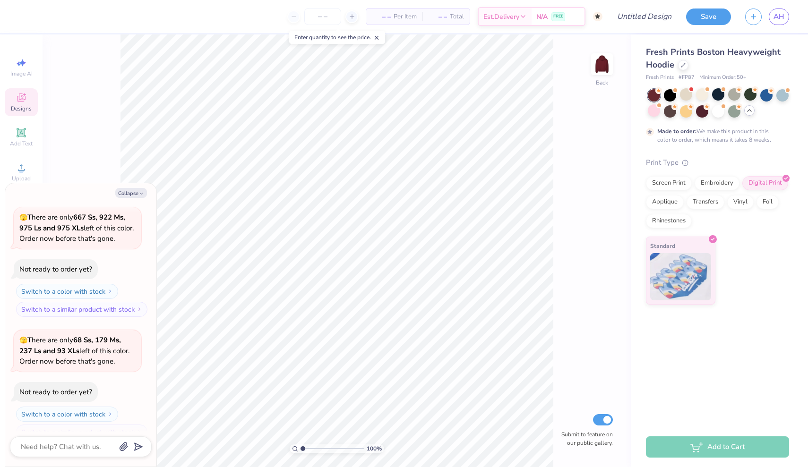
scroll to position [1725, 0]
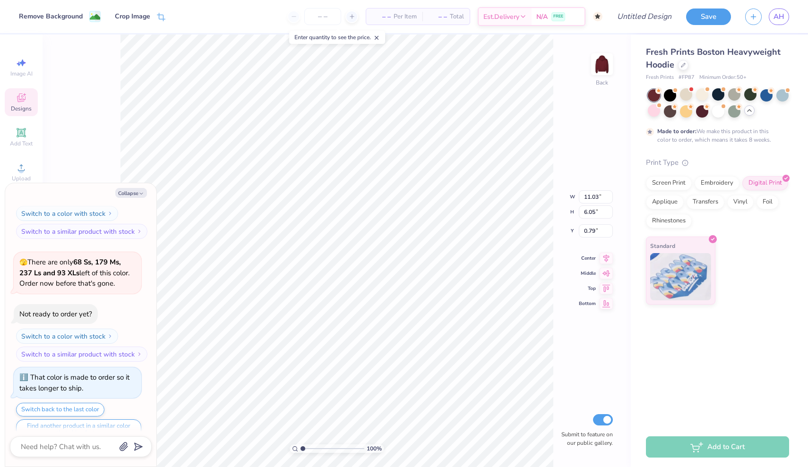
type textarea "x"
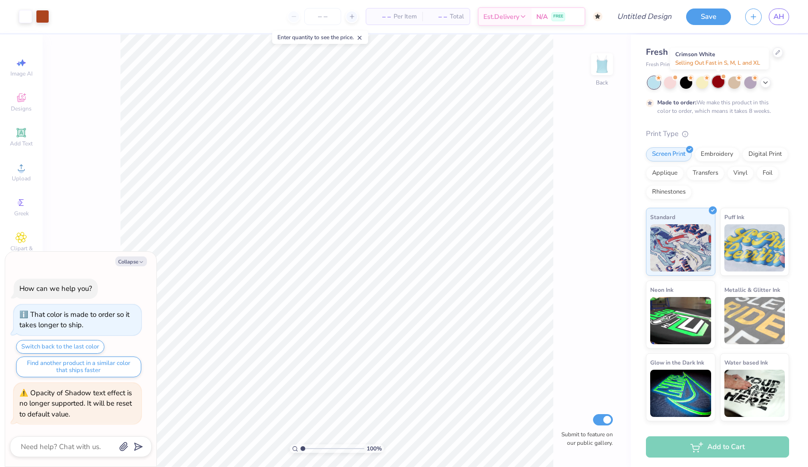
click at [722, 83] on div at bounding box center [718, 82] width 12 height 12
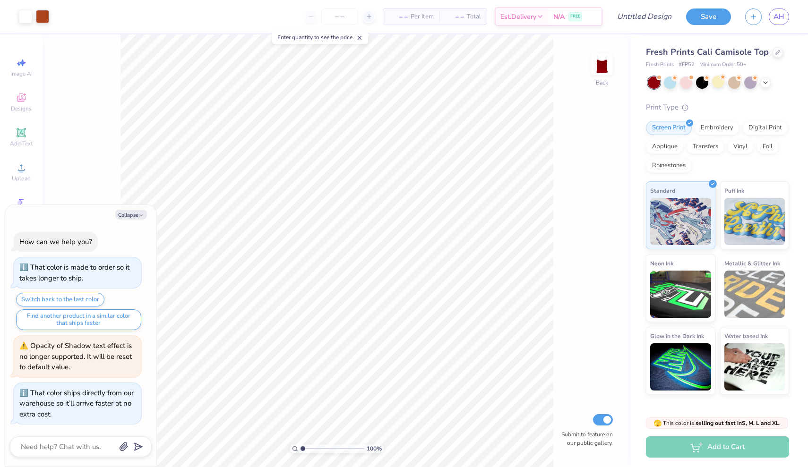
scroll to position [98, 0]
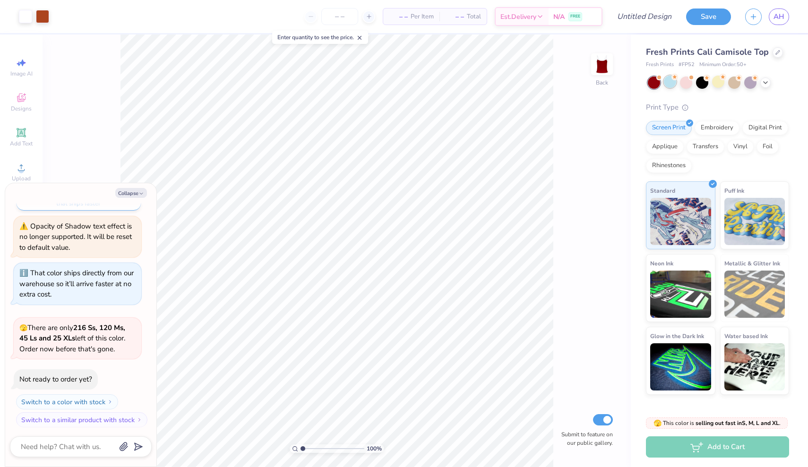
click at [671, 84] on div at bounding box center [670, 82] width 12 height 12
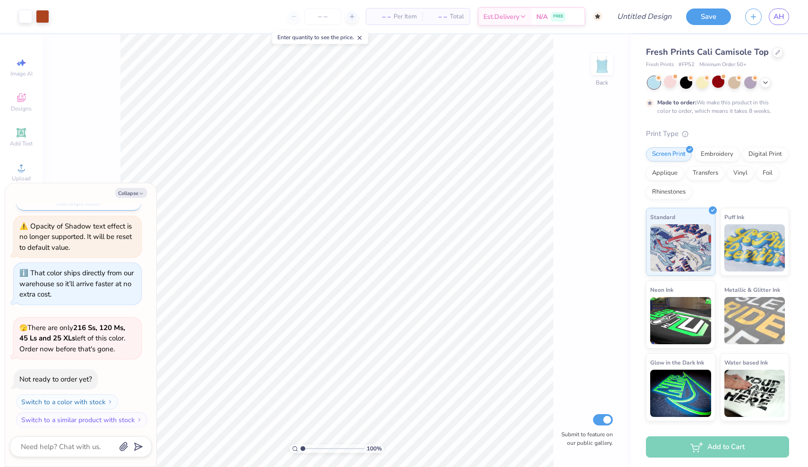
scroll to position [176, 0]
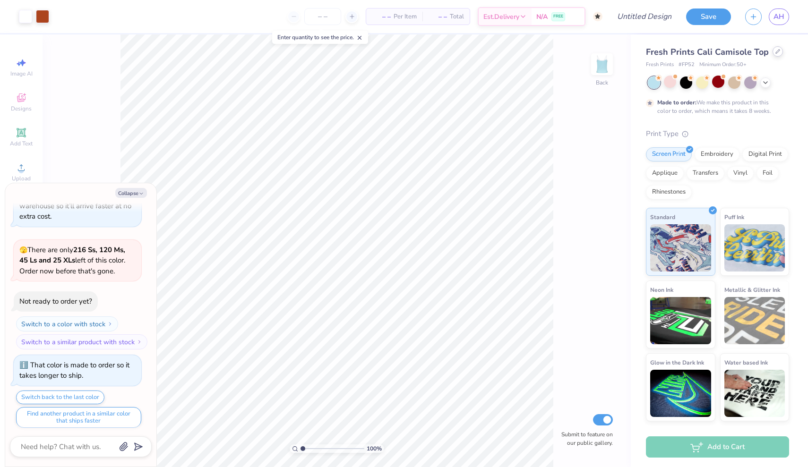
click at [775, 55] on div at bounding box center [778, 51] width 10 height 10
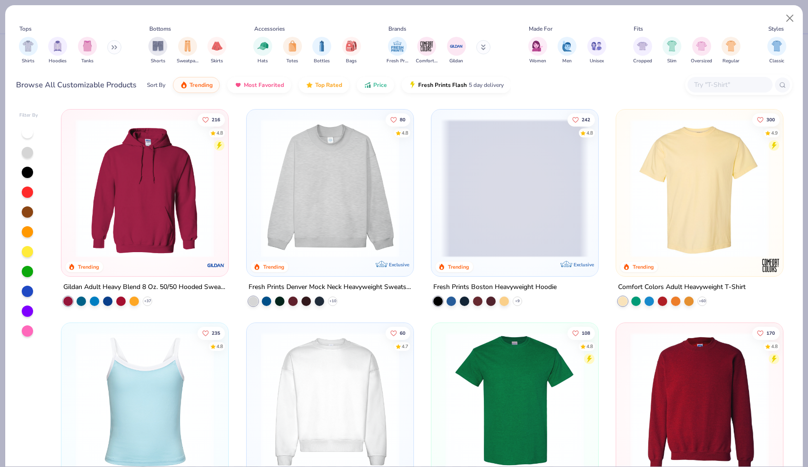
click at [174, 236] on img at bounding box center [145, 188] width 148 height 138
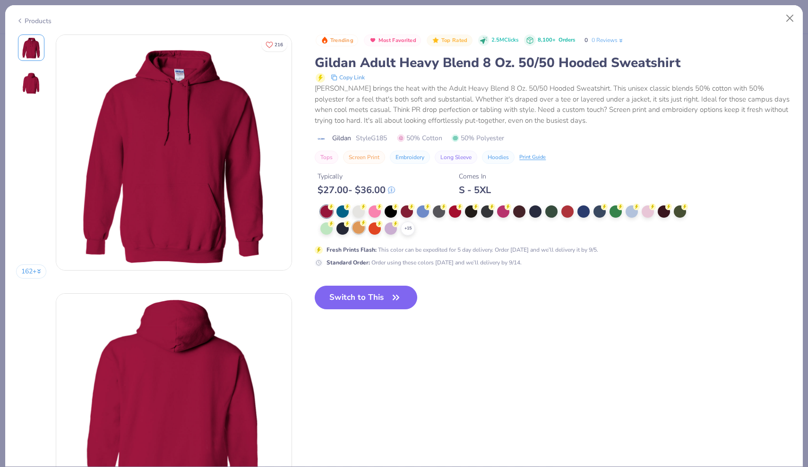
drag, startPoint x: 387, startPoint y: 189, endPoint x: 363, endPoint y: 236, distance: 53.1
click at [363, 236] on div "+ 15 Fresh Prints Flash : This color can be expedited for 5 day delivery. Order…" at bounding box center [504, 236] width 378 height 61
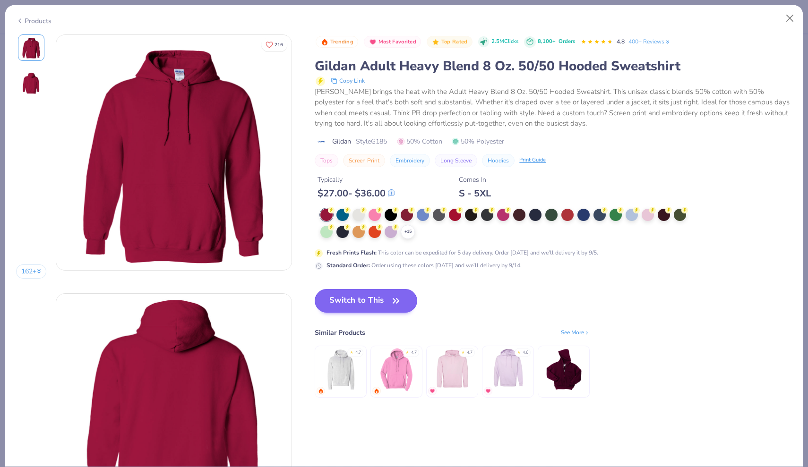
drag, startPoint x: 375, startPoint y: 237, endPoint x: 384, endPoint y: 298, distance: 62.2
click at [375, 237] on div at bounding box center [375, 232] width 12 height 12
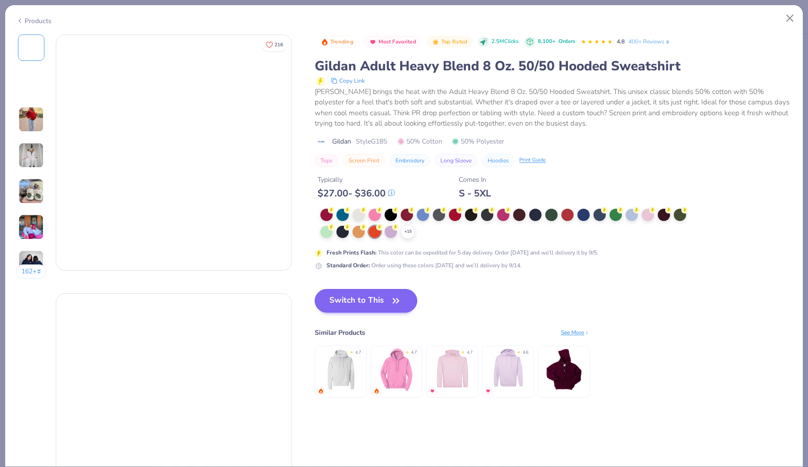
click at [384, 298] on button "Switch to This" at bounding box center [366, 301] width 103 height 24
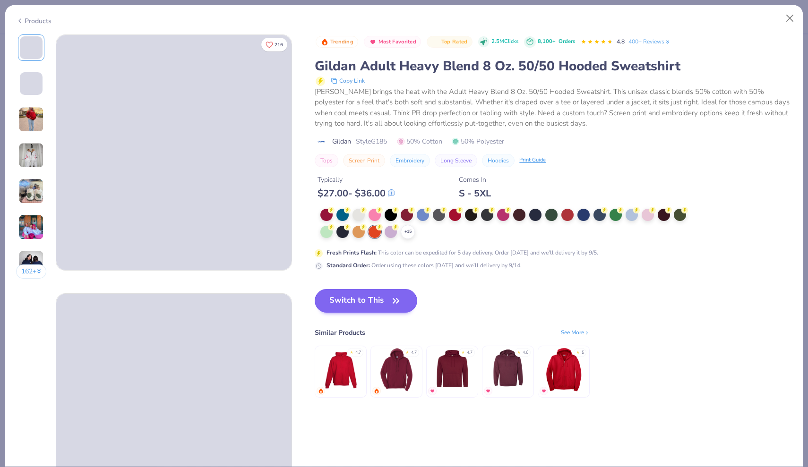
scroll to position [223, 0]
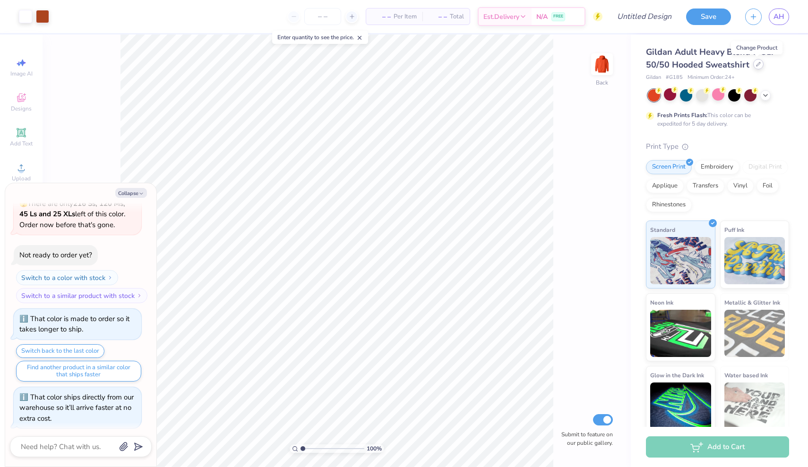
click at [760, 64] on div at bounding box center [758, 64] width 10 height 10
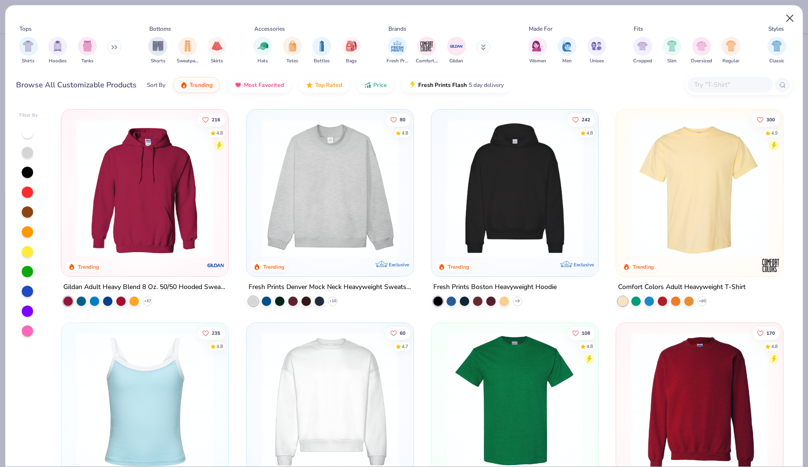
click at [791, 16] on button "Close" at bounding box center [790, 18] width 18 height 18
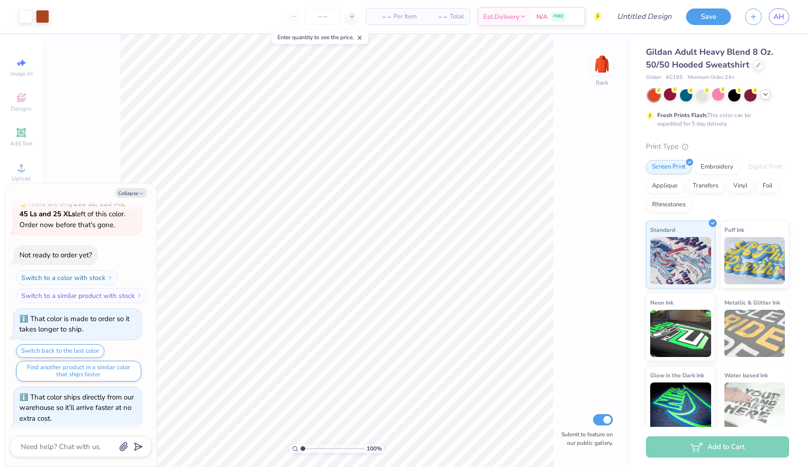
click at [768, 96] on icon at bounding box center [766, 95] width 8 height 8
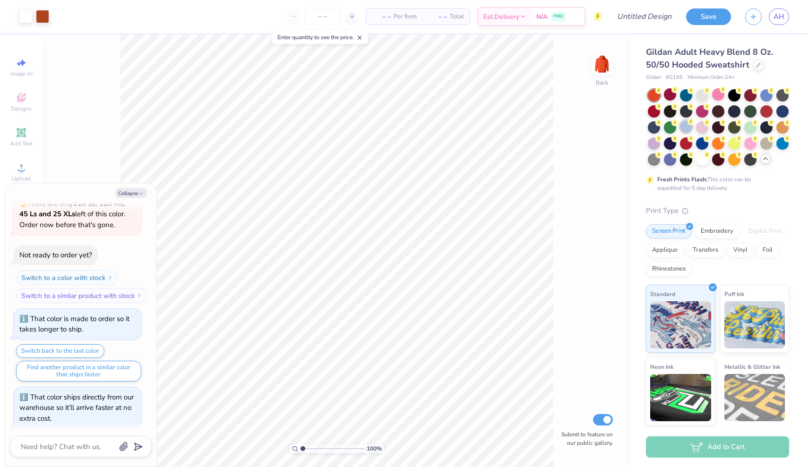
click at [685, 126] on div at bounding box center [686, 127] width 12 height 12
click at [43, 19] on div at bounding box center [42, 15] width 13 height 13
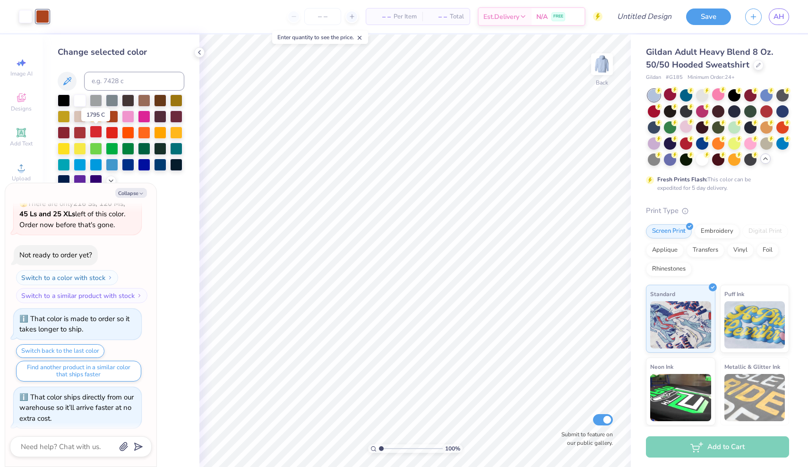
click at [96, 136] on div at bounding box center [96, 132] width 12 height 12
click at [23, 17] on div at bounding box center [25, 15] width 13 height 13
click at [46, 18] on div at bounding box center [42, 15] width 13 height 13
click at [99, 118] on div at bounding box center [96, 116] width 12 height 12
click at [28, 17] on div at bounding box center [25, 15] width 13 height 13
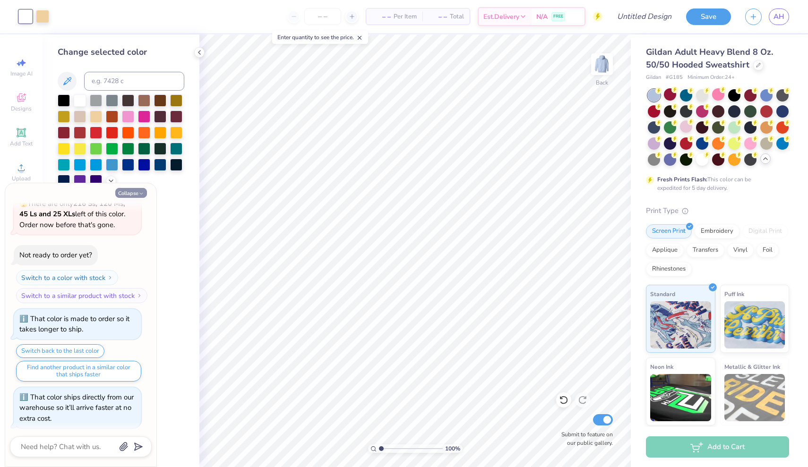
click at [128, 188] on button "Collapse" at bounding box center [131, 193] width 32 height 10
type textarea "x"
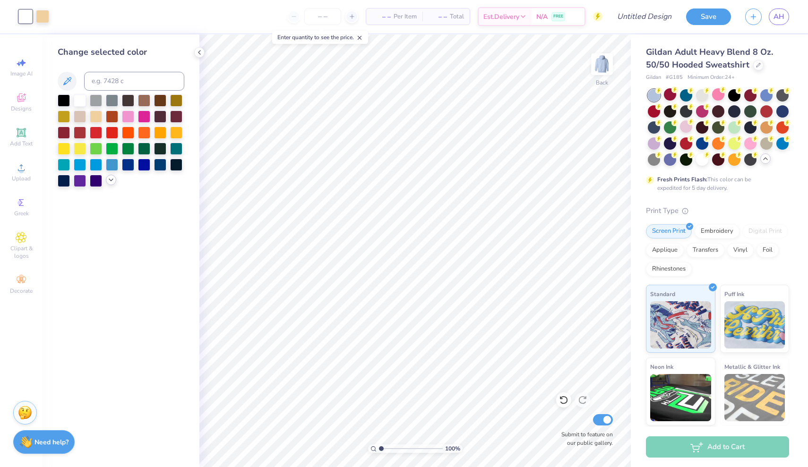
click at [110, 179] on icon at bounding box center [111, 180] width 8 height 8
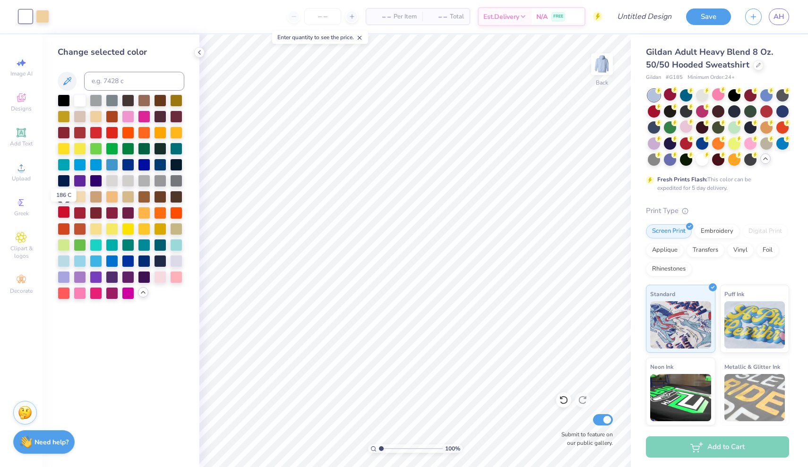
click at [66, 218] on div at bounding box center [64, 212] width 12 height 12
click at [43, 17] on div at bounding box center [42, 15] width 13 height 13
click at [80, 103] on div at bounding box center [80, 100] width 12 height 12
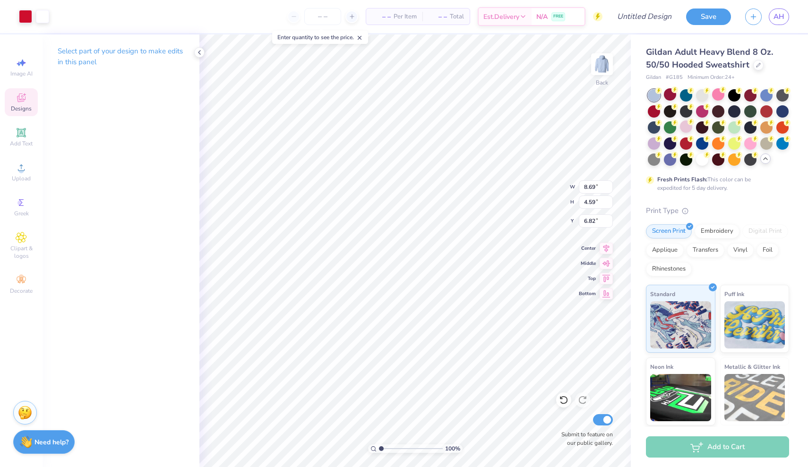
type input "1.51"
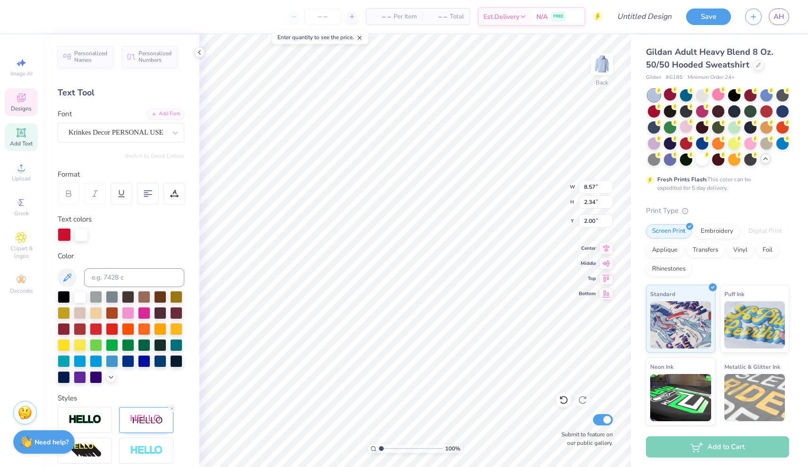
type textarea "Alpha Xi"
type textarea "AlphaXi"
type textarea "1893"
click at [28, 98] on div "Designs" at bounding box center [21, 102] width 33 height 28
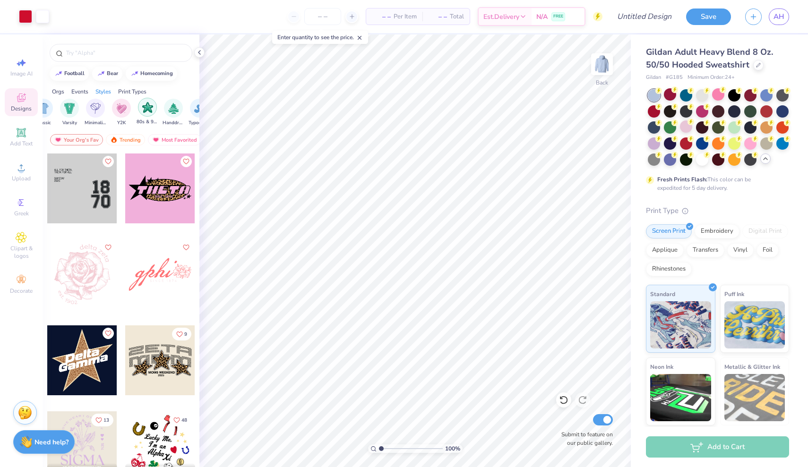
scroll to position [0, 492]
click at [87, 106] on img "filter for Varsity" at bounding box center [88, 107] width 11 height 11
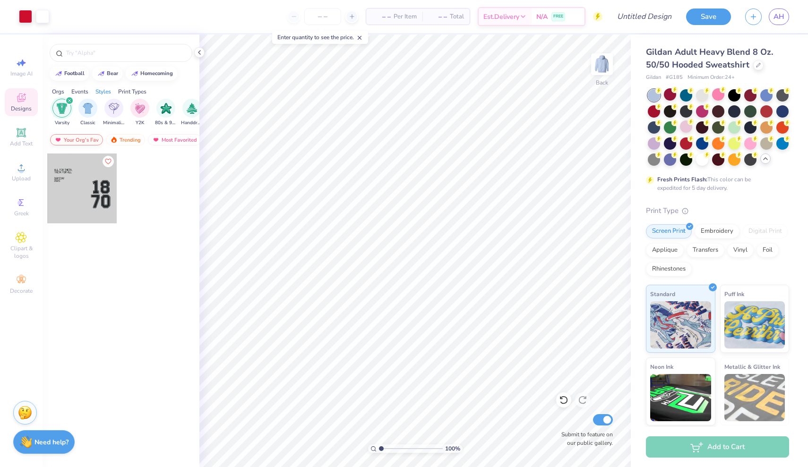
click at [84, 136] on div "Your Org's Fav" at bounding box center [76, 139] width 53 height 11
click at [137, 137] on div "Trending" at bounding box center [125, 139] width 39 height 11
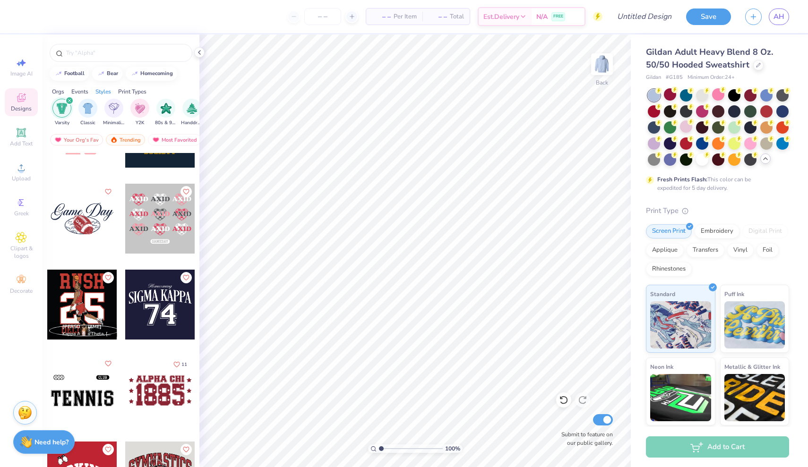
scroll to position [1957, 0]
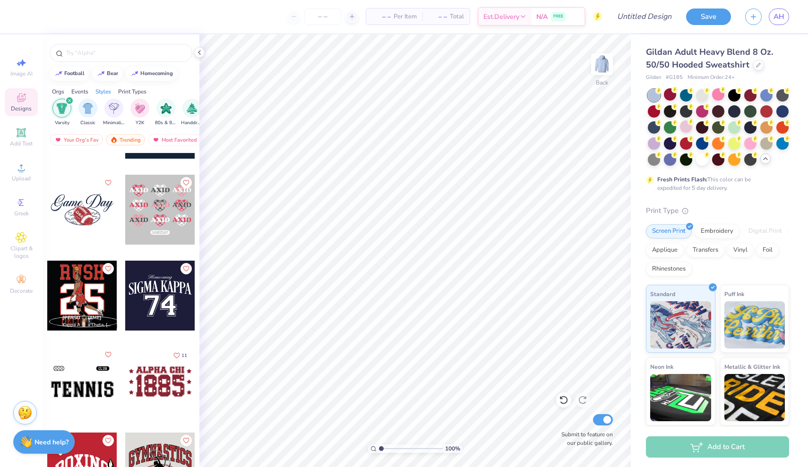
click at [167, 386] on div at bounding box center [160, 382] width 70 height 70
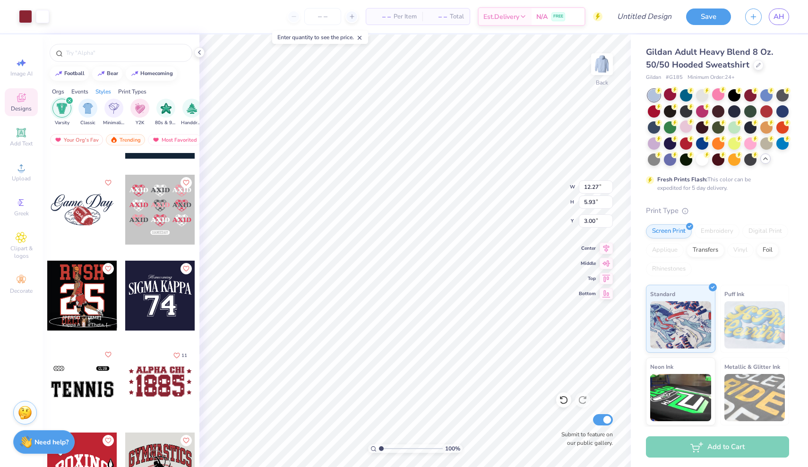
type input "12.27"
type input "5.93"
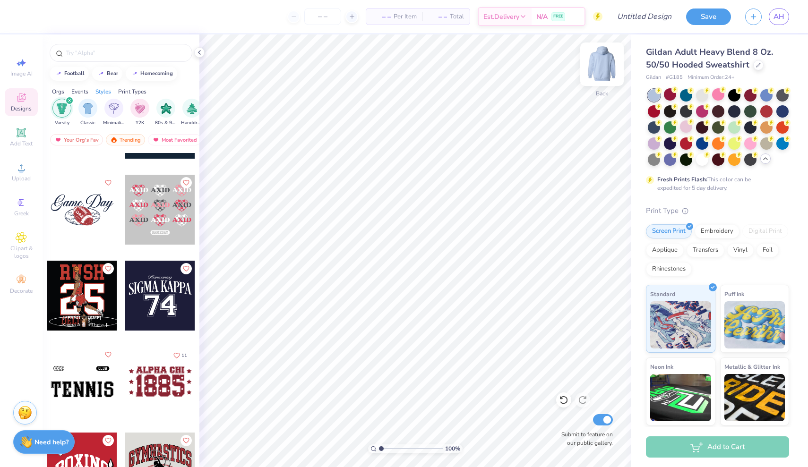
click at [608, 64] on img at bounding box center [602, 64] width 38 height 38
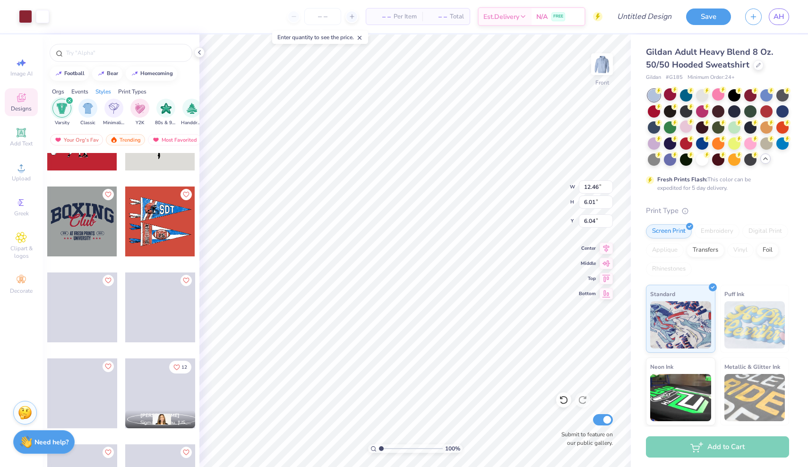
scroll to position [2290, 0]
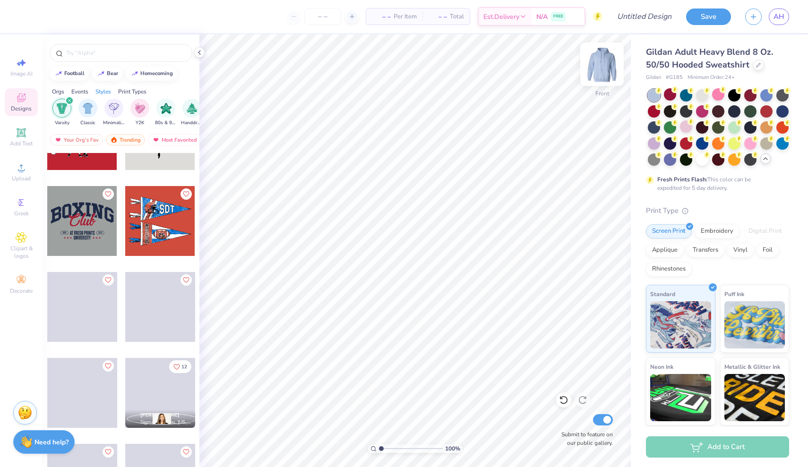
click at [610, 62] on img at bounding box center [602, 64] width 38 height 38
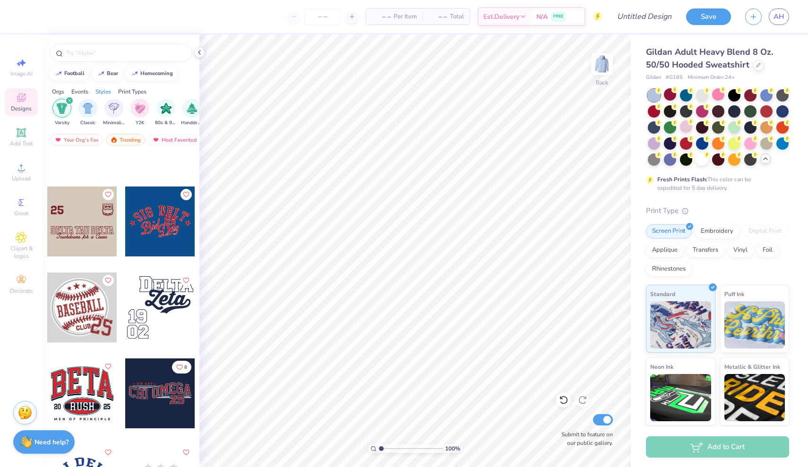
scroll to position [6877, 0]
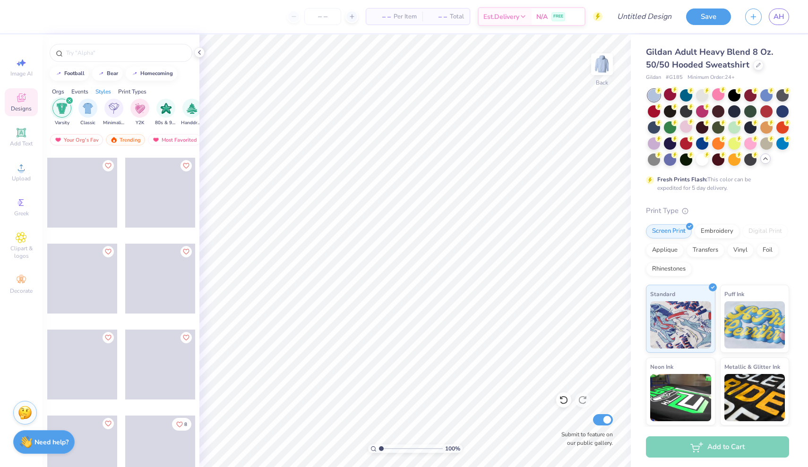
click at [70, 100] on icon "filter for Varsity" at bounding box center [69, 100] width 3 height 3
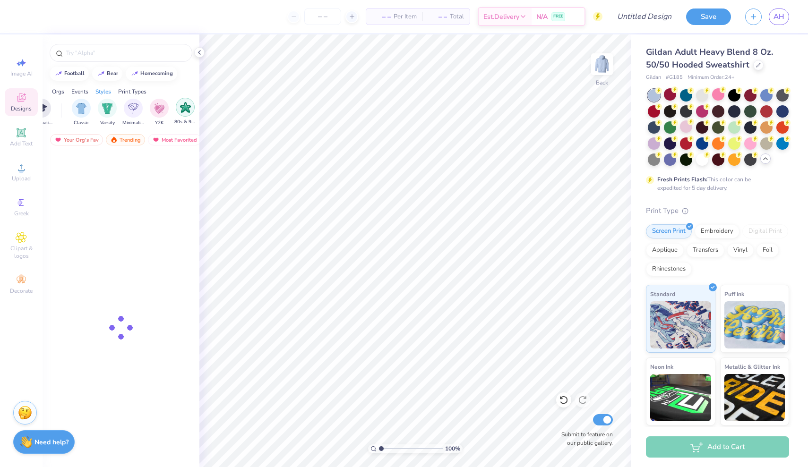
scroll to position [0, 470]
click at [134, 111] on img "filter for Minimalist" at bounding box center [135, 107] width 10 height 11
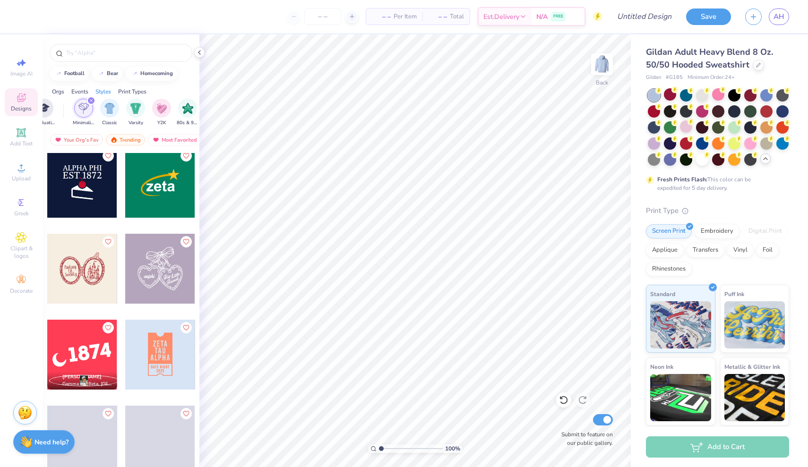
scroll to position [4822, 0]
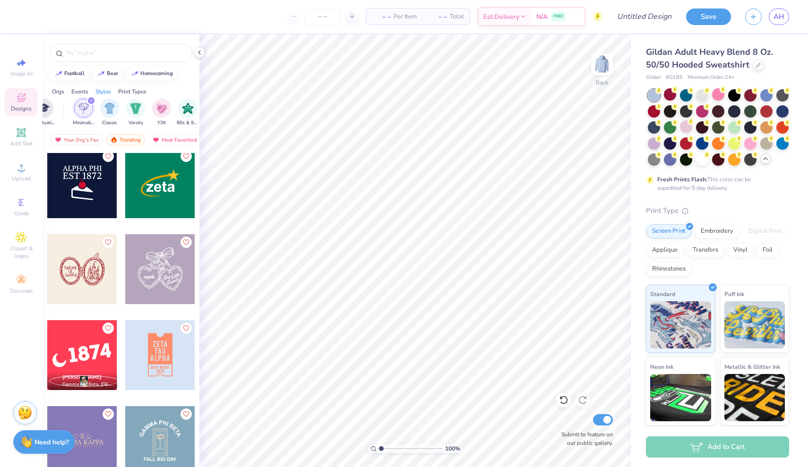
click at [161, 271] on div at bounding box center [160, 269] width 70 height 70
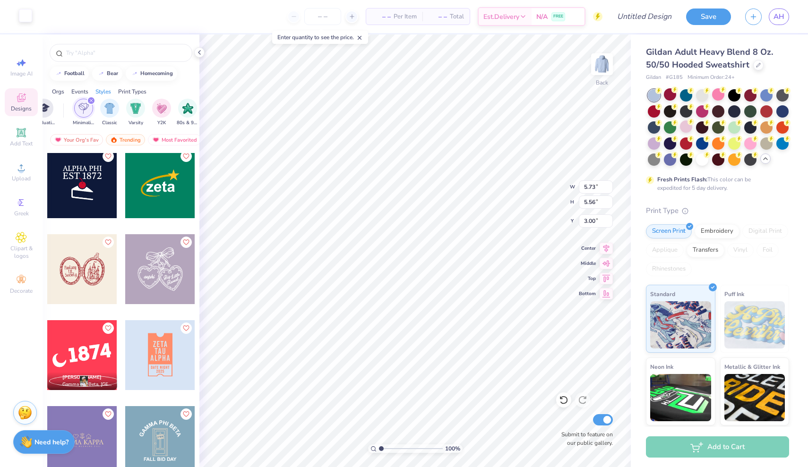
click at [27, 13] on div at bounding box center [25, 15] width 13 height 13
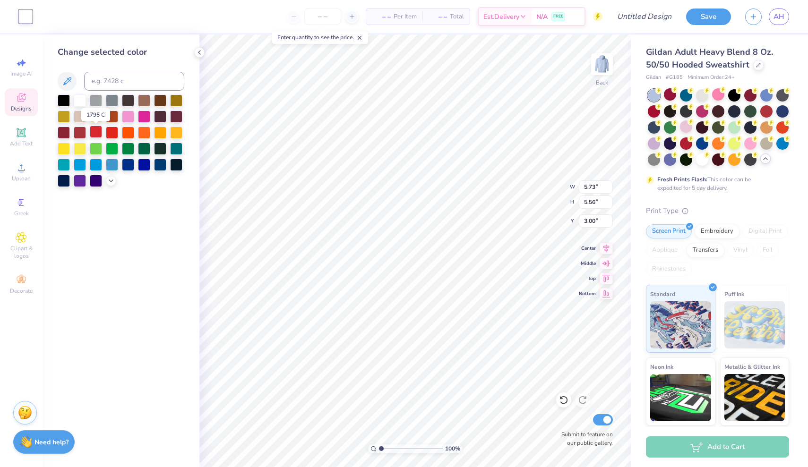
click at [94, 133] on div at bounding box center [96, 132] width 12 height 12
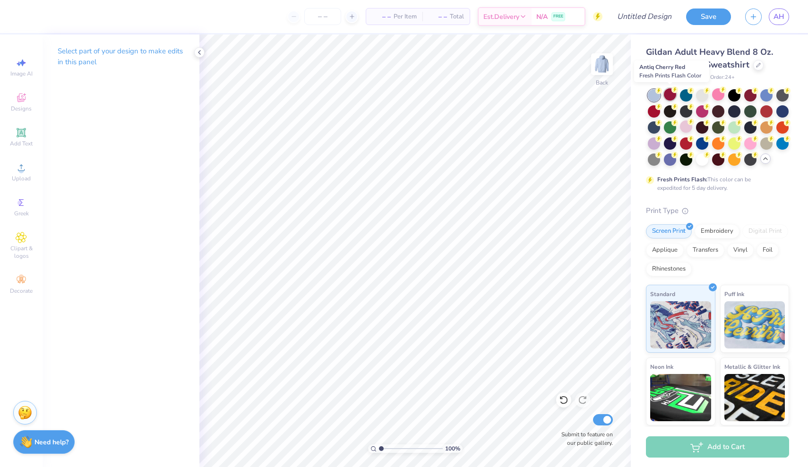
click at [670, 94] on div at bounding box center [670, 94] width 12 height 12
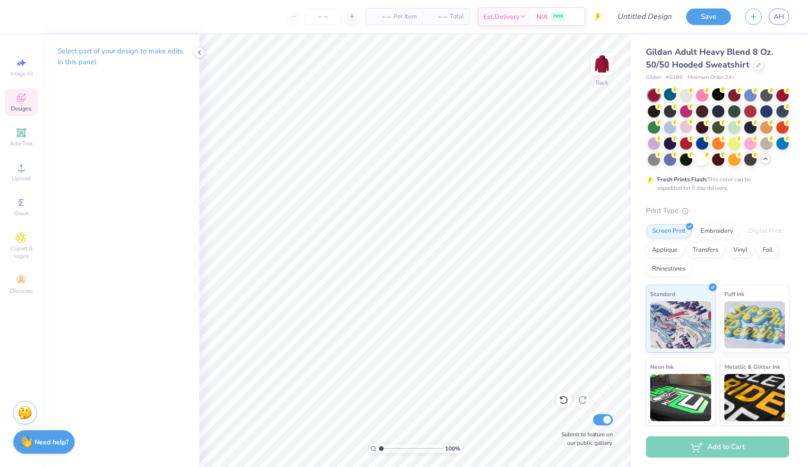
click at [25, 101] on icon at bounding box center [21, 97] width 11 height 11
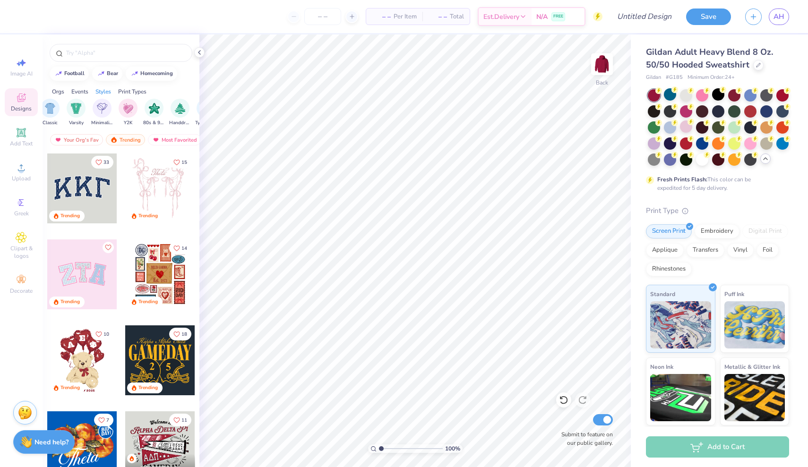
scroll to position [0, 482]
click at [95, 107] on img "filter for Varsity" at bounding box center [98, 107] width 11 height 11
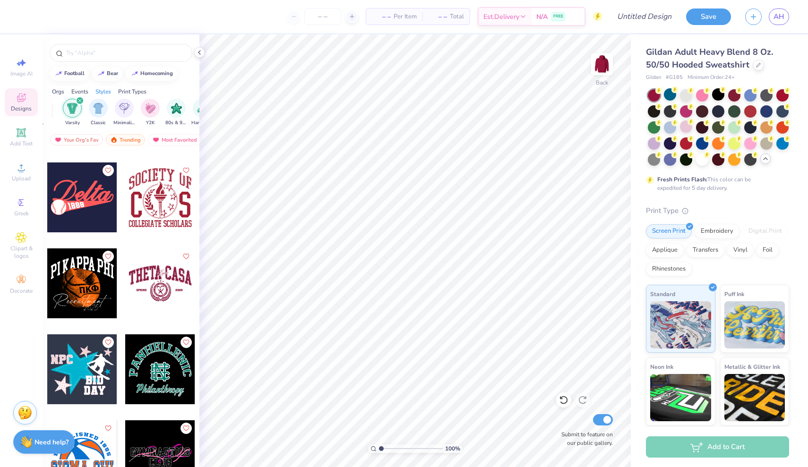
scroll to position [8162, 0]
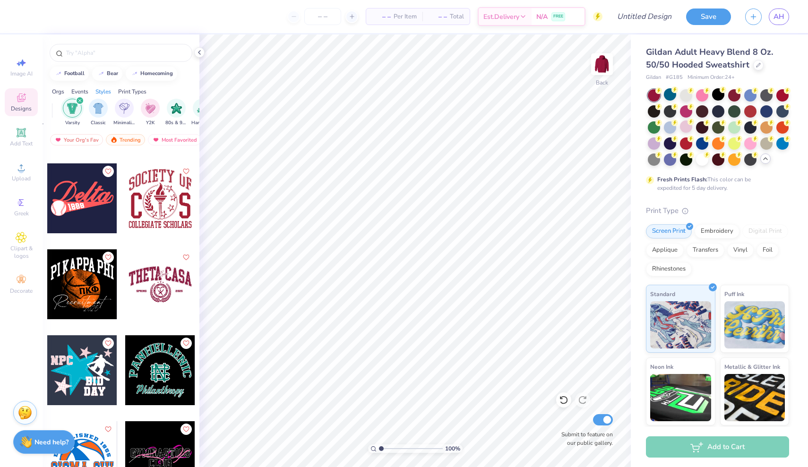
click at [92, 196] on div at bounding box center [82, 199] width 70 height 70
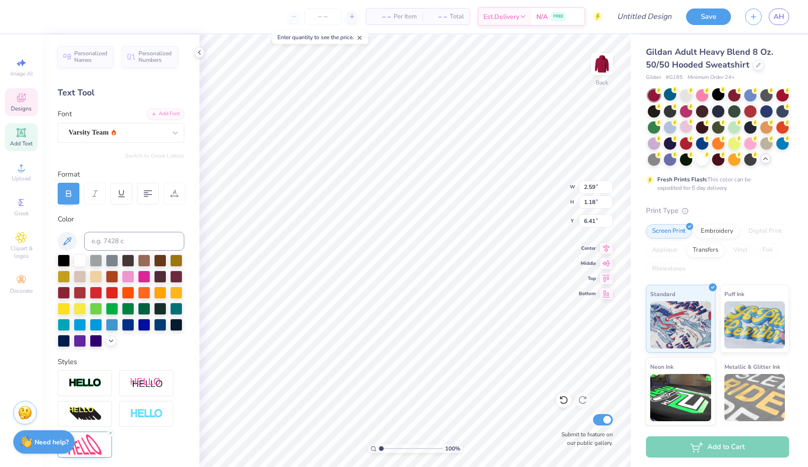
type textarea "1893"
type input "9.04"
type input "3.25"
type input "3.00"
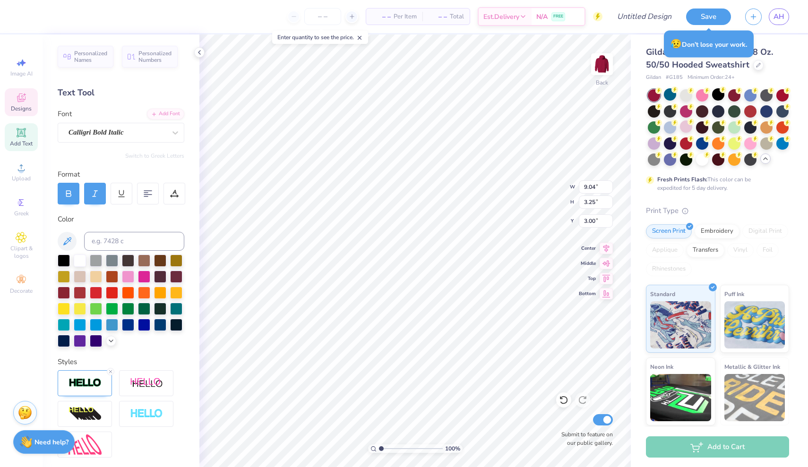
scroll to position [0, 0]
type textarea "AlphaXi"
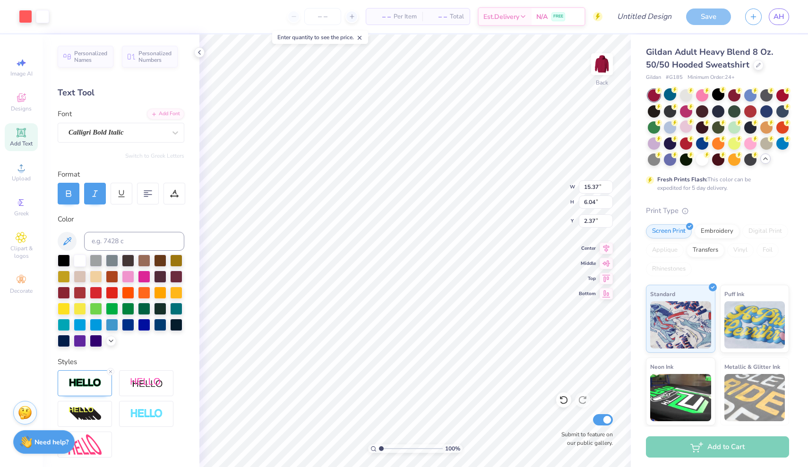
type input "10.82"
type input "4.25"
type input "3.70"
type input "4.07"
click at [25, 20] on div at bounding box center [25, 15] width 13 height 13
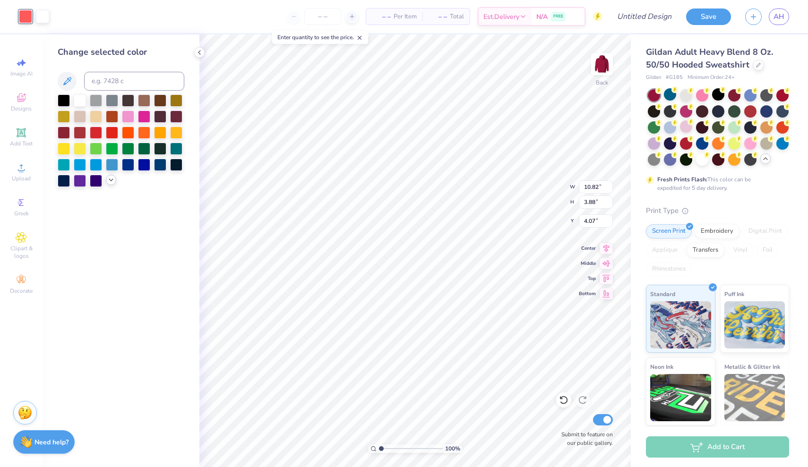
click at [113, 181] on icon at bounding box center [111, 180] width 8 height 8
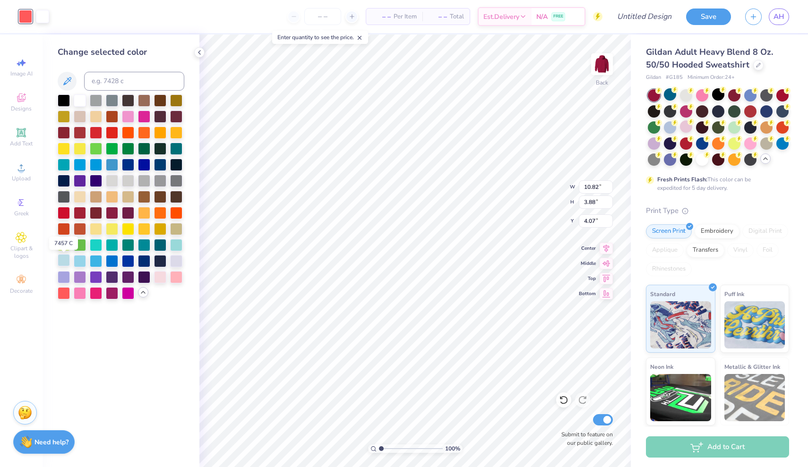
click at [63, 260] on div at bounding box center [64, 260] width 12 height 12
click at [76, 101] on div at bounding box center [80, 100] width 12 height 12
click at [65, 103] on div at bounding box center [64, 100] width 12 height 12
click at [78, 103] on div at bounding box center [80, 100] width 12 height 12
click at [27, 15] on div at bounding box center [25, 15] width 13 height 13
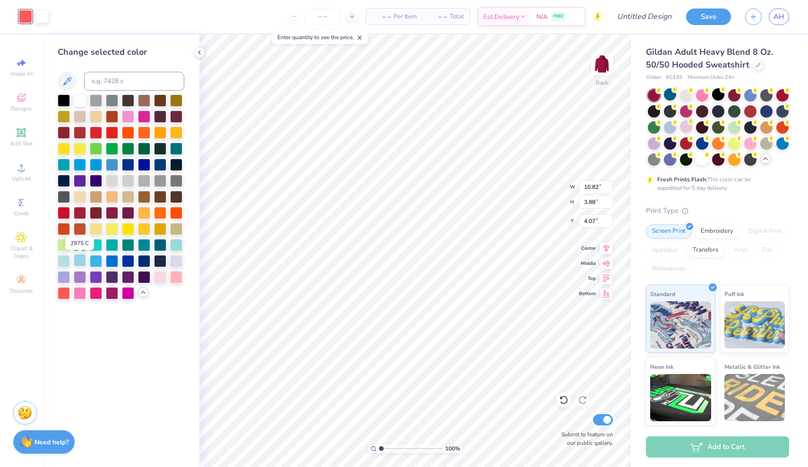
click at [79, 263] on div at bounding box center [80, 260] width 12 height 12
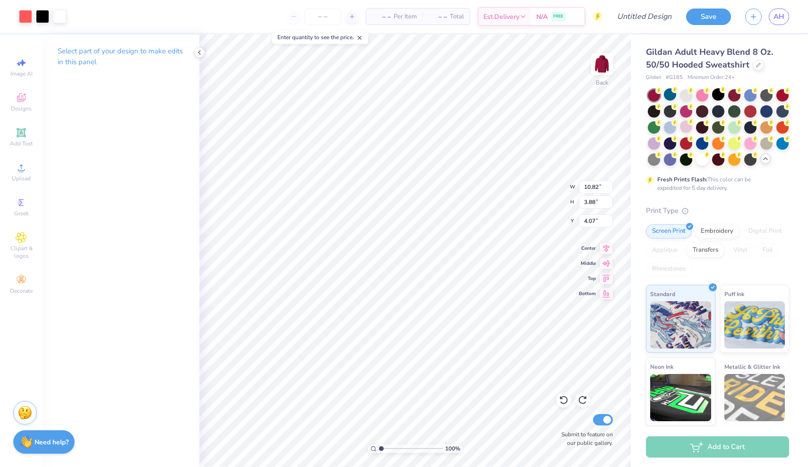
type input "4.25"
type input "4.16"
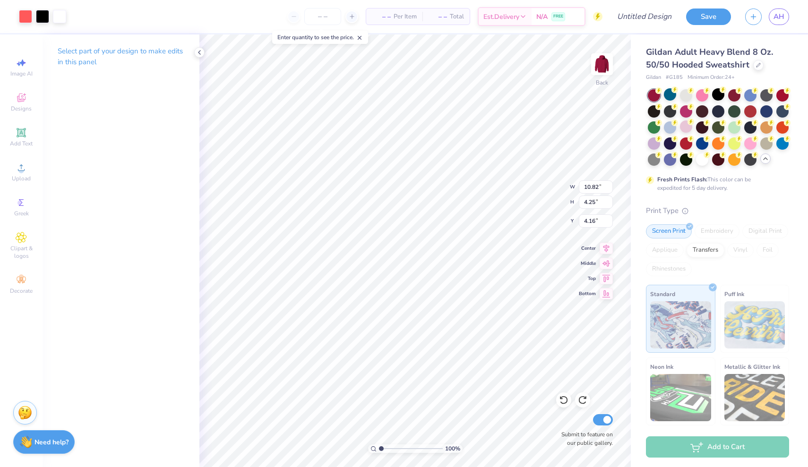
type input "15.37"
type input "6.04"
type input "2.37"
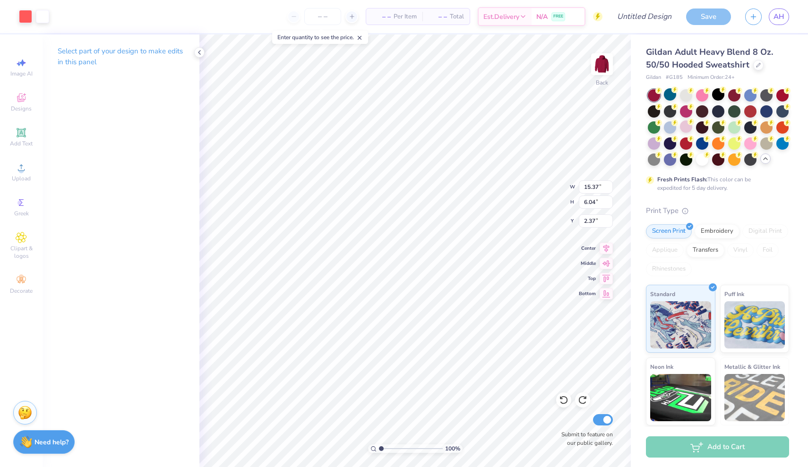
type input "9.64"
type input "5.41"
type input "3.00"
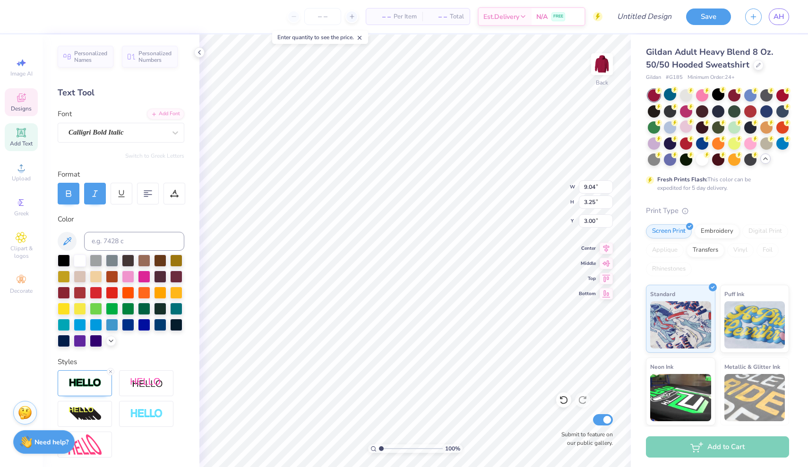
scroll to position [0, 0]
type textarea "AlphaXi"
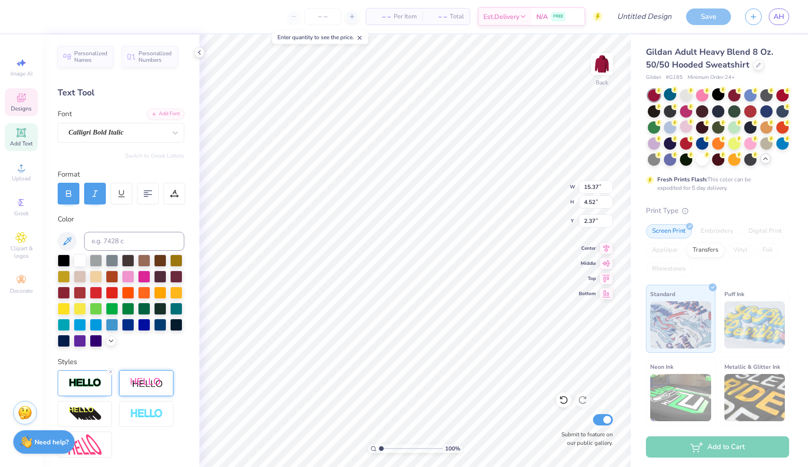
type input "6.04"
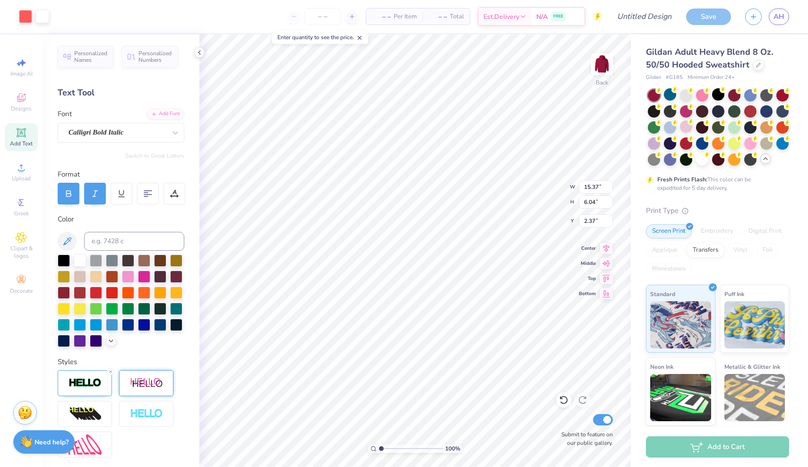
type input "13.06"
type input "5.13"
type input "3.21"
click at [26, 17] on div at bounding box center [25, 15] width 13 height 13
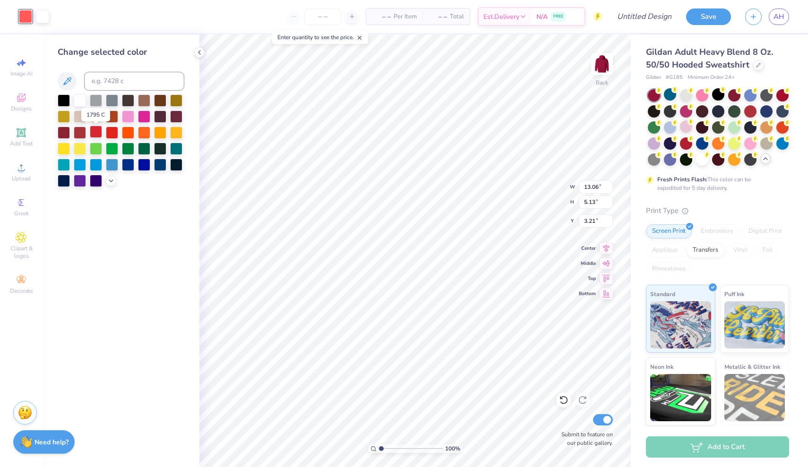
click at [98, 135] on div at bounding box center [96, 132] width 12 height 12
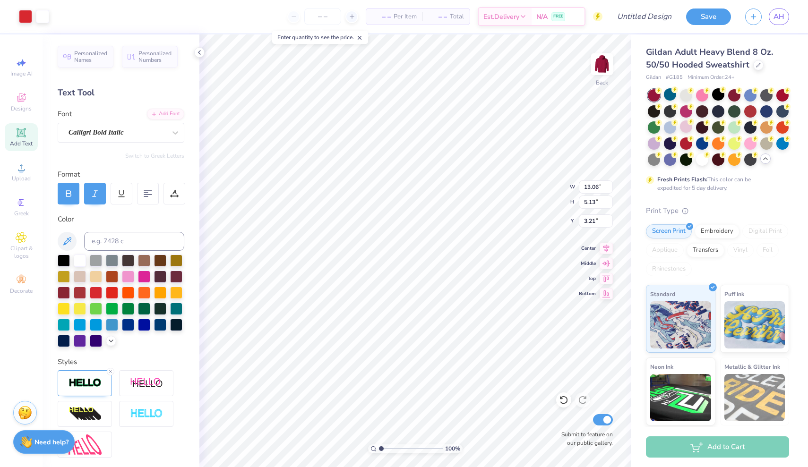
type input "11.07"
type input "4.35"
type input "3.44"
type input "2.23"
drag, startPoint x: 382, startPoint y: 448, endPoint x: 389, endPoint y: 448, distance: 6.6
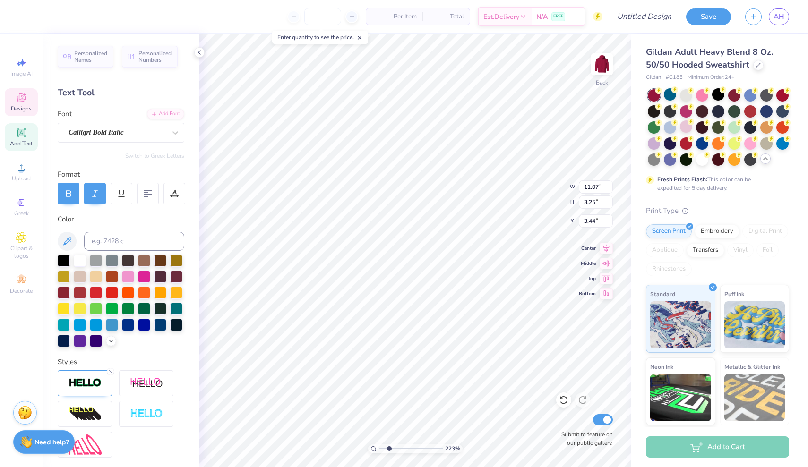
click at [389, 448] on input "range" at bounding box center [411, 449] width 64 height 9
type input "3.59"
type input "5.33"
type input "1.41"
drag, startPoint x: 389, startPoint y: 449, endPoint x: 384, endPoint y: 449, distance: 5.2
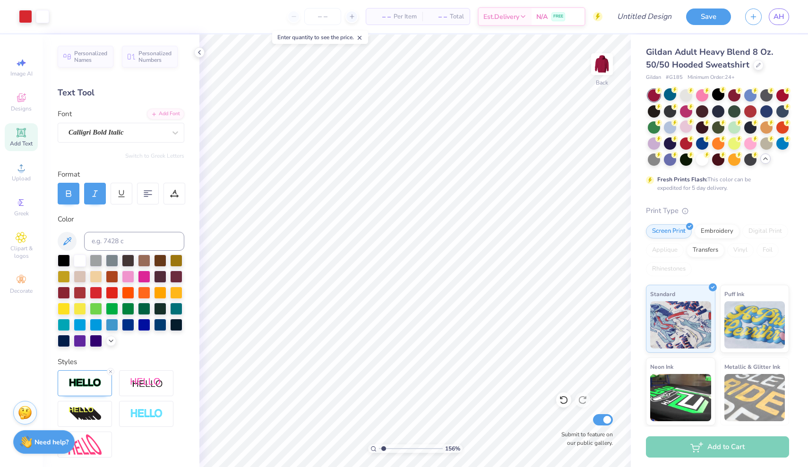
click at [384, 449] on input "range" at bounding box center [411, 449] width 64 height 9
click at [671, 130] on div at bounding box center [670, 127] width 12 height 12
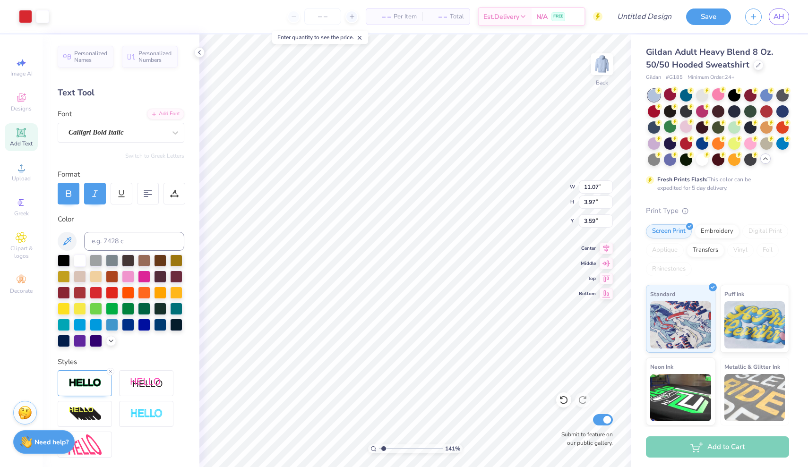
type input "2.56"
click at [24, 18] on div at bounding box center [25, 15] width 13 height 13
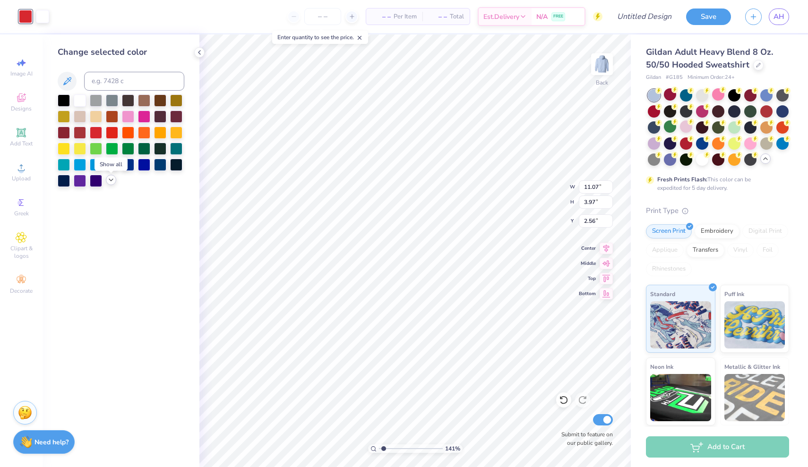
click at [107, 180] on div at bounding box center [111, 180] width 10 height 10
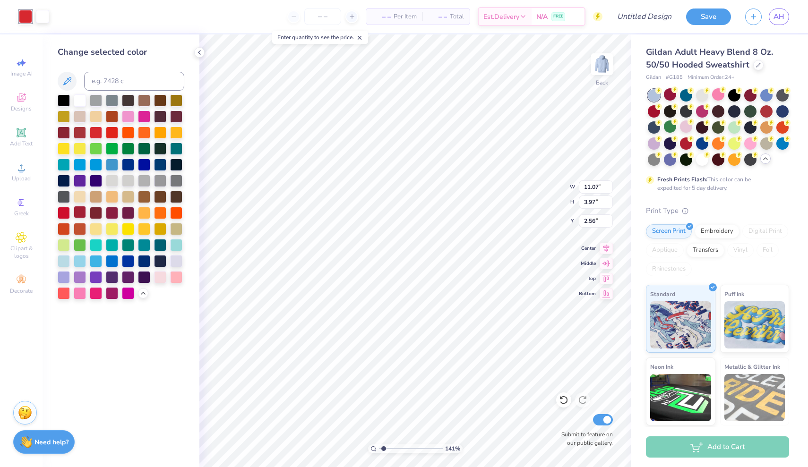
click at [79, 215] on div at bounding box center [80, 212] width 12 height 12
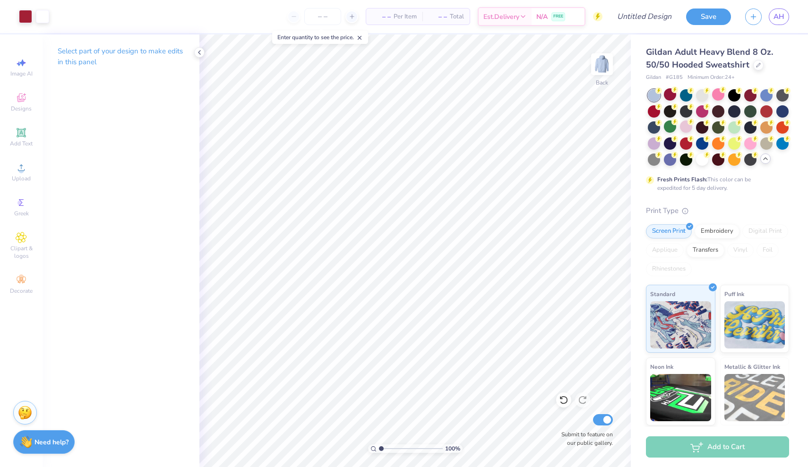
type input "1"
click at [379, 451] on input "range" at bounding box center [411, 449] width 64 height 9
click at [645, 18] on input "Design Title" at bounding box center [633, 16] width 93 height 19
type input "Philly set design"
click at [23, 100] on icon at bounding box center [21, 97] width 11 height 11
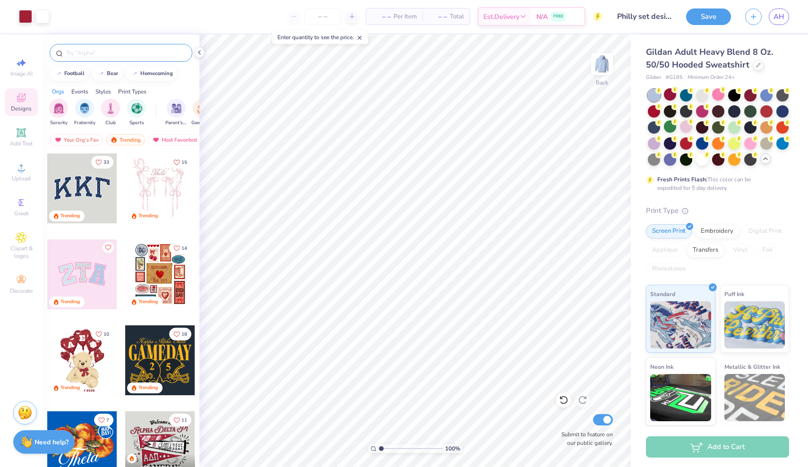
click at [133, 48] on div at bounding box center [121, 53] width 143 height 18
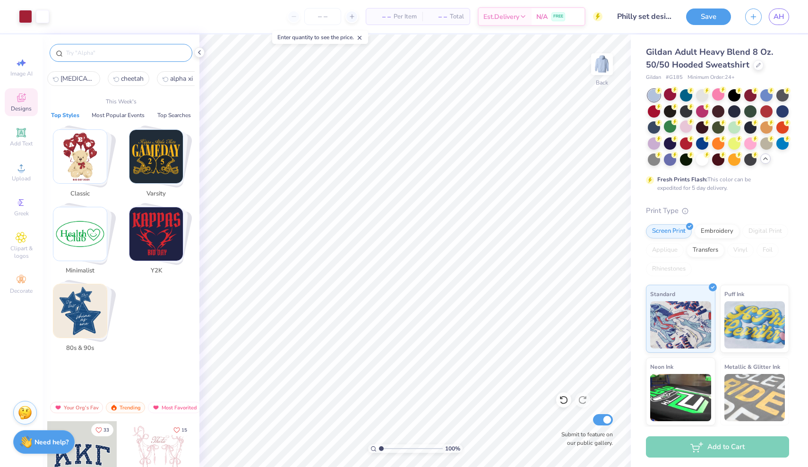
click at [118, 55] on input "text" at bounding box center [125, 52] width 121 height 9
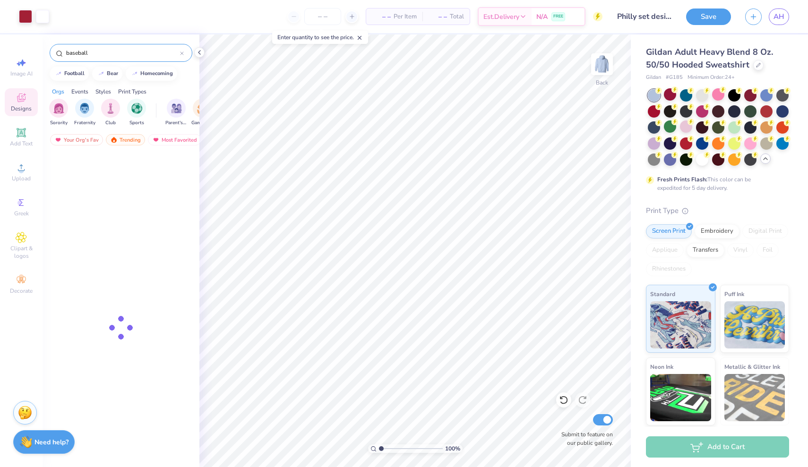
type input "baseball"
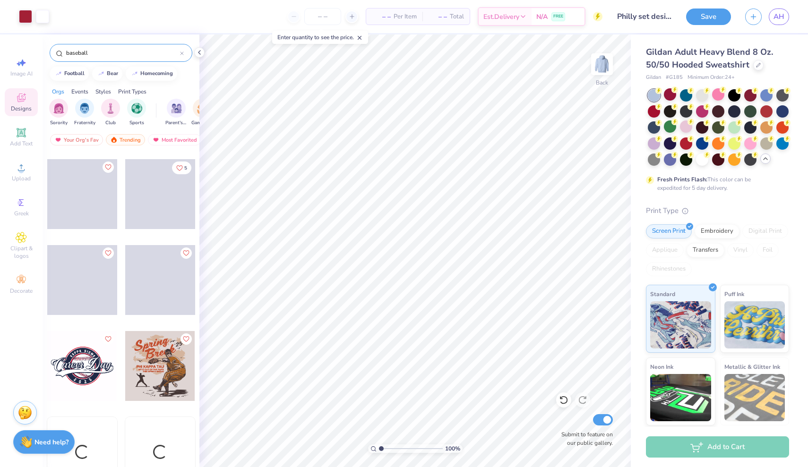
scroll to position [1027, 0]
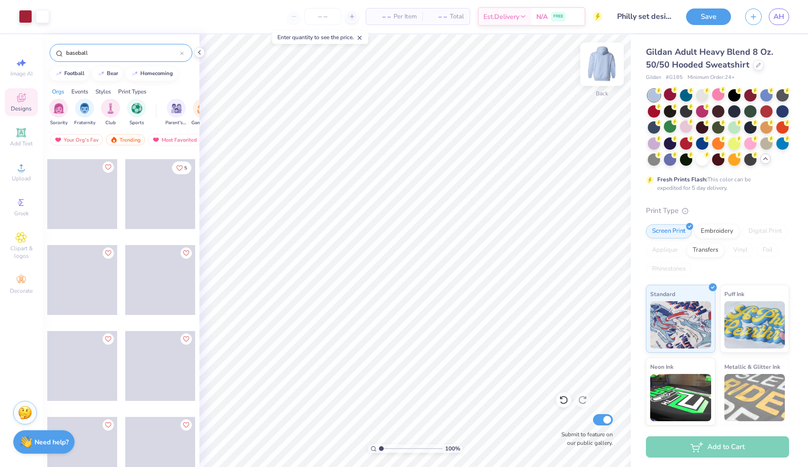
click at [593, 68] on img at bounding box center [602, 64] width 38 height 38
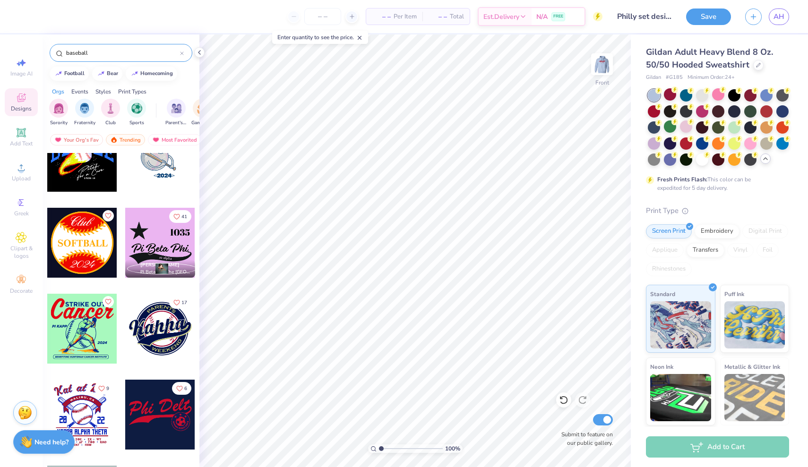
scroll to position [1840, 0]
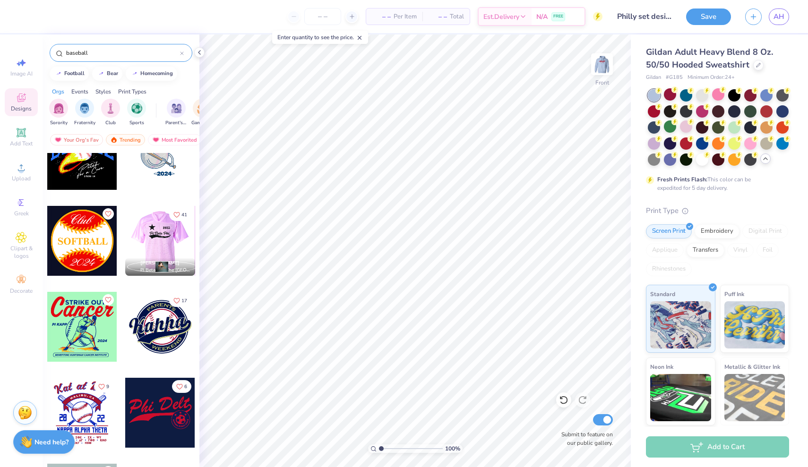
click at [125, 234] on div at bounding box center [90, 241] width 70 height 70
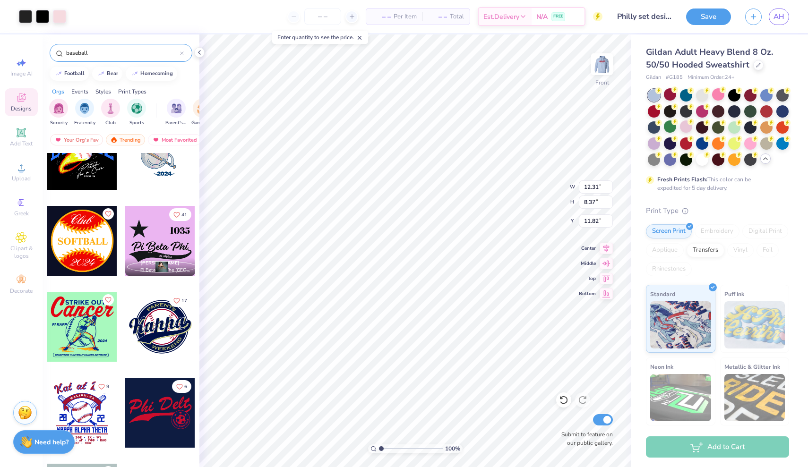
type input "6.00"
click at [61, 12] on div at bounding box center [59, 15] width 13 height 13
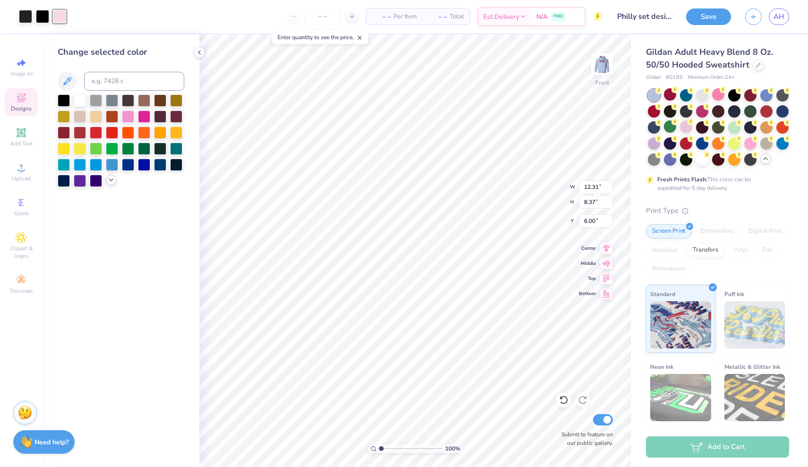
click at [108, 184] on icon at bounding box center [111, 180] width 8 height 8
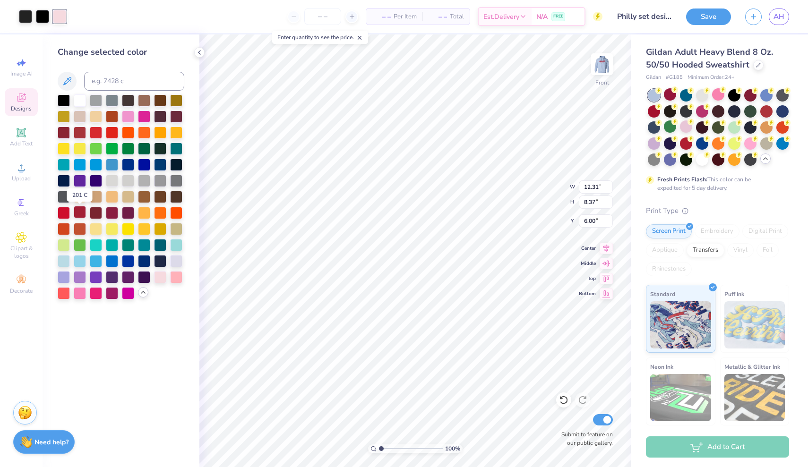
click at [77, 217] on div at bounding box center [80, 212] width 12 height 12
click at [44, 21] on div at bounding box center [42, 15] width 13 height 13
click at [112, 211] on div at bounding box center [112, 212] width 12 height 12
click at [62, 16] on div at bounding box center [59, 15] width 13 height 13
click at [77, 99] on div at bounding box center [80, 100] width 12 height 12
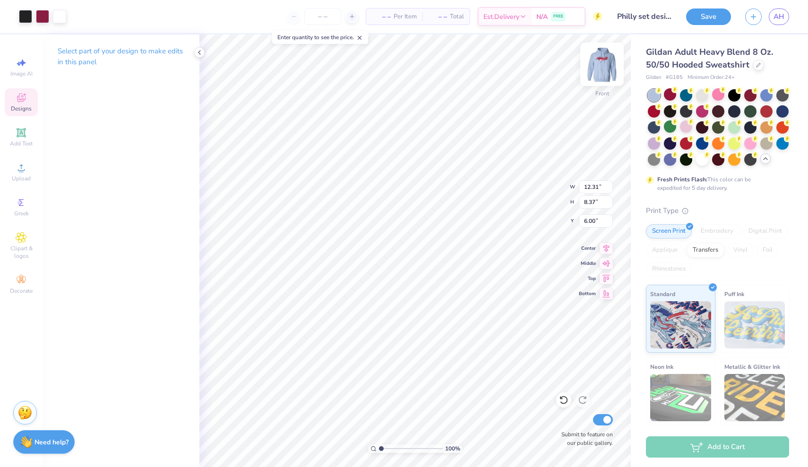
click at [605, 62] on img at bounding box center [602, 64] width 38 height 38
click at [605, 63] on img at bounding box center [602, 64] width 38 height 38
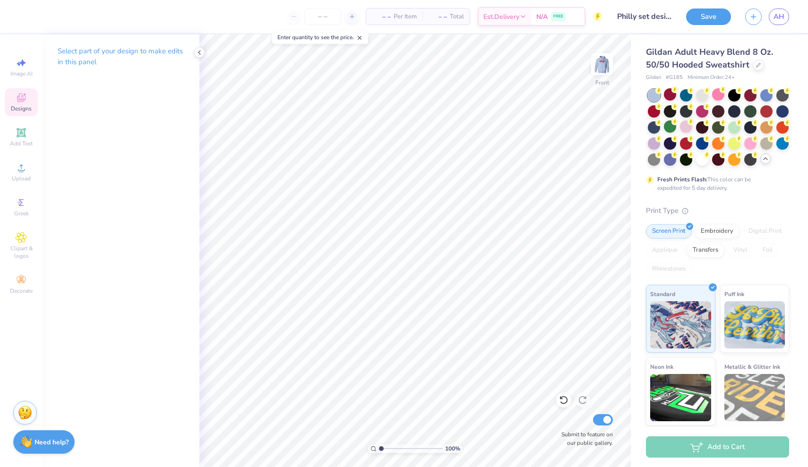
click at [23, 97] on icon at bounding box center [21, 97] width 11 height 11
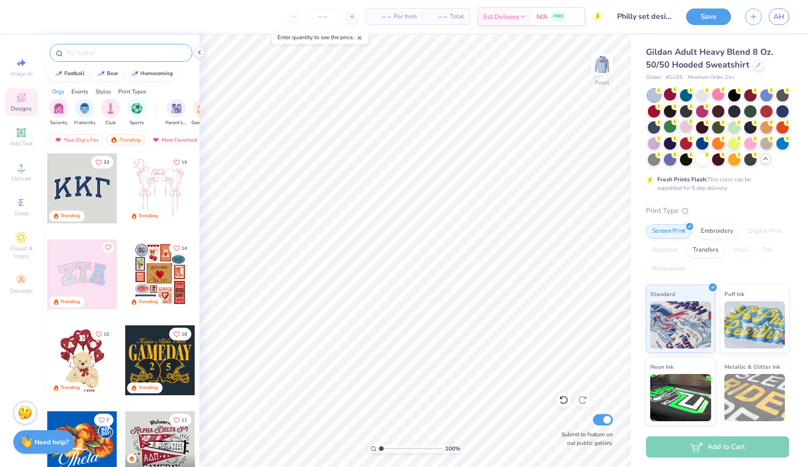
click at [123, 57] on input "text" at bounding box center [125, 52] width 121 height 9
type input "baseball"
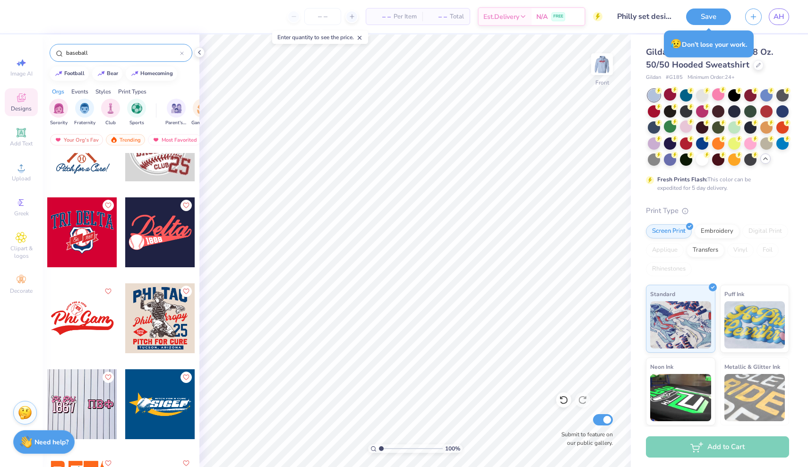
scroll to position [326, 0]
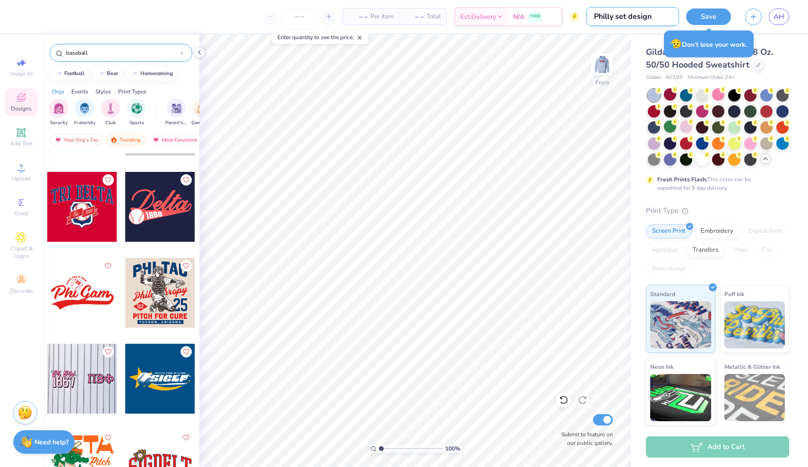
click at [659, 17] on input "Philly set design" at bounding box center [633, 16] width 93 height 19
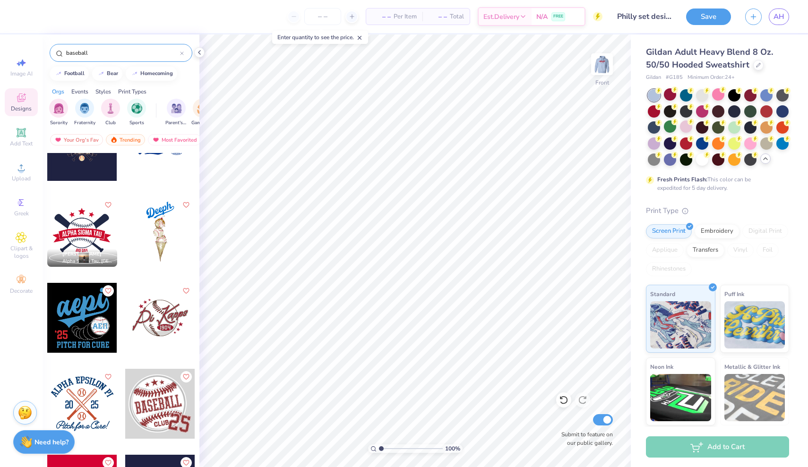
scroll to position [44, 0]
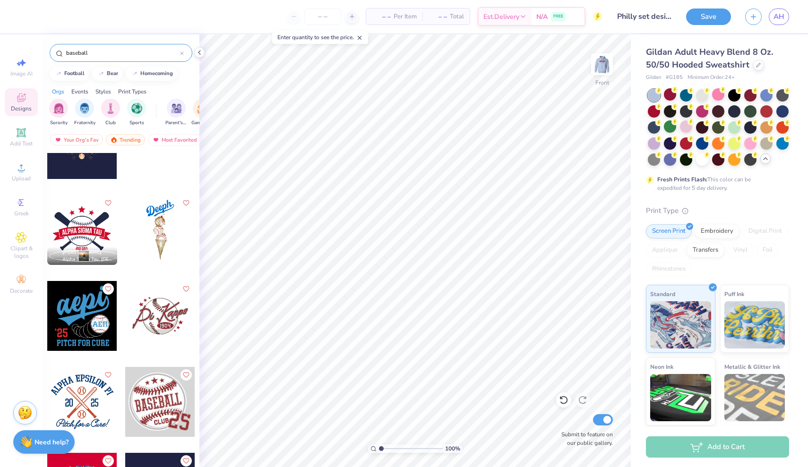
drag, startPoint x: 135, startPoint y: 266, endPoint x: 161, endPoint y: 242, distance: 35.8
click at [161, 242] on div at bounding box center [160, 230] width 70 height 70
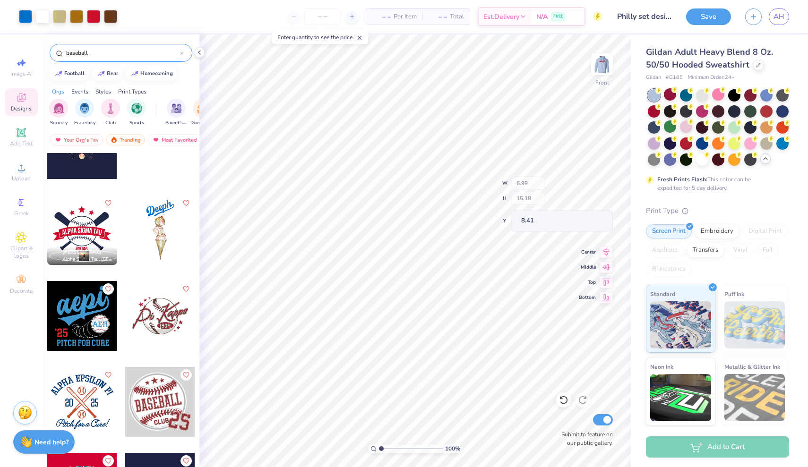
type input "4.24"
type input "7.44"
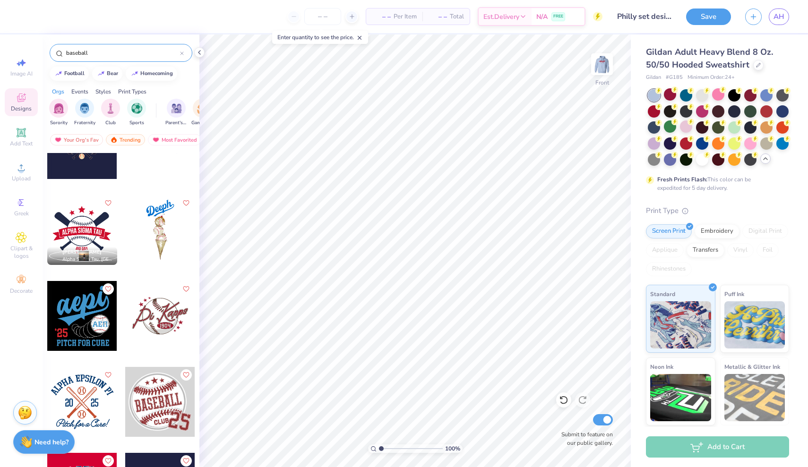
click at [168, 51] on input "baseball" at bounding box center [122, 52] width 115 height 9
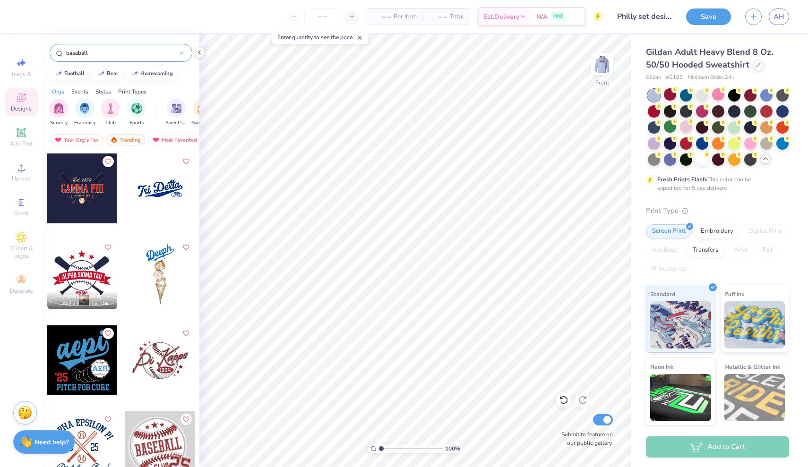
click at [184, 56] on div "baseball" at bounding box center [121, 53] width 143 height 18
click at [182, 54] on icon at bounding box center [182, 53] width 3 height 3
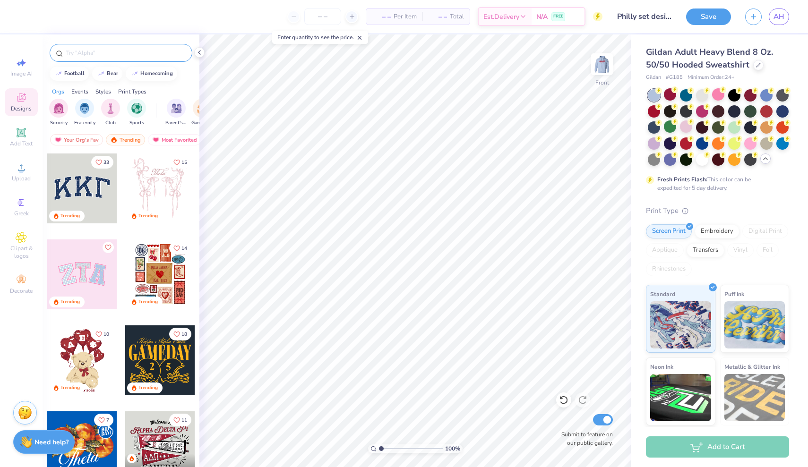
click at [158, 52] on input "text" at bounding box center [125, 52] width 121 height 9
type input "ice cream"
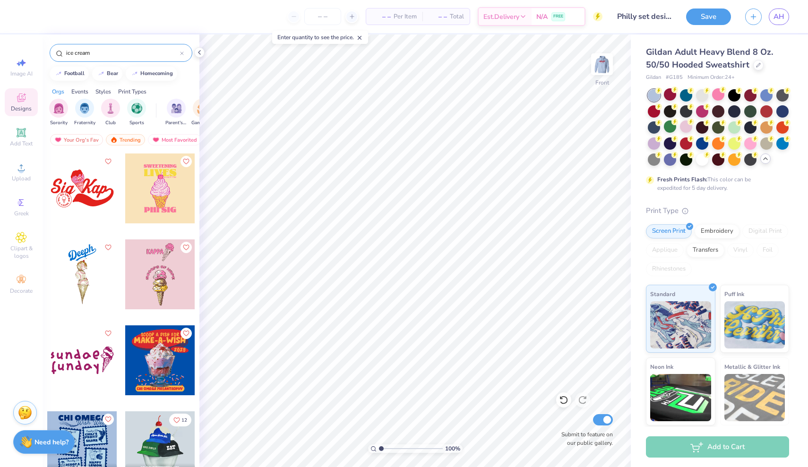
scroll to position [0, 0]
click at [86, 285] on div "Jasmine Sun Chi Omega, Northwestern University 12 Alison Ferrero Sigma Delta Ta…" at bounding box center [121, 327] width 157 height 349
click at [80, 276] on div at bounding box center [82, 275] width 70 height 70
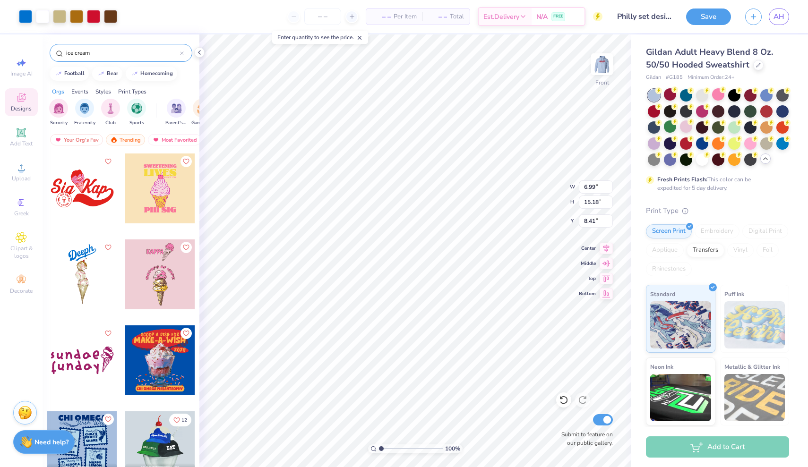
type input "7.63"
type input "16.56"
type input "6.30"
type input "4.63"
click at [600, 56] on img at bounding box center [602, 64] width 38 height 38
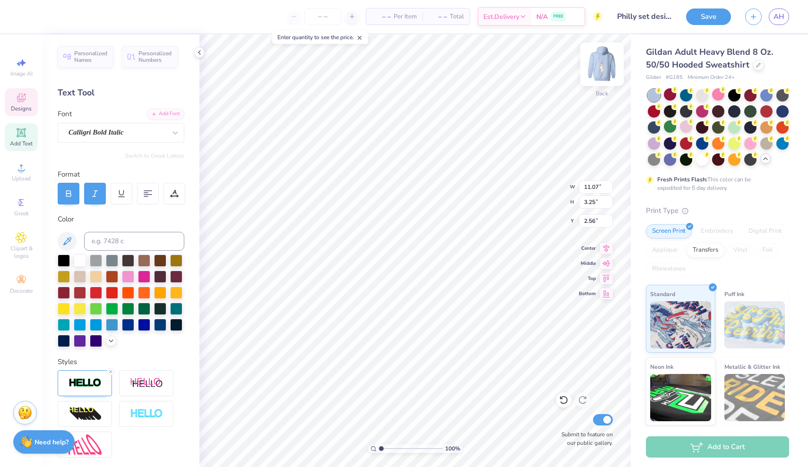
click at [606, 67] on img at bounding box center [602, 64] width 38 height 38
type input "6.97"
type input "10.89"
type input "4.40"
type input "6.25"
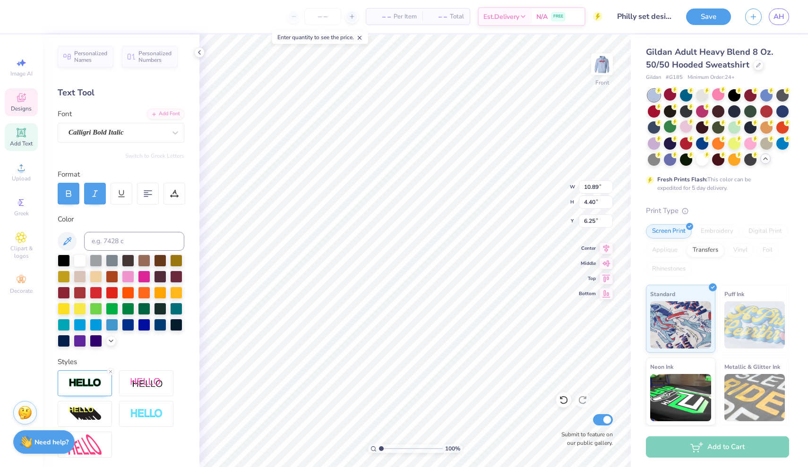
type input "6.99"
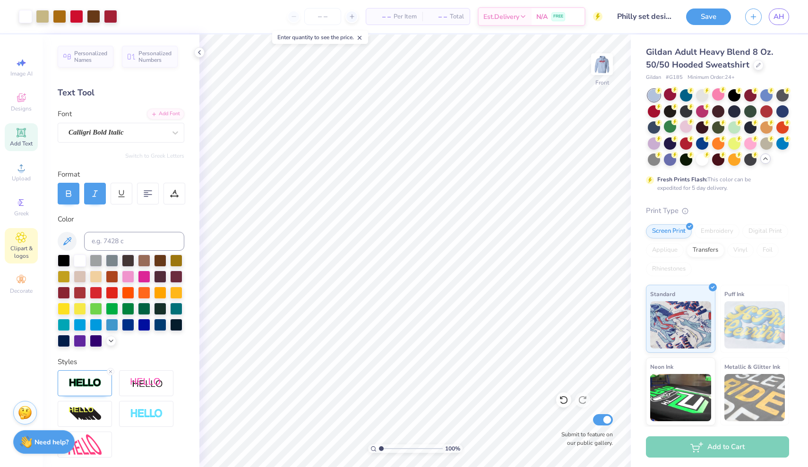
click at [22, 243] on div "Clipart & logos" at bounding box center [21, 245] width 33 height 35
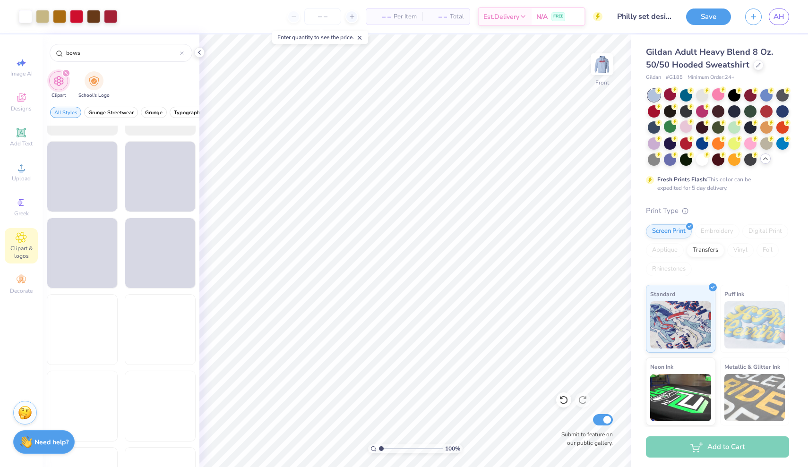
scroll to position [754, 0]
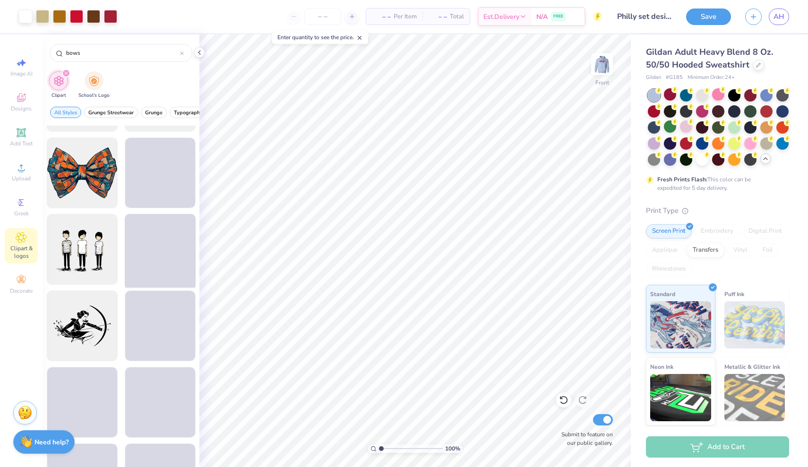
type input "bows"
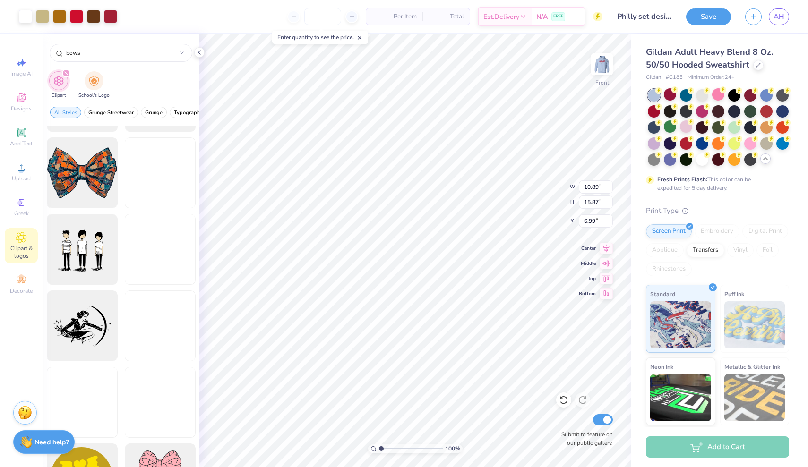
type input "6.00"
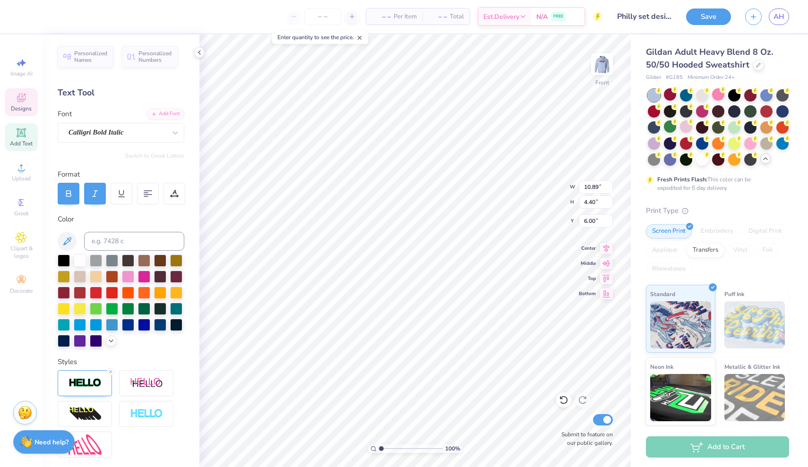
type input "7.08"
type textarea "running home since 1893"
type input "12.22"
type input "2.71"
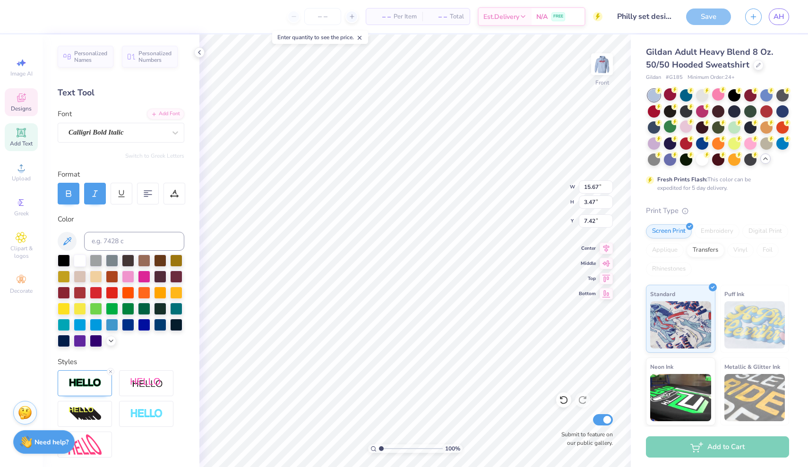
type input "8.32"
type input "11.54"
type input "5.39"
type input "7.09"
type input "12.44"
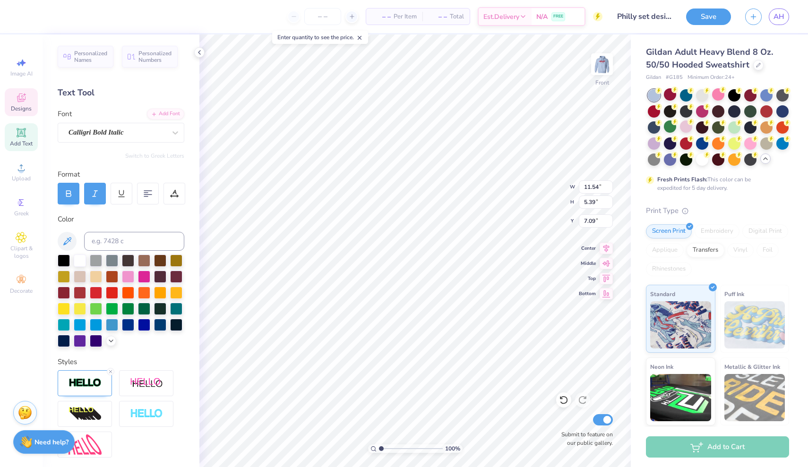
type input "1.46"
type input "22.34"
type input "1.47"
type input "22.35"
click at [121, 140] on div "Calligri Bold Italic" at bounding box center [121, 133] width 127 height 20
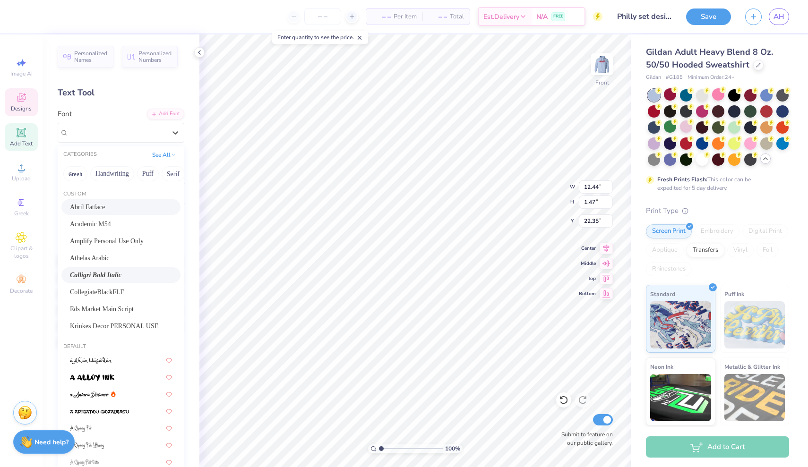
click at [114, 208] on div "Abril Fatface" at bounding box center [121, 207] width 102 height 10
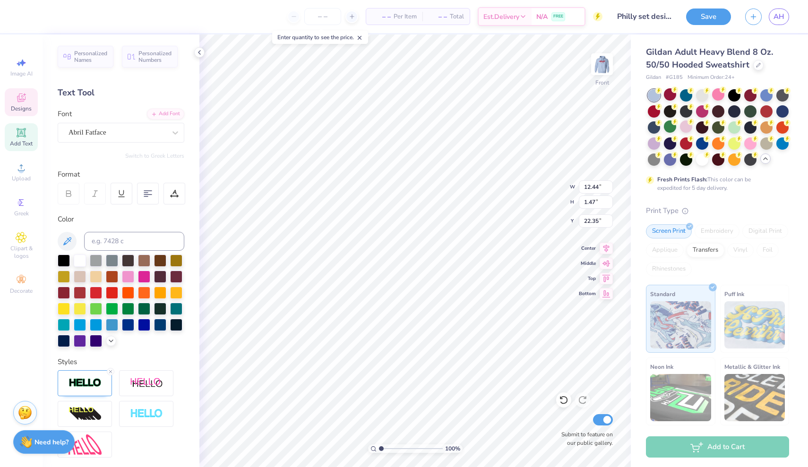
type input "15.67"
type input "1.40"
type input "22.38"
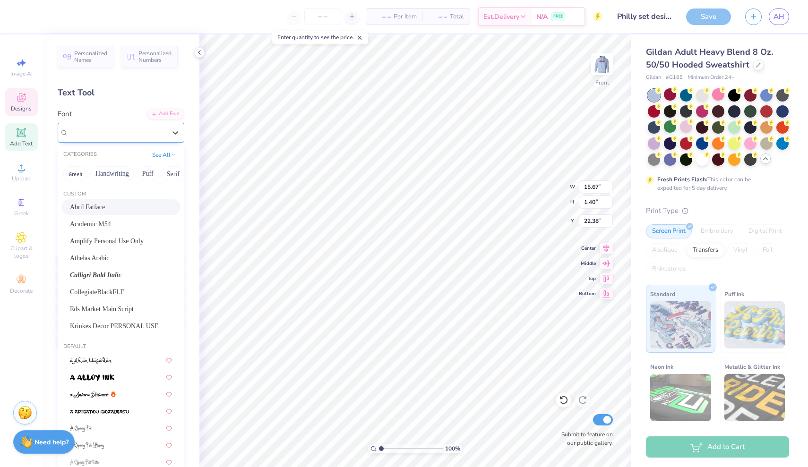
click at [128, 138] on div at bounding box center [117, 132] width 97 height 13
click at [120, 225] on div "Academic M54" at bounding box center [121, 224] width 102 height 10
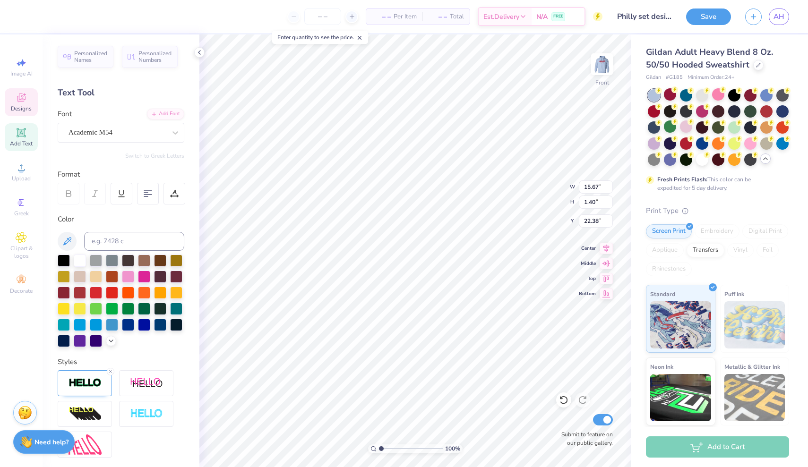
type input "14.96"
type input "1.09"
type input "22.54"
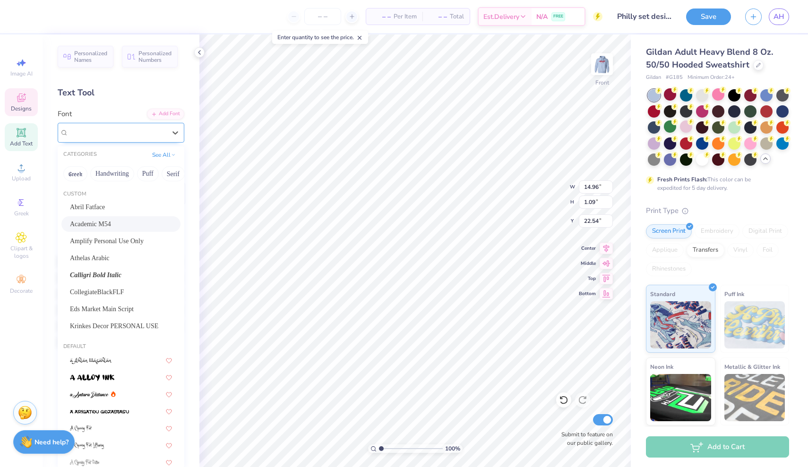
click at [154, 139] on div "Academic M54" at bounding box center [117, 132] width 99 height 15
click at [106, 265] on div "Athelas Arabic" at bounding box center [120, 259] width 119 height 16
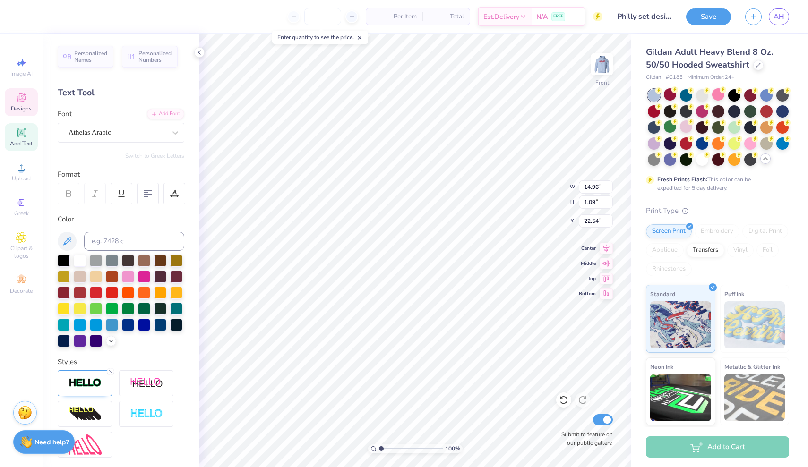
type input "14.42"
type input "1.32"
type input "22.42"
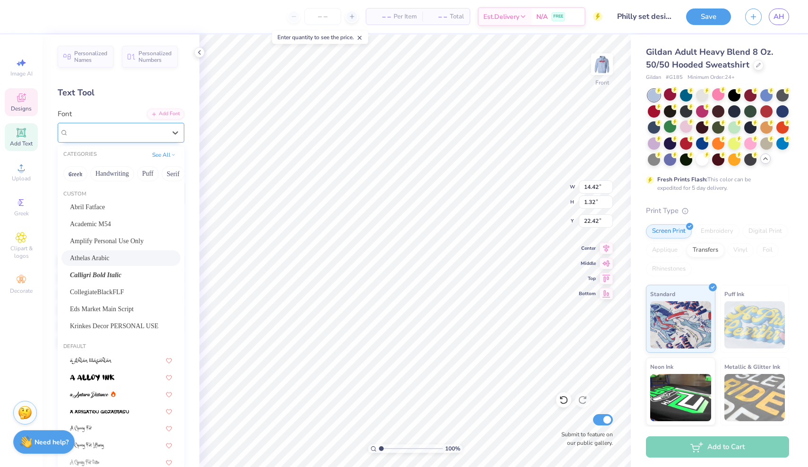
click at [162, 138] on div "Athelas Arabic" at bounding box center [117, 132] width 99 height 15
click at [122, 291] on span "CollegiateBlackFLF" at bounding box center [97, 292] width 54 height 10
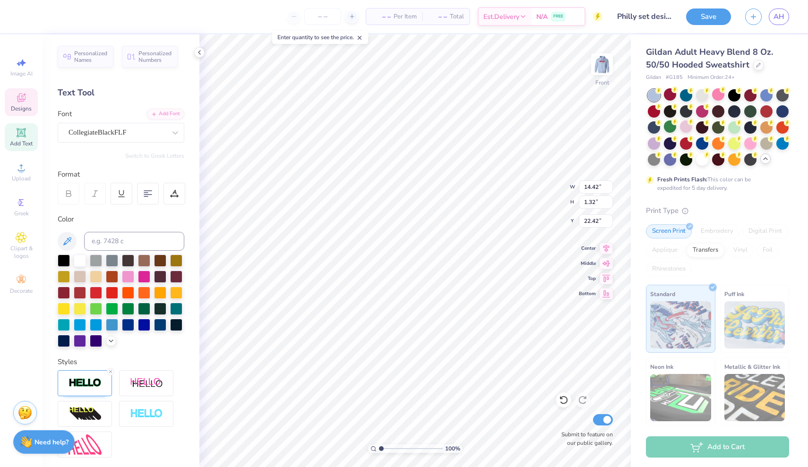
type input "15.67"
type input "1.05"
type input "22.56"
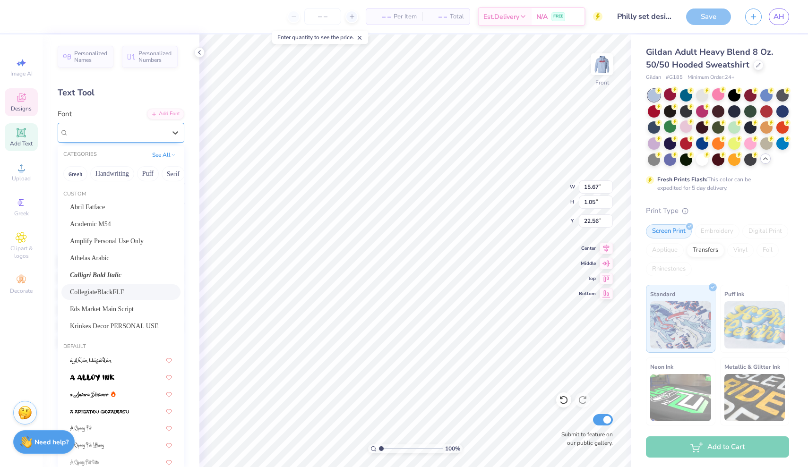
click at [126, 136] on span "CollegiateBlackFLF" at bounding box center [98, 132] width 58 height 11
click at [127, 176] on button "Handwriting" at bounding box center [112, 173] width 44 height 15
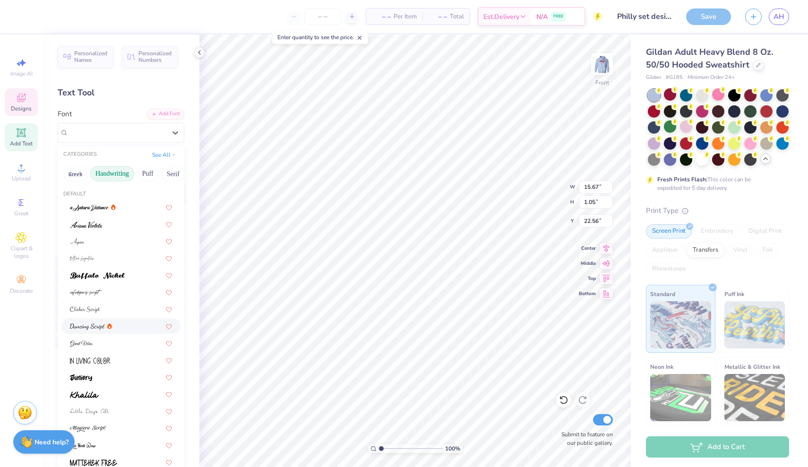
click at [97, 329] on img at bounding box center [87, 327] width 35 height 7
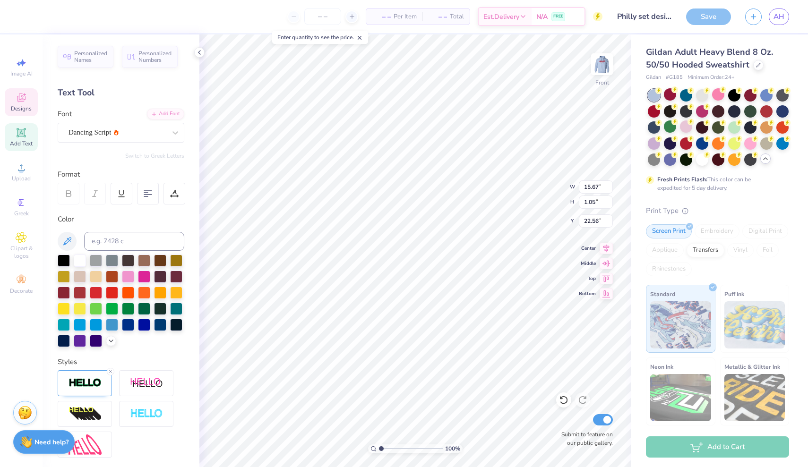
type input "11.05"
type input "1.25"
type input "22.46"
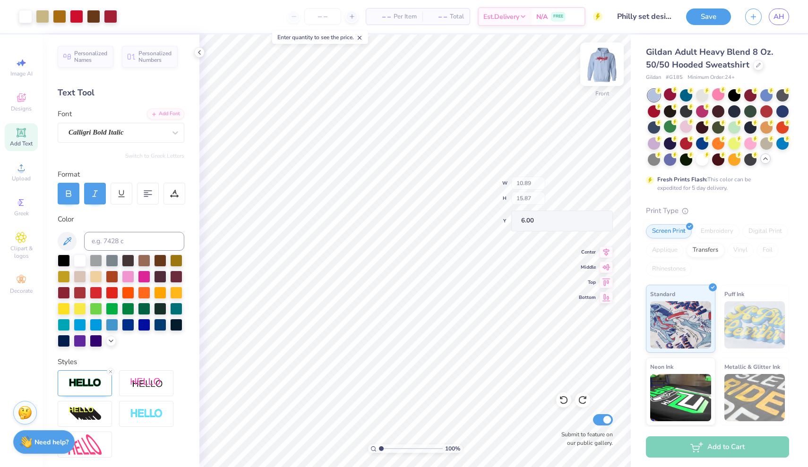
click at [598, 72] on img at bounding box center [602, 64] width 38 height 38
click at [605, 62] on img at bounding box center [602, 64] width 38 height 38
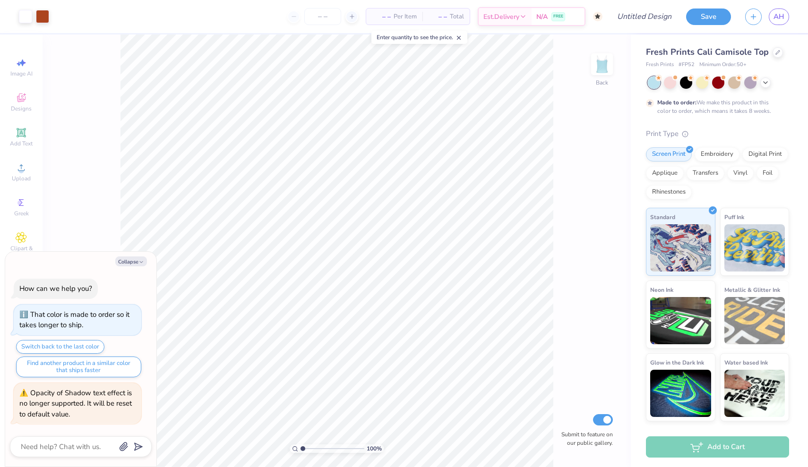
type textarea "x"
